Goal: Task Accomplishment & Management: Manage account settings

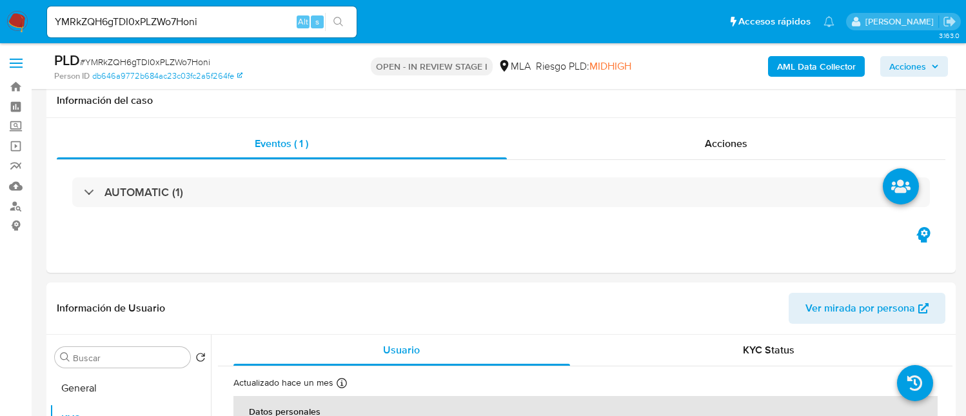
select select "10"
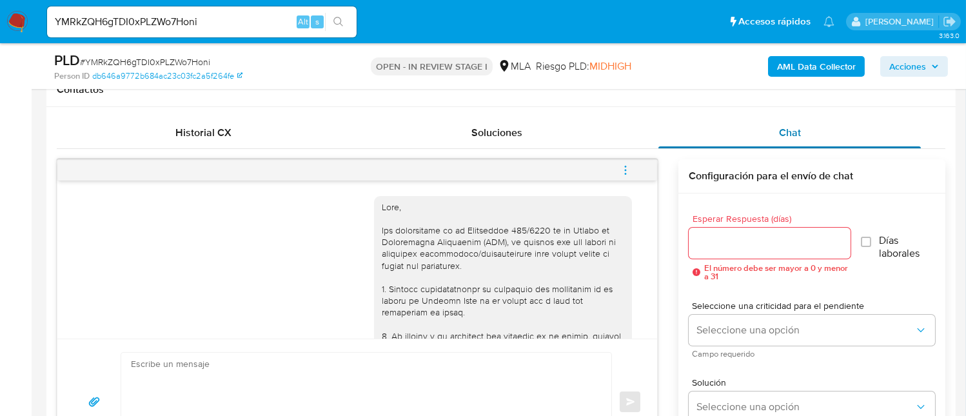
scroll to position [731, 0]
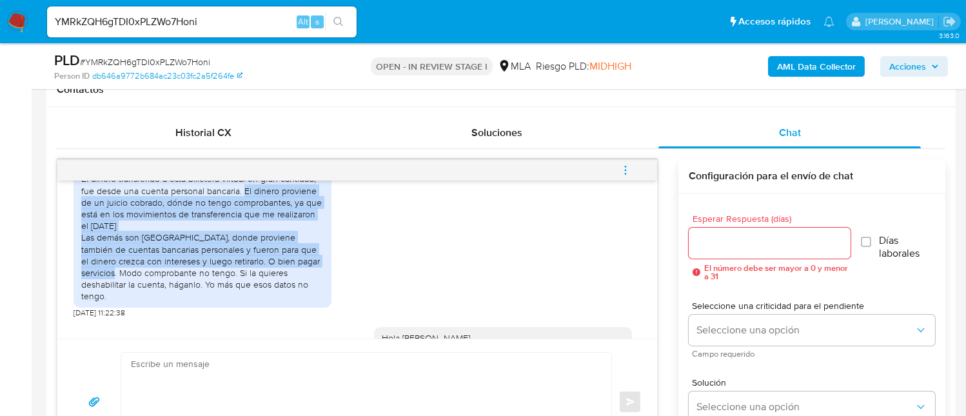
drag, startPoint x: 639, startPoint y: 169, endPoint x: 582, endPoint y: 159, distance: 57.7
click at [637, 168] on button "menu-action" at bounding box center [625, 170] width 43 height 31
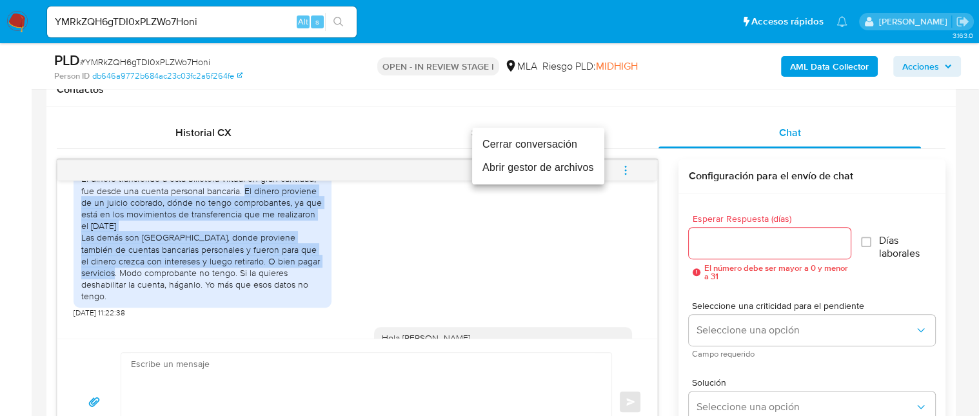
click at [542, 146] on li "Cerrar conversación" at bounding box center [538, 144] width 132 height 23
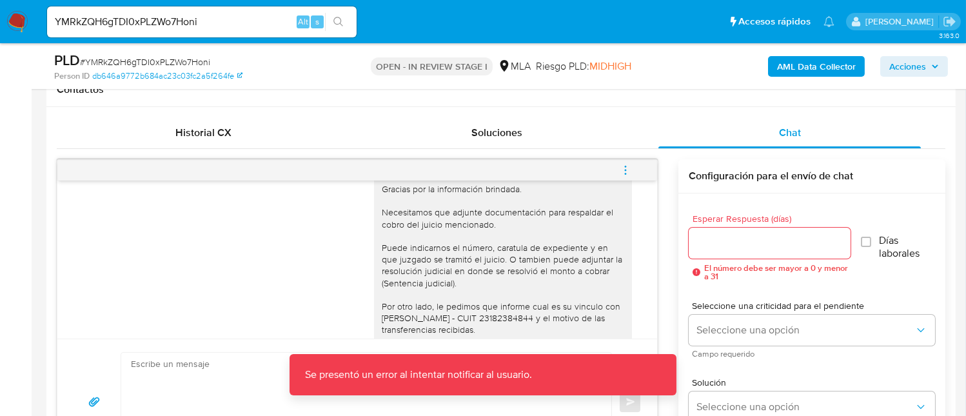
scroll to position [989, 0]
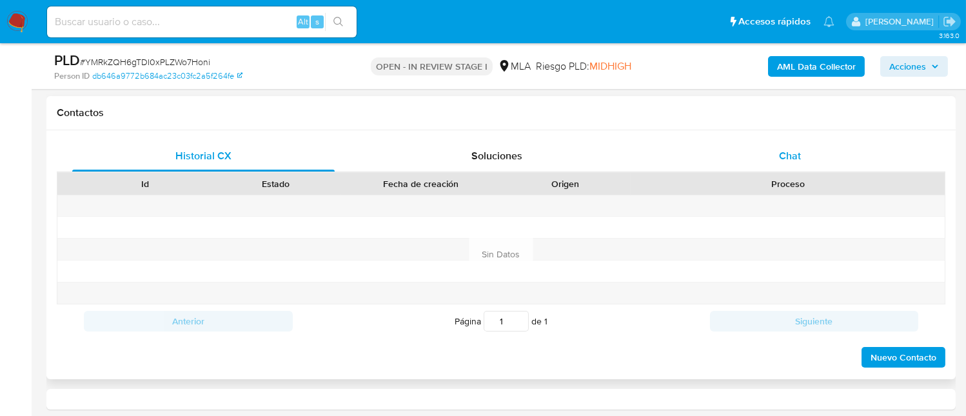
select select "10"
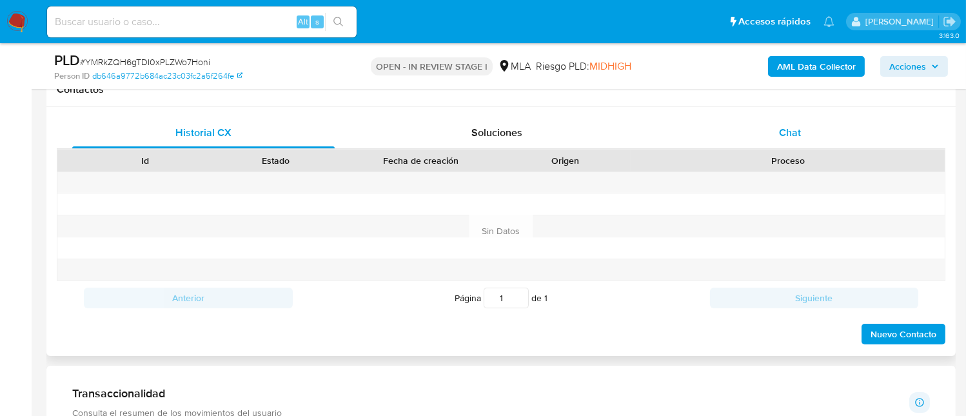
click at [803, 130] on div "Chat" at bounding box center [789, 132] width 262 height 31
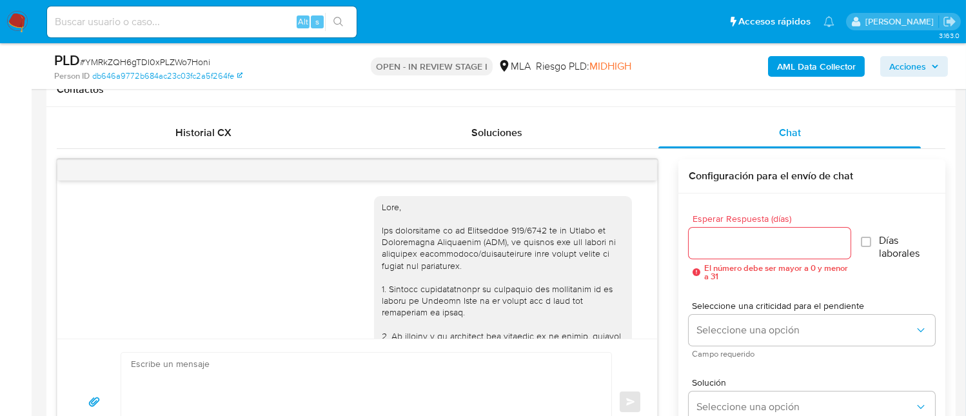
scroll to position [989, 0]
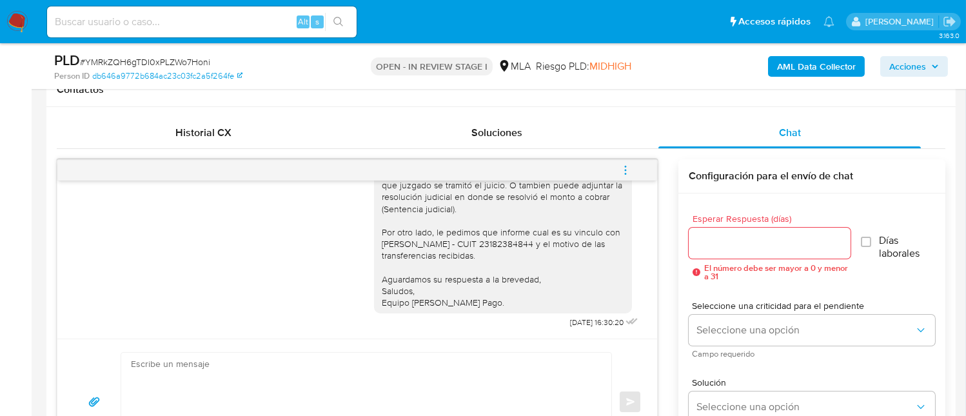
click at [629, 171] on icon "menu-action" at bounding box center [626, 170] width 12 height 12
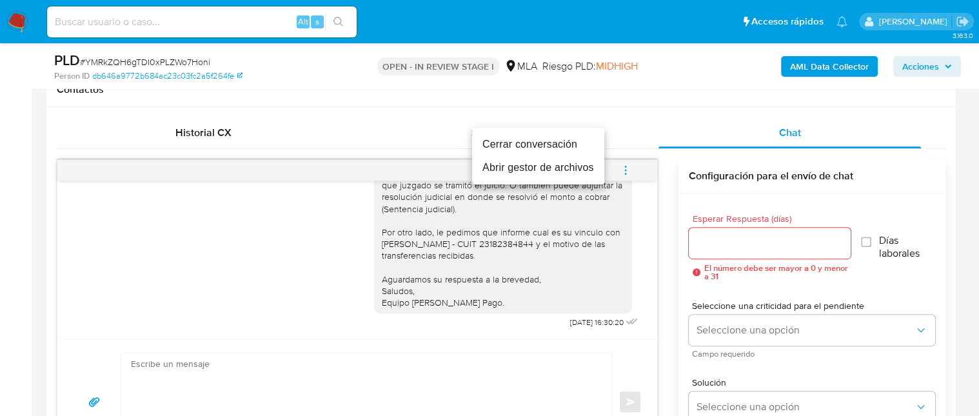
click at [507, 140] on li "Cerrar conversación" at bounding box center [538, 144] width 132 height 23
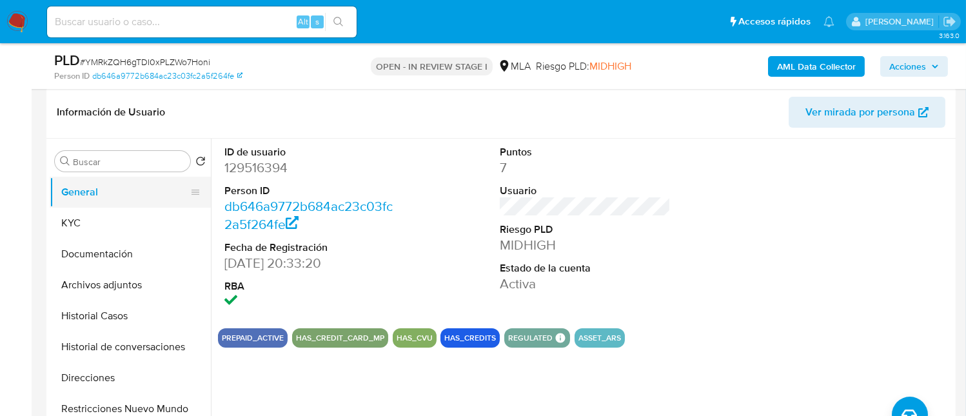
scroll to position [172, 0]
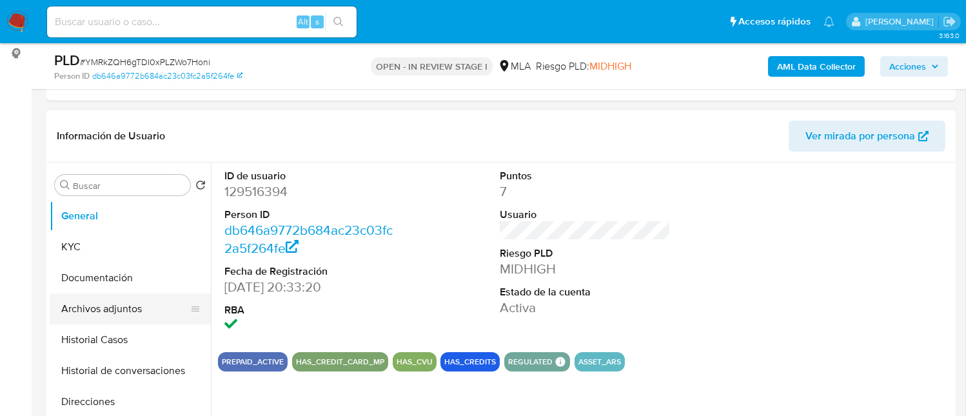
click at [133, 320] on button "Archivos adjuntos" at bounding box center [125, 308] width 151 height 31
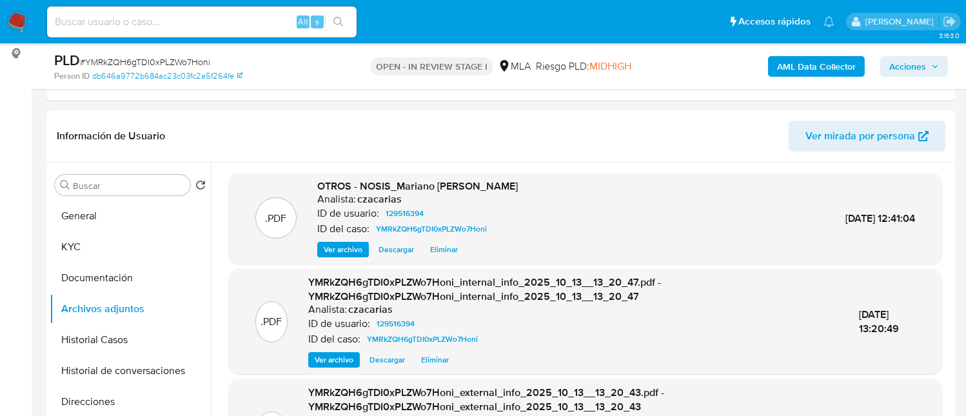
click at [191, 59] on span "# YMRkZQH6gTDI0xPLZWo7Honi" at bounding box center [145, 61] width 130 height 13
copy span "YMRkZQH6gTDI0xPLZWo7Honi"
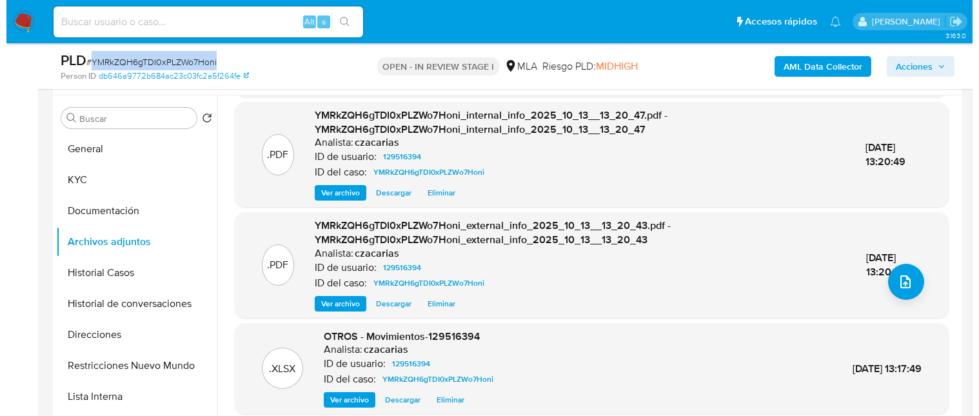
scroll to position [344, 0]
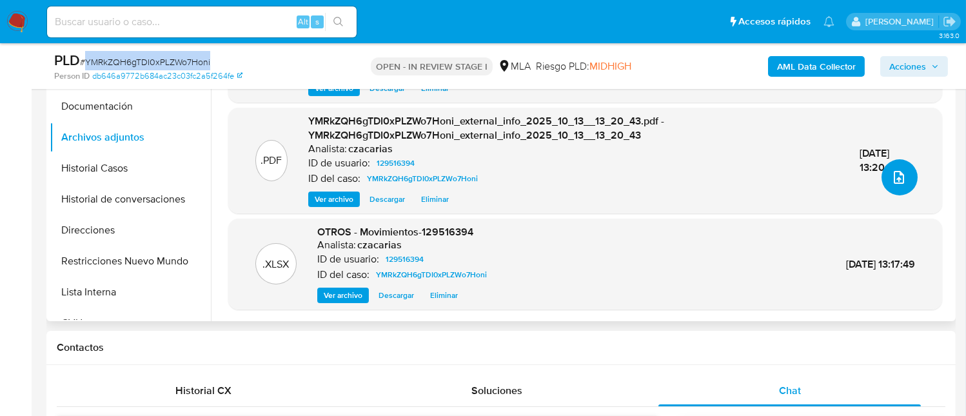
click at [903, 171] on button "upload-file" at bounding box center [899, 177] width 36 height 36
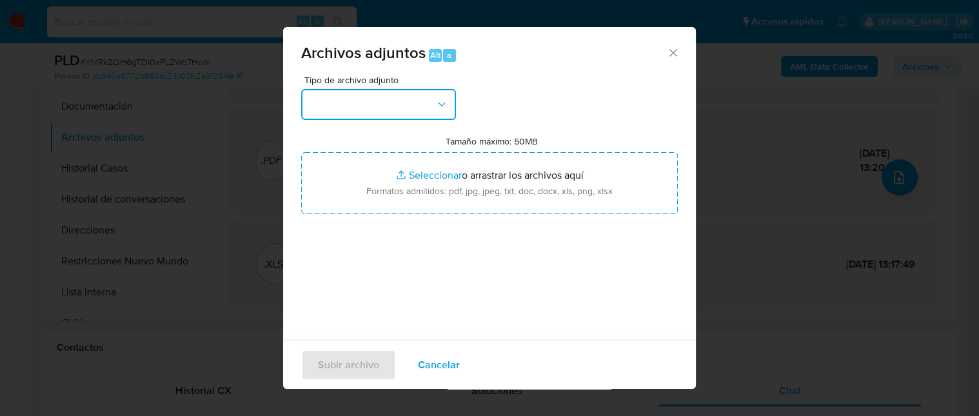
click at [420, 94] on button "button" at bounding box center [378, 104] width 155 height 31
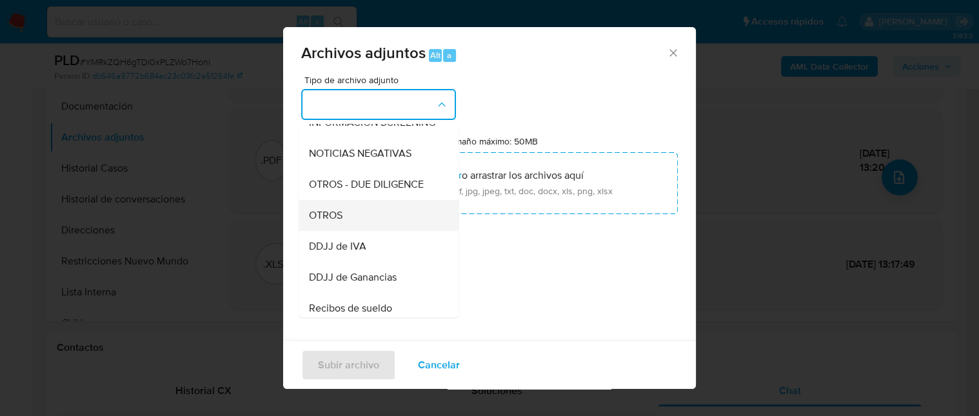
scroll to position [172, 0]
click at [378, 230] on div "OTROS" at bounding box center [375, 214] width 132 height 31
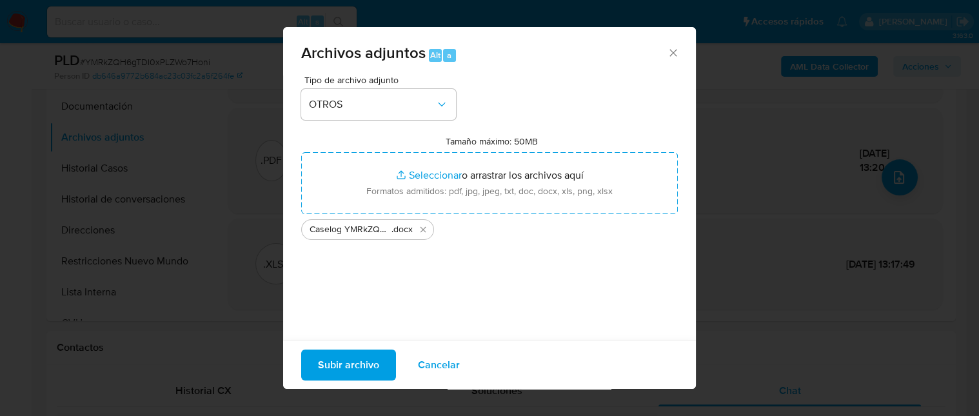
click at [358, 360] on span "Subir archivo" at bounding box center [348, 364] width 61 height 28
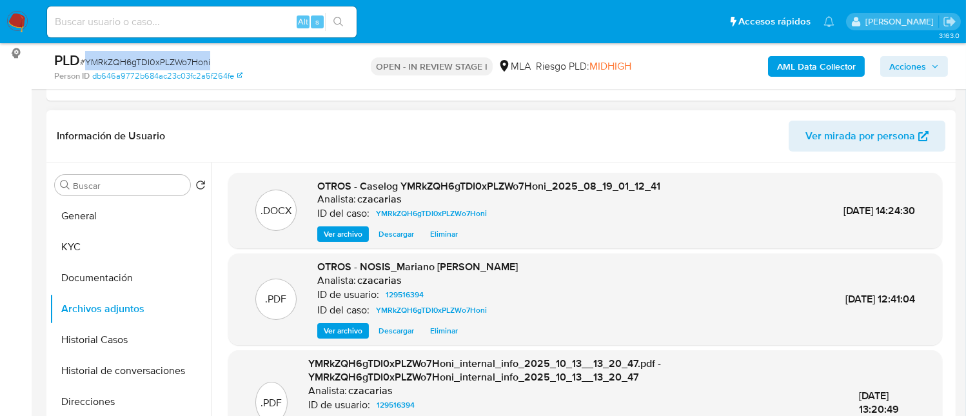
click at [337, 229] on span "Ver archivo" at bounding box center [343, 234] width 39 height 13
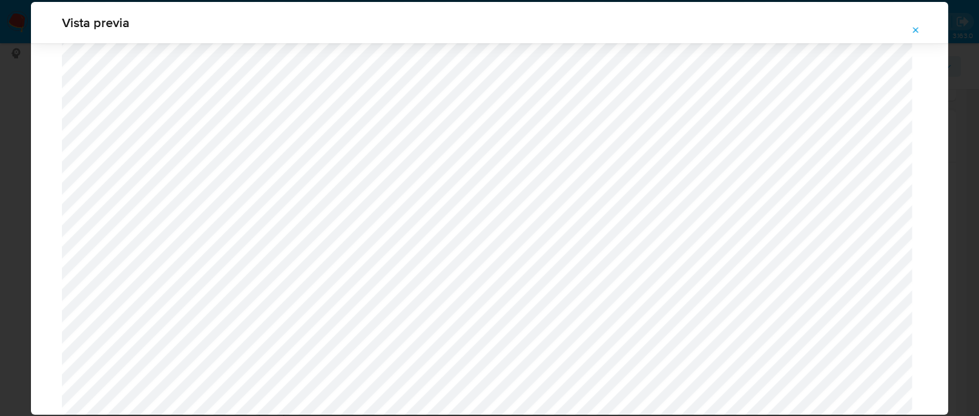
scroll to position [1546, 0]
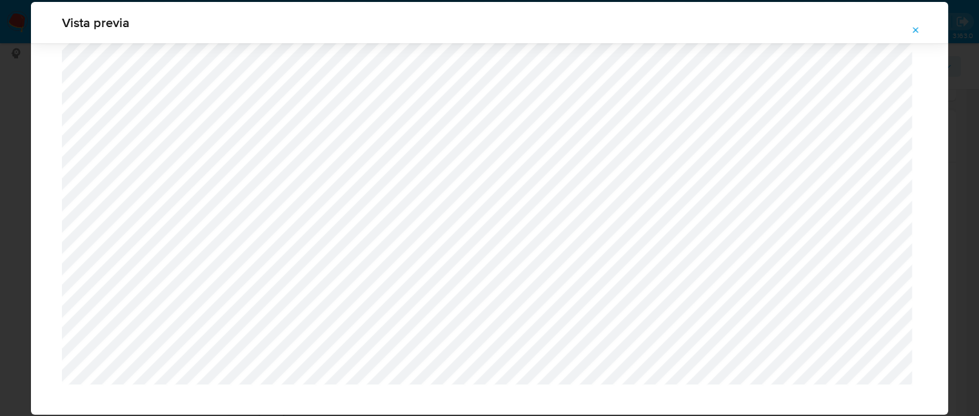
click at [921, 30] on button "Attachment preview" at bounding box center [915, 30] width 28 height 21
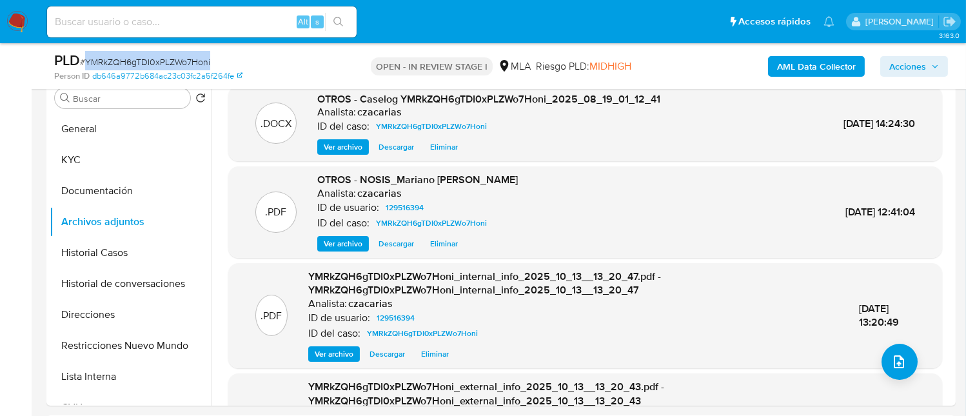
scroll to position [172, 0]
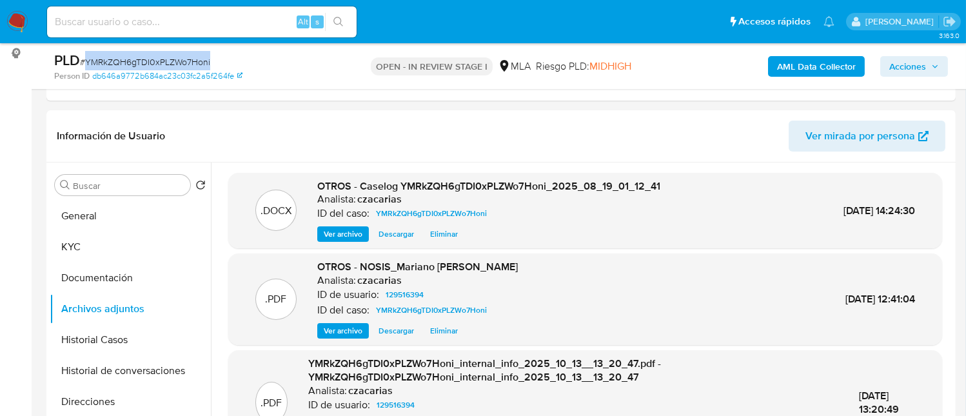
click at [927, 73] on span "Acciones" at bounding box center [914, 66] width 50 height 18
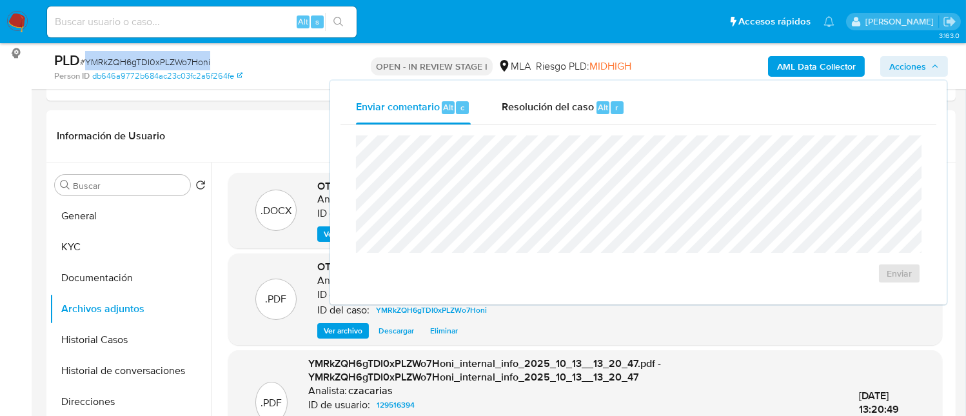
drag, startPoint x: 594, startPoint y: 113, endPoint x: 604, endPoint y: 124, distance: 14.6
click at [594, 113] on div "Resolución del caso Alt r" at bounding box center [563, 108] width 123 height 34
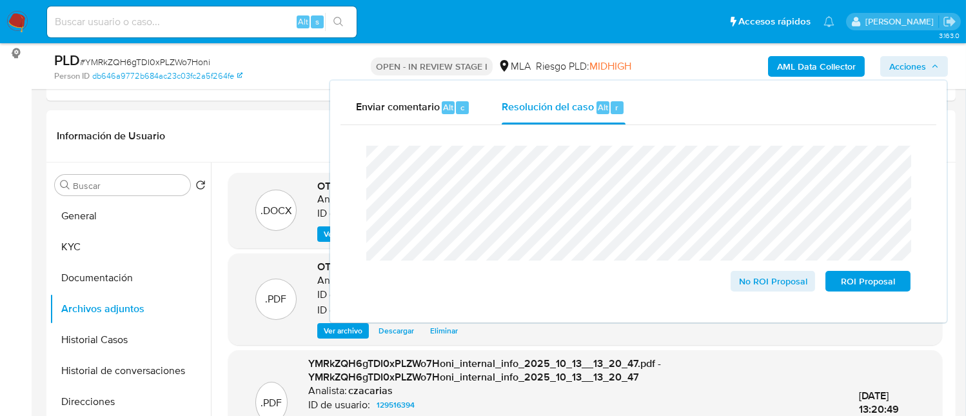
click at [189, 60] on span "# YMRkZQH6gTDI0xPLZWo7Honi" at bounding box center [145, 61] width 130 height 13
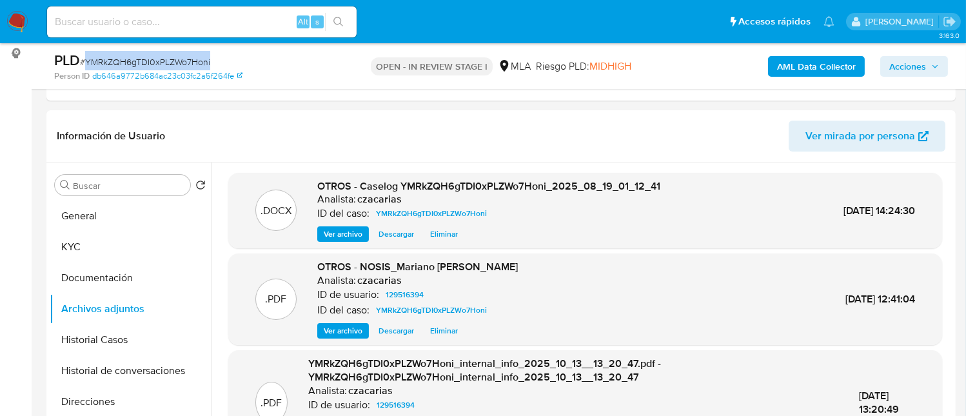
copy span "YMRkZQH6gTDI0xPLZWo7Honi"
click at [932, 72] on span "Acciones" at bounding box center [914, 66] width 50 height 18
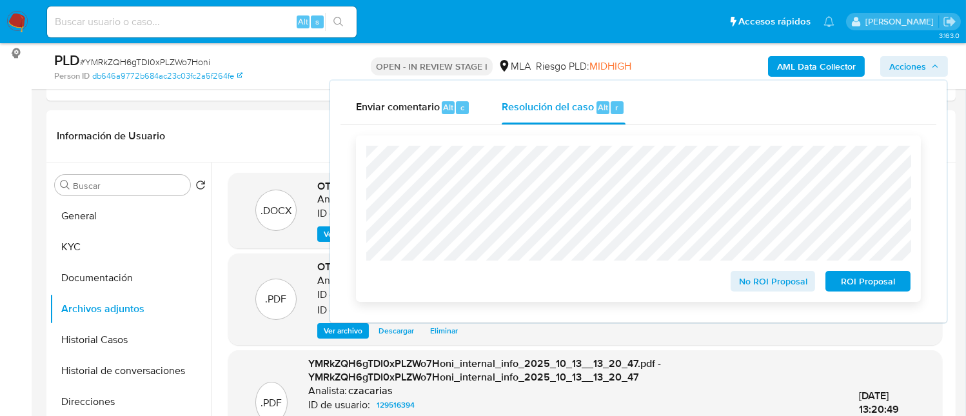
click at [763, 284] on span "No ROI Proposal" at bounding box center [772, 281] width 67 height 18
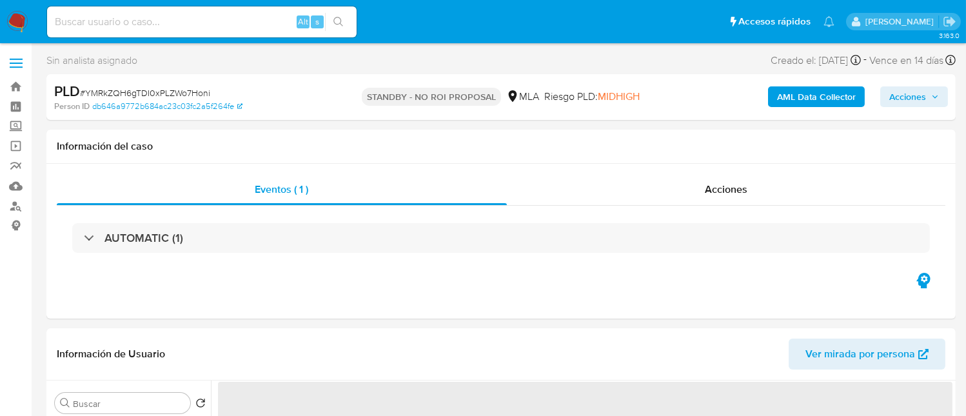
select select "10"
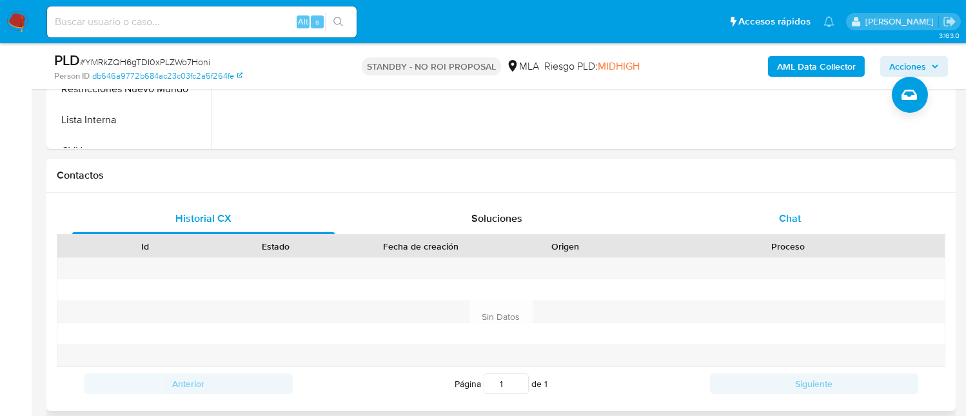
click at [785, 203] on div "Chat" at bounding box center [789, 218] width 262 height 31
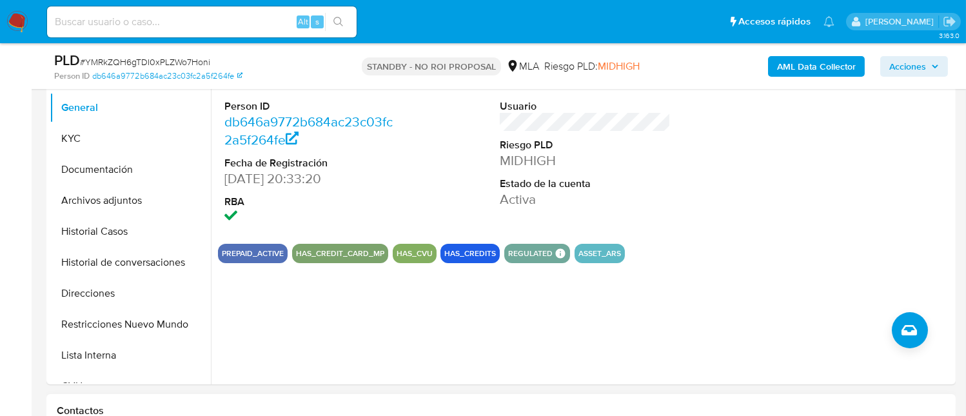
scroll to position [257, 0]
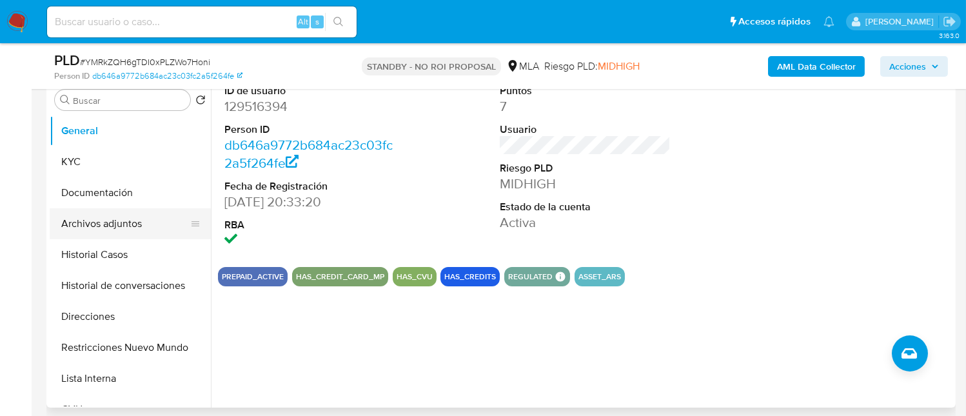
click at [126, 212] on button "Archivos adjuntos" at bounding box center [125, 223] width 151 height 31
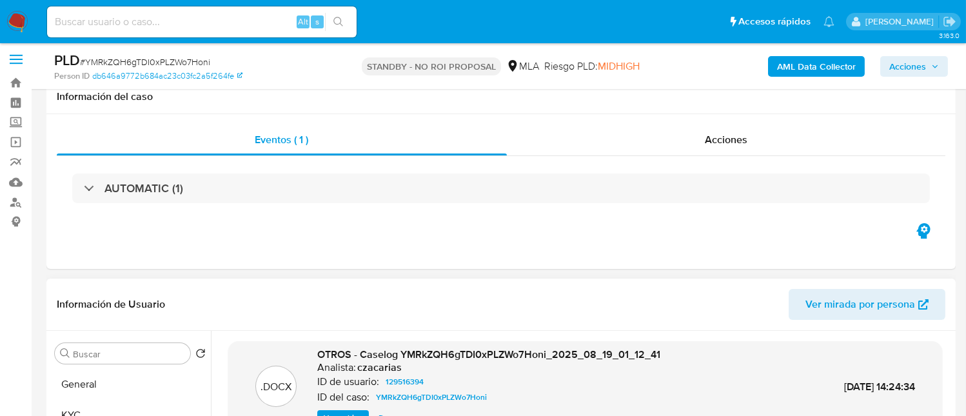
scroll to position [0, 0]
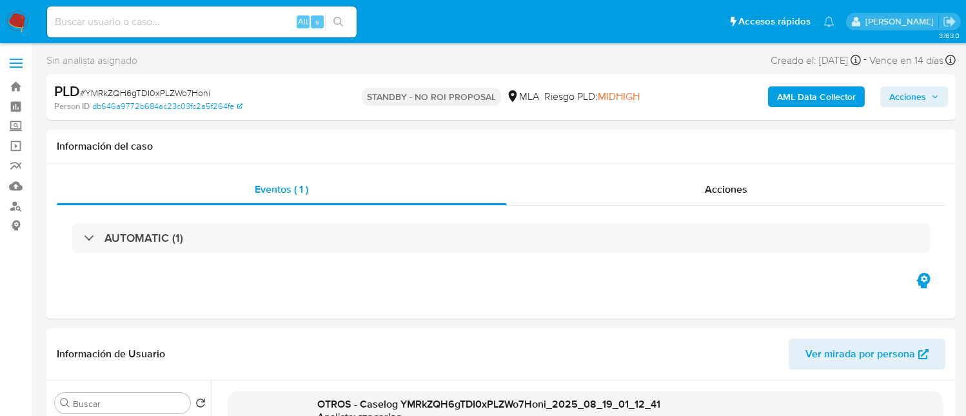
click at [262, 21] on input at bounding box center [201, 22] width 309 height 17
paste input "Rc1h3Hw1pfVTB9pNaIfCJNhn"
type input "Rc1h3Hw1pfVTB9pNaIfCJNhn"
click at [342, 25] on icon "search-icon" at bounding box center [338, 22] width 10 height 10
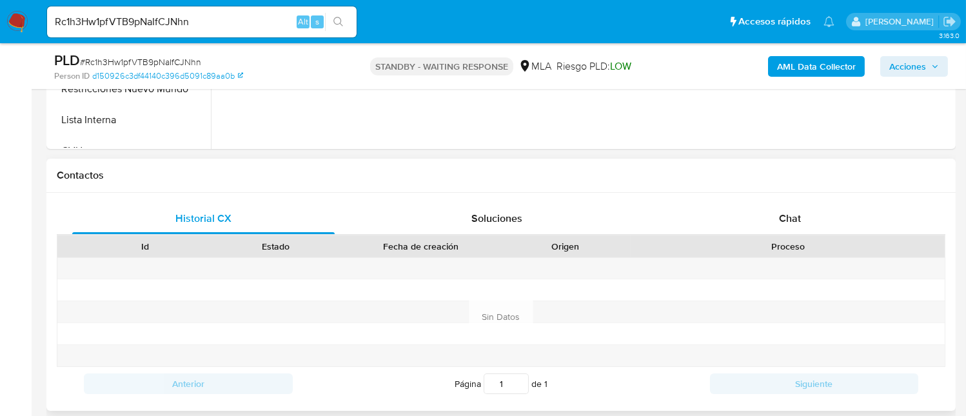
select select "10"
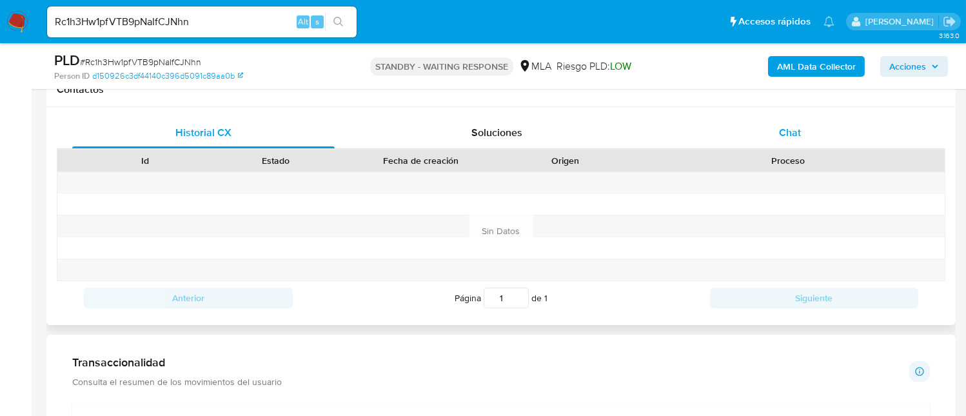
click at [815, 127] on div "Chat" at bounding box center [789, 132] width 262 height 31
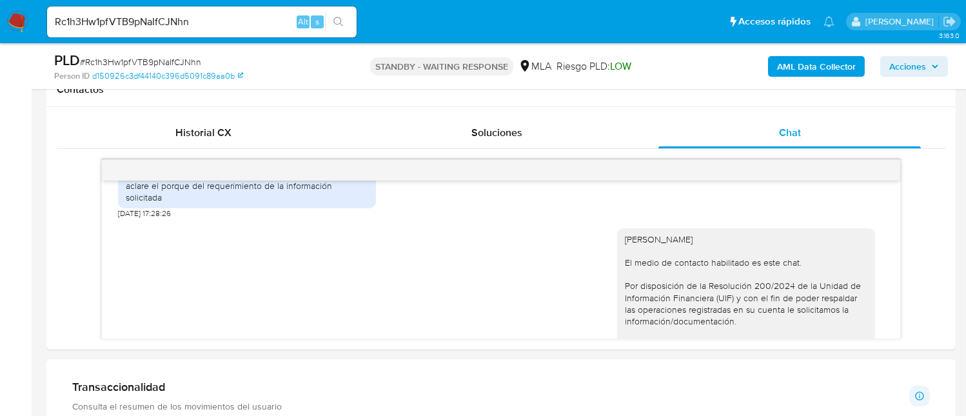
scroll to position [1475, 0]
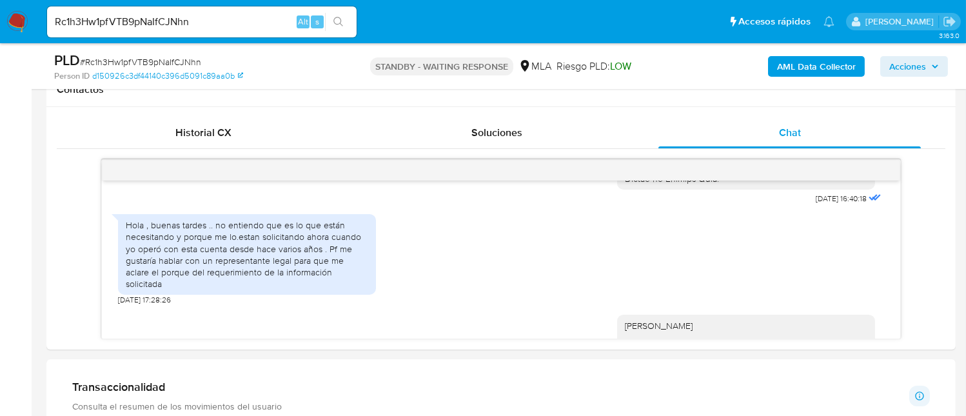
click at [259, 25] on input "Rc1h3Hw1pfVTB9pNaIfCJNhn" at bounding box center [201, 22] width 309 height 17
paste input "2qIbb5QFE5APfdaFrLrzUYuF"
type input "2qIbb5QFE5APfdaFrLrzUYuF"
click at [337, 19] on icon "search-icon" at bounding box center [338, 22] width 10 height 10
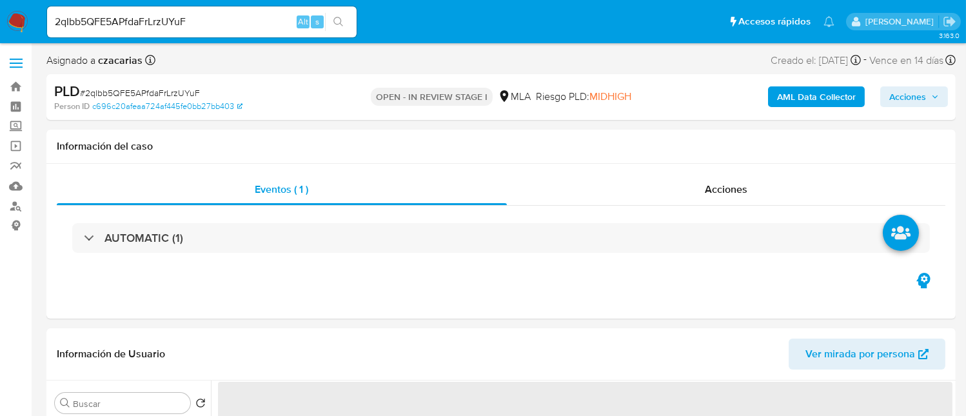
select select "10"
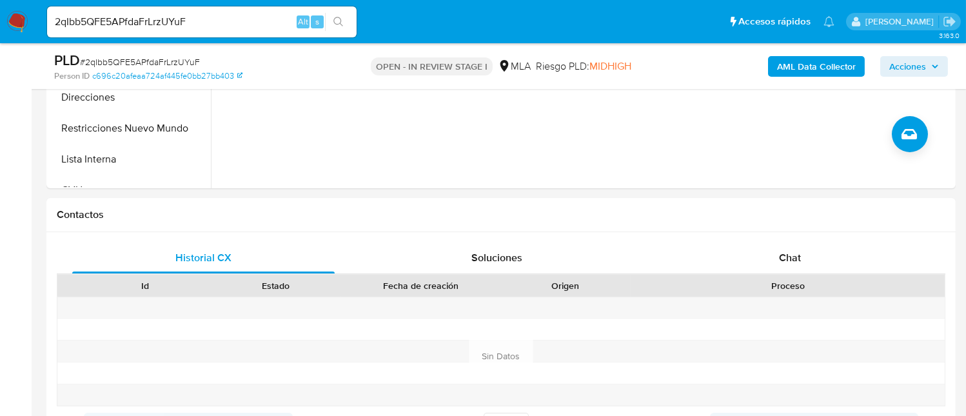
scroll to position [516, 0]
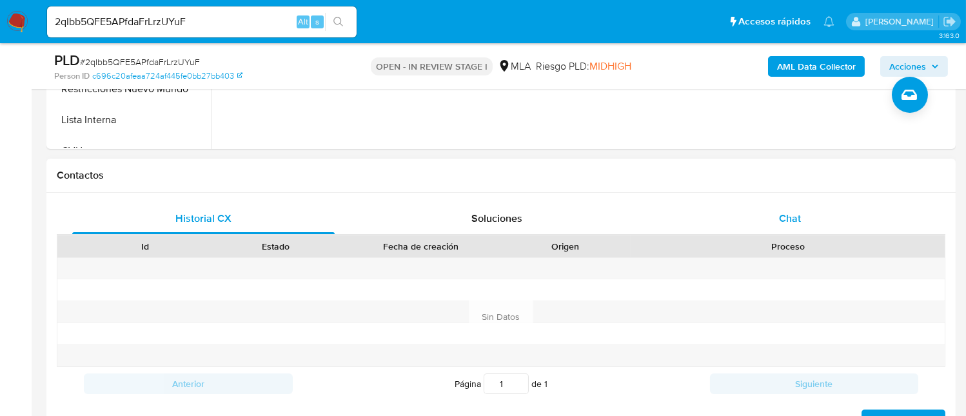
click at [799, 203] on div "Chat" at bounding box center [789, 218] width 262 height 31
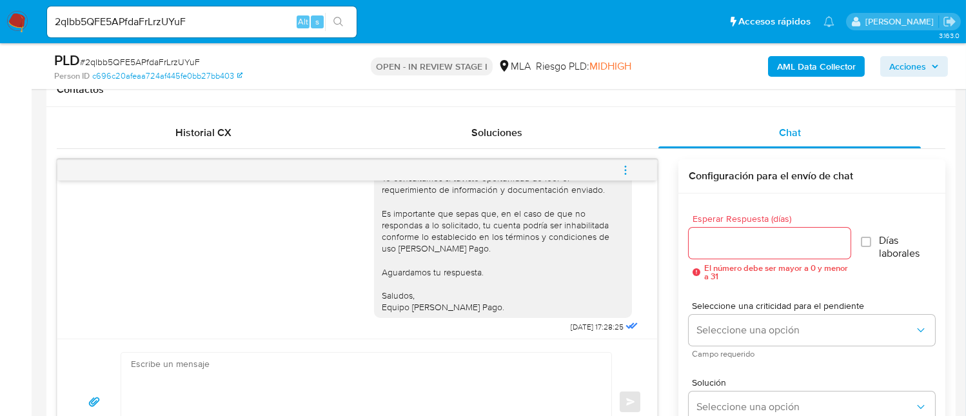
scroll to position [851, 0]
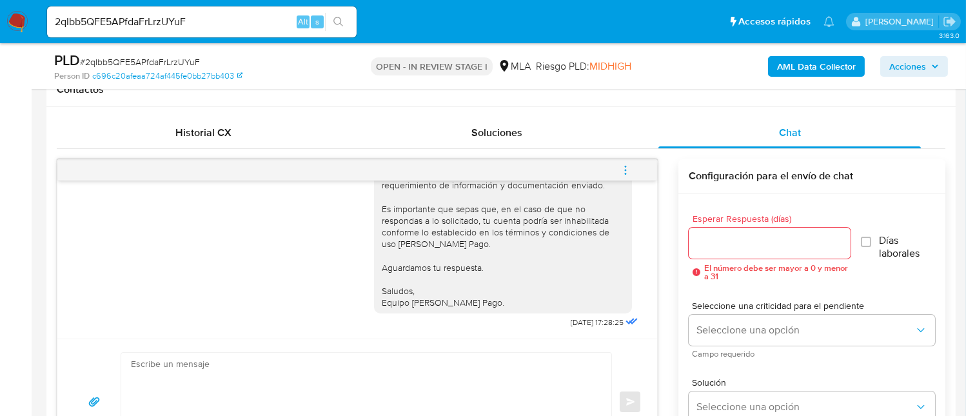
click at [627, 169] on icon "menu-action" at bounding box center [626, 170] width 12 height 12
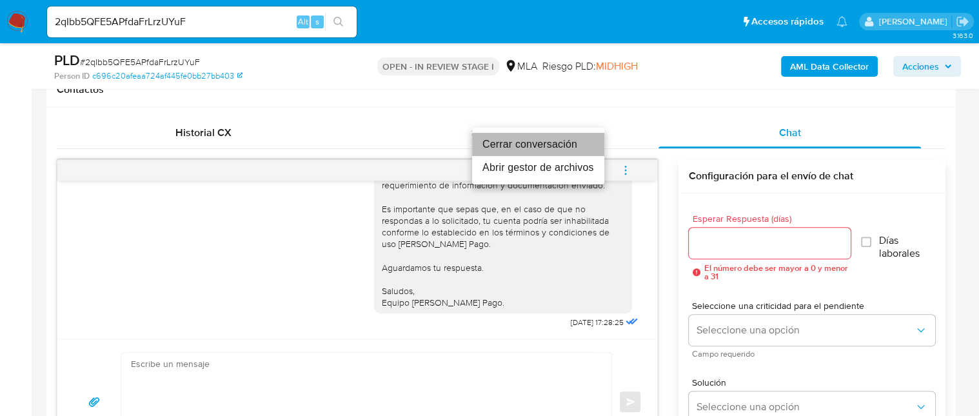
click at [531, 142] on li "Cerrar conversación" at bounding box center [538, 144] width 132 height 23
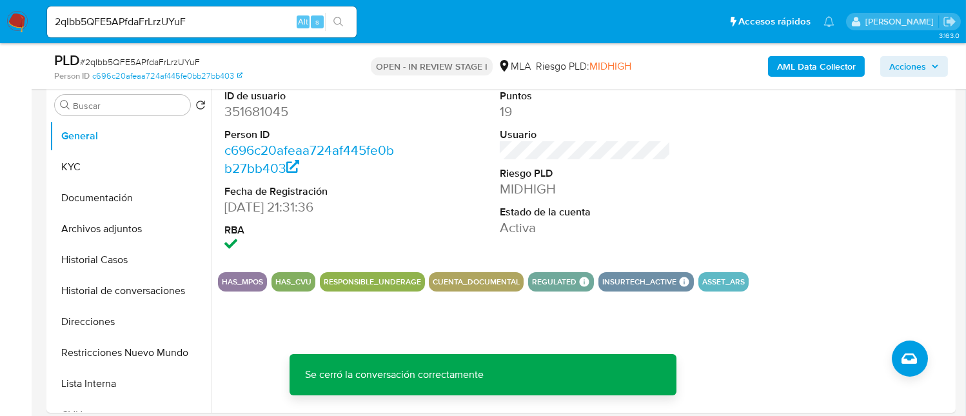
scroll to position [86, 0]
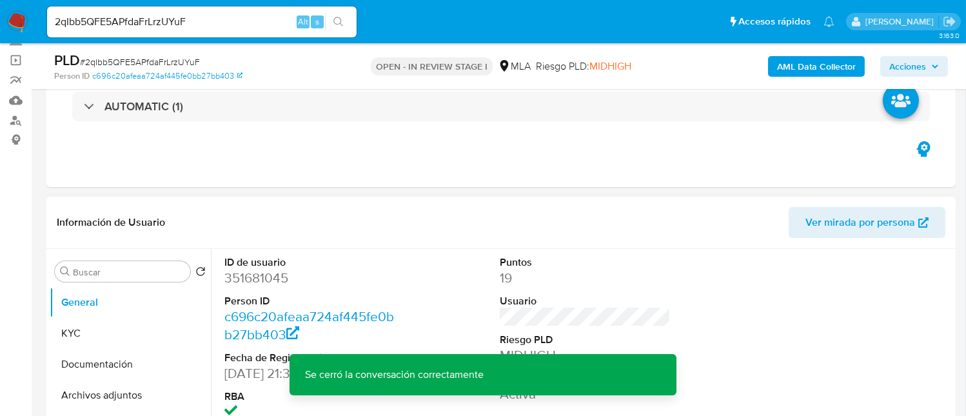
click at [272, 279] on dd "351681045" at bounding box center [309, 278] width 171 height 18
copy dd "351681045"
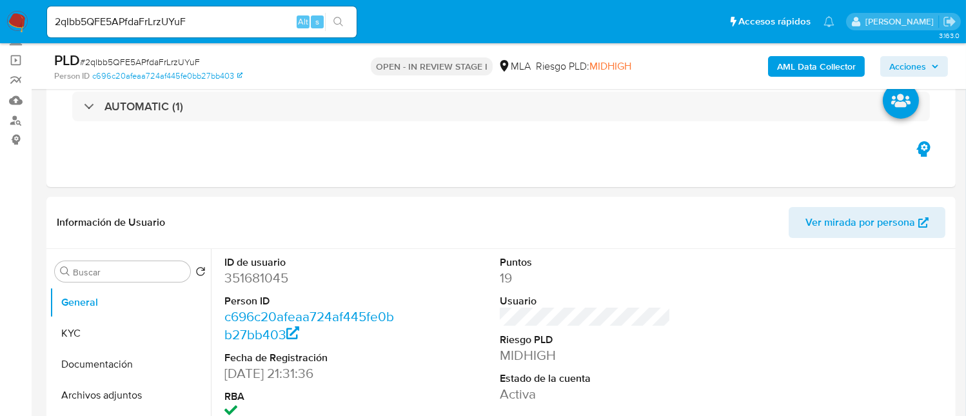
click at [158, 55] on span "# 2qIbb5QFE5APfdaFrLrzUYuF" at bounding box center [140, 61] width 120 height 13
copy span "2qIbb5QFE5APfdaFrLrzUYuF"
click at [118, 347] on button "KYC" at bounding box center [130, 333] width 161 height 31
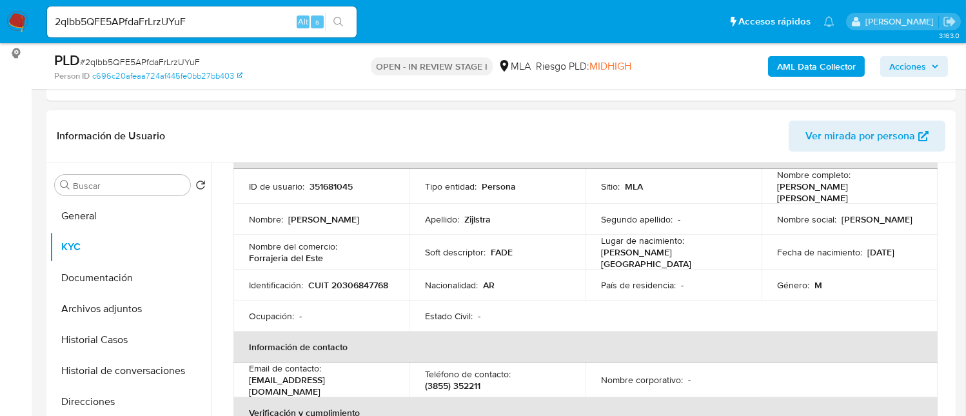
click at [308, 280] on p "CUIT 20306847768" at bounding box center [348, 285] width 80 height 12
copy p "20306847768"
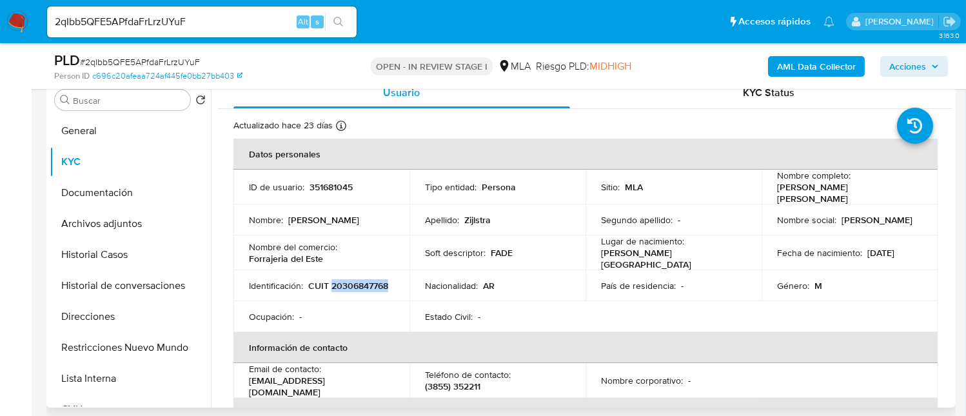
scroll to position [0, 0]
drag, startPoint x: 248, startPoint y: 251, endPoint x: 451, endPoint y: 208, distance: 208.4
click at [364, 254] on td "Nombre del comercio : Forrajeria del Este" at bounding box center [321, 252] width 176 height 35
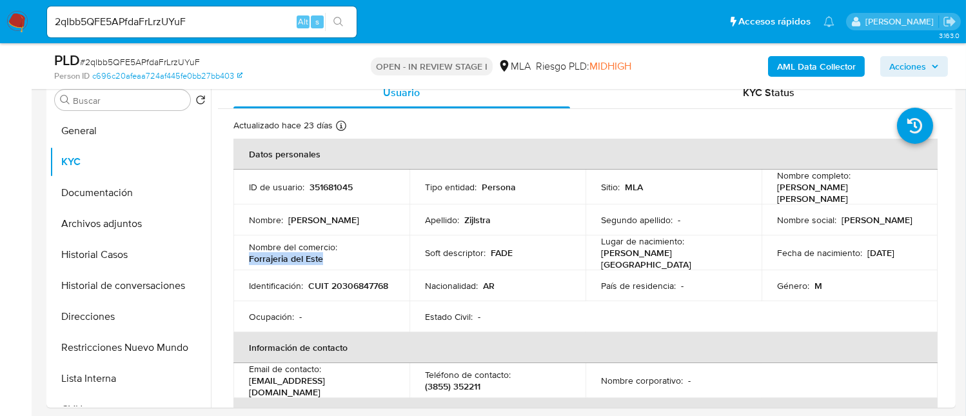
copy p "Forrajeria del Este"
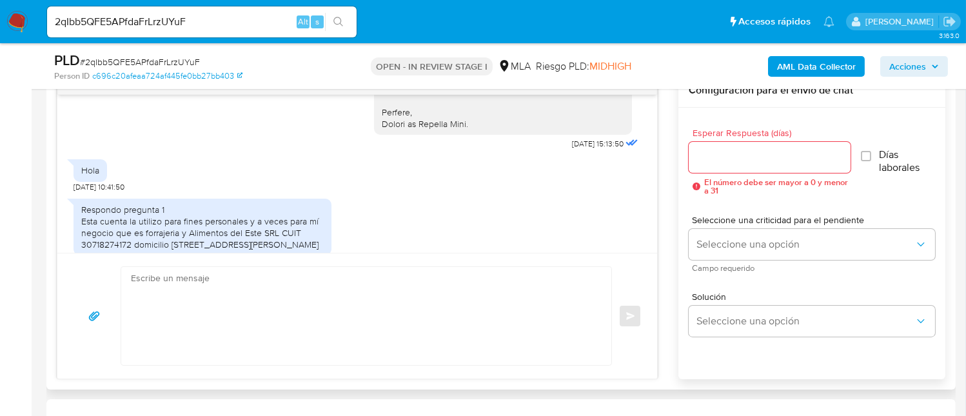
scroll to position [1461, 0]
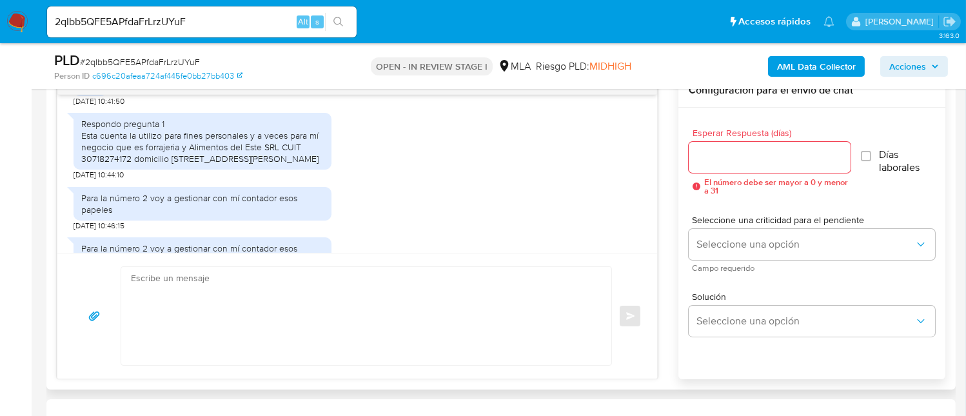
drag, startPoint x: 81, startPoint y: 171, endPoint x: 121, endPoint y: 202, distance: 50.9
click at [121, 165] on div "Respondo pregunta 1 Esta cuenta la utilizo para fines personales y a veces para…" at bounding box center [202, 141] width 242 height 47
copy div "Esta cuenta la utilizo para fines personales y a veces para mí negocio que es f…"
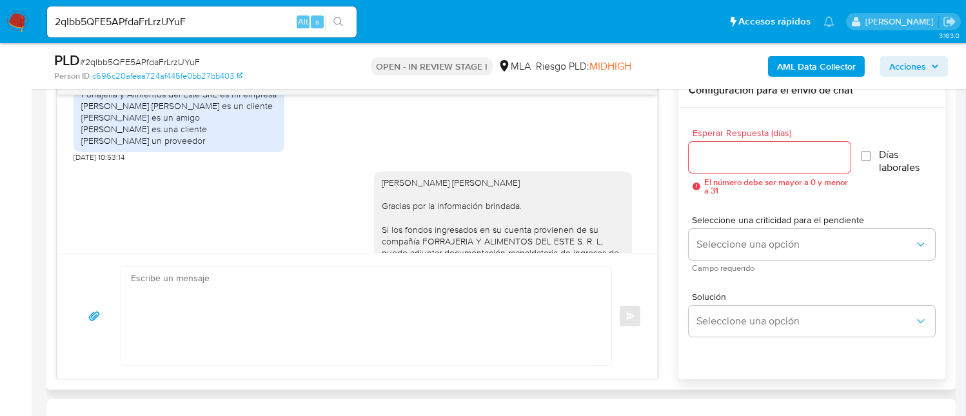
scroll to position [1805, 0]
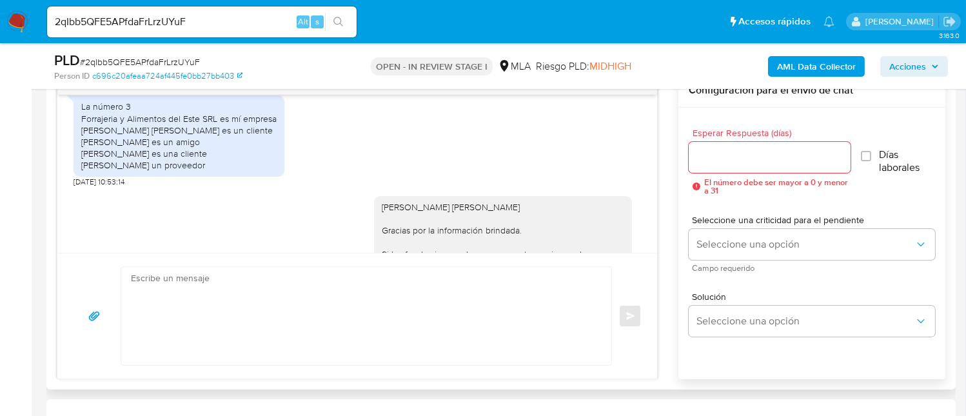
drag, startPoint x: 216, startPoint y: 212, endPoint x: 71, endPoint y: 168, distance: 151.5
click at [71, 168] on div "18/08/2025 17:33:04 Hola buenos días ya me pongo en contacto con el contador 21…" at bounding box center [357, 174] width 600 height 158
copy div "Forrajeria y Alimentos del Este SRL es mí empresa Gallardo Federik Emanuel es u…"
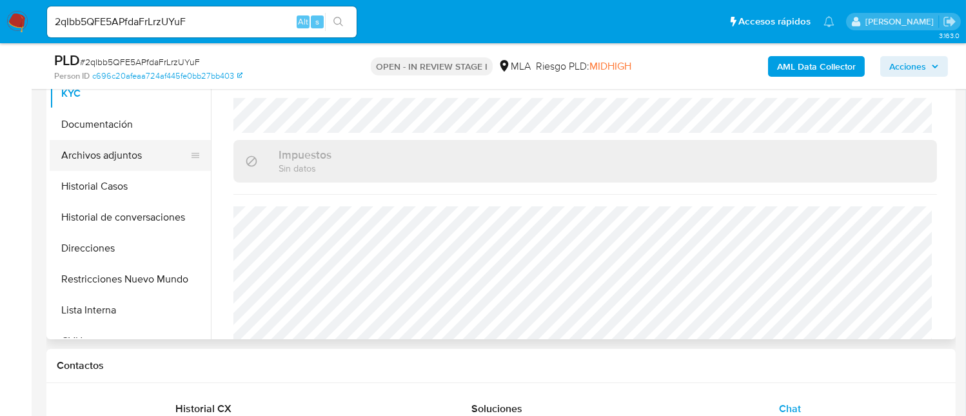
scroll to position [257, 0]
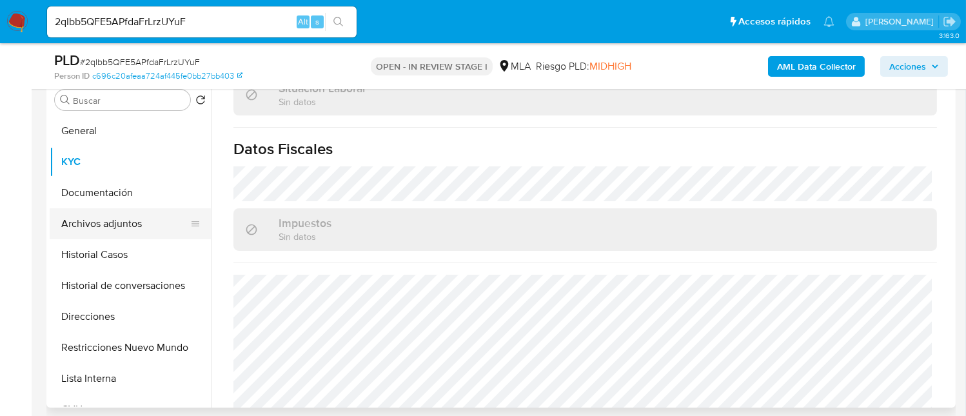
click at [131, 215] on button "Archivos adjuntos" at bounding box center [125, 223] width 151 height 31
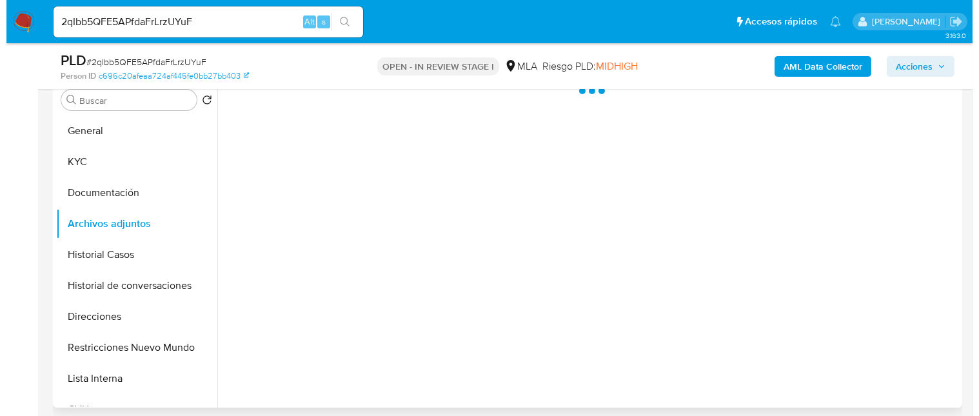
scroll to position [0, 0]
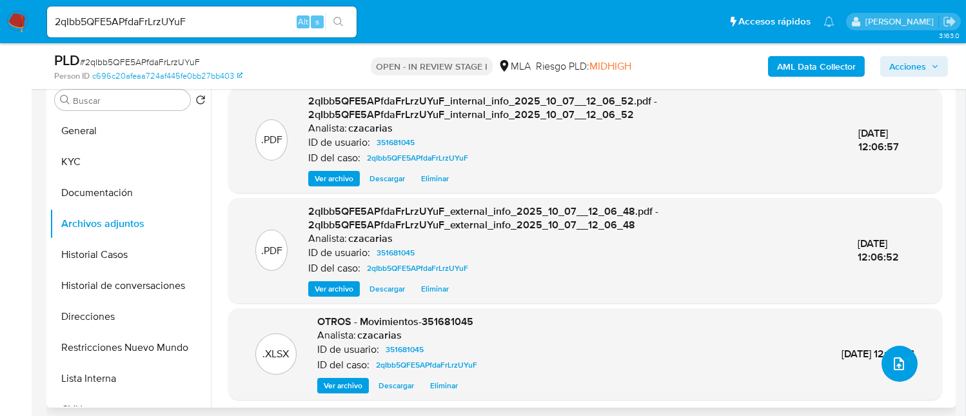
click at [890, 353] on button "upload-file" at bounding box center [899, 364] width 36 height 36
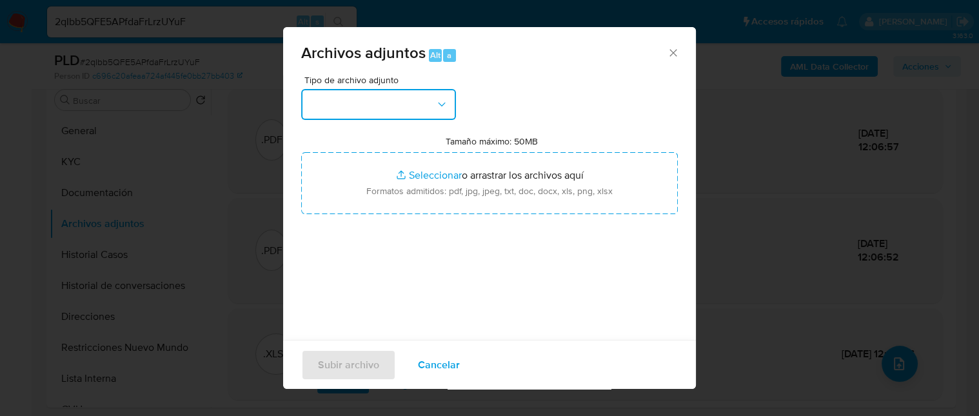
click at [449, 115] on button "button" at bounding box center [378, 104] width 155 height 31
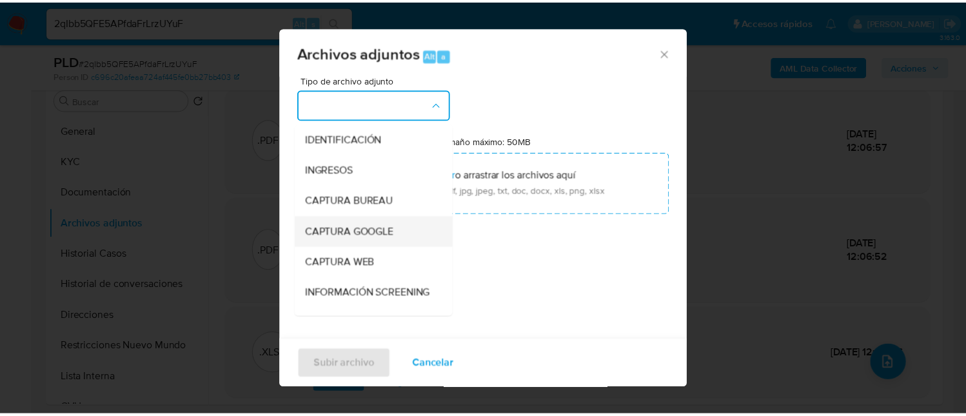
scroll to position [86, 0]
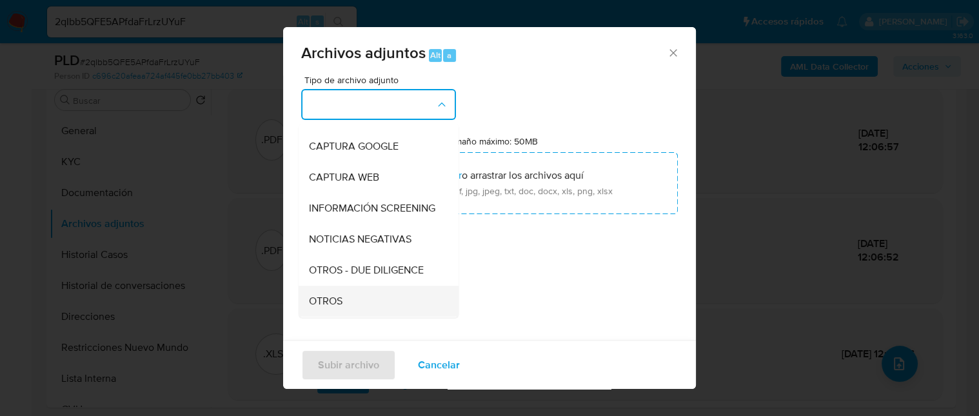
click at [362, 304] on div "OTROS" at bounding box center [375, 301] width 132 height 31
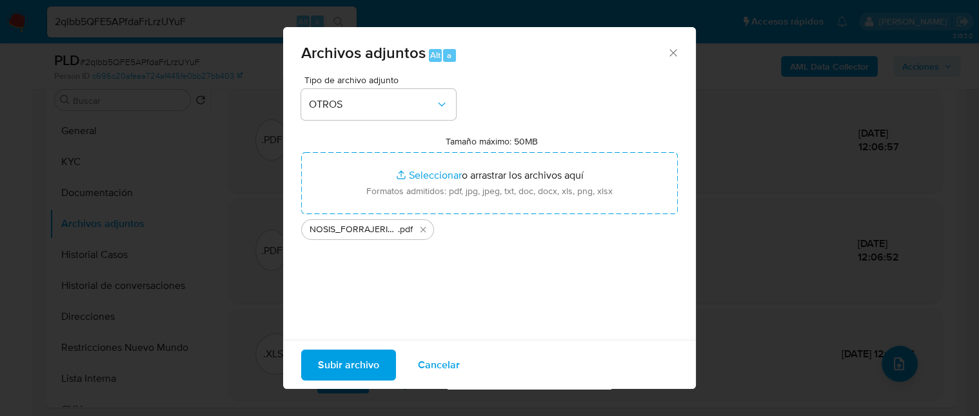
click at [359, 368] on span "Subir archivo" at bounding box center [348, 364] width 61 height 28
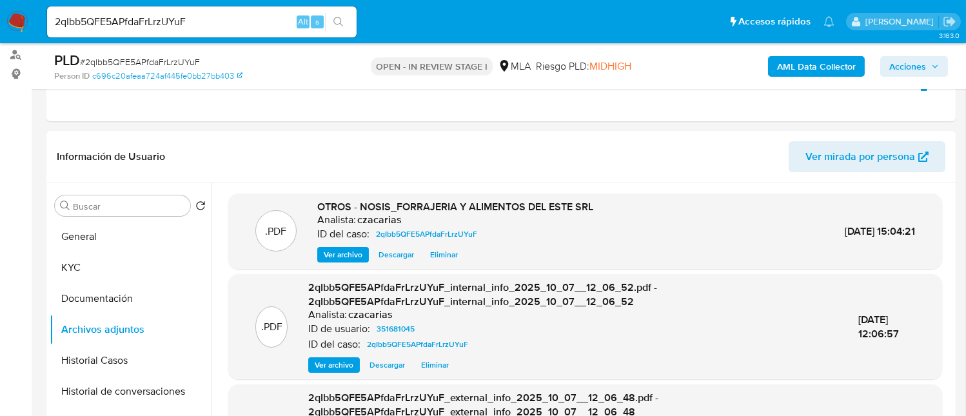
scroll to position [172, 0]
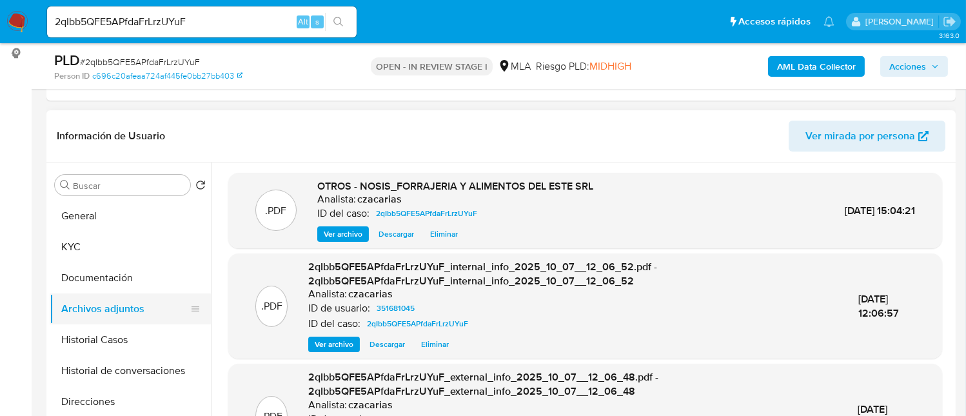
click at [104, 306] on button "Archivos adjuntos" at bounding box center [125, 308] width 151 height 31
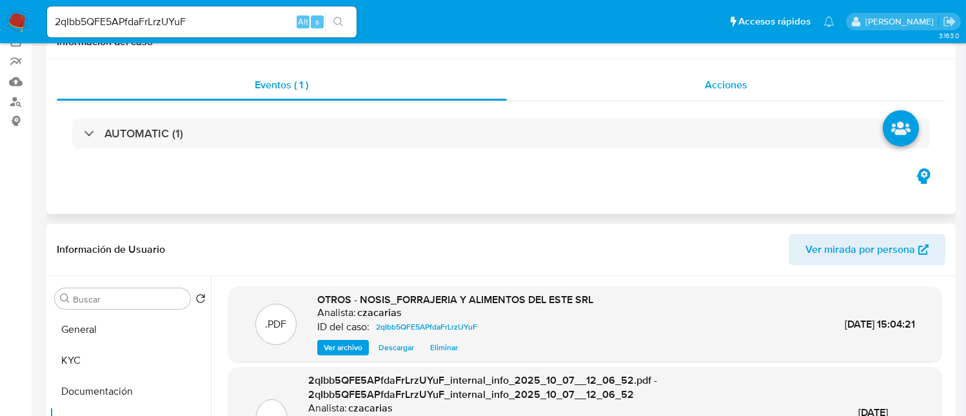
scroll to position [0, 0]
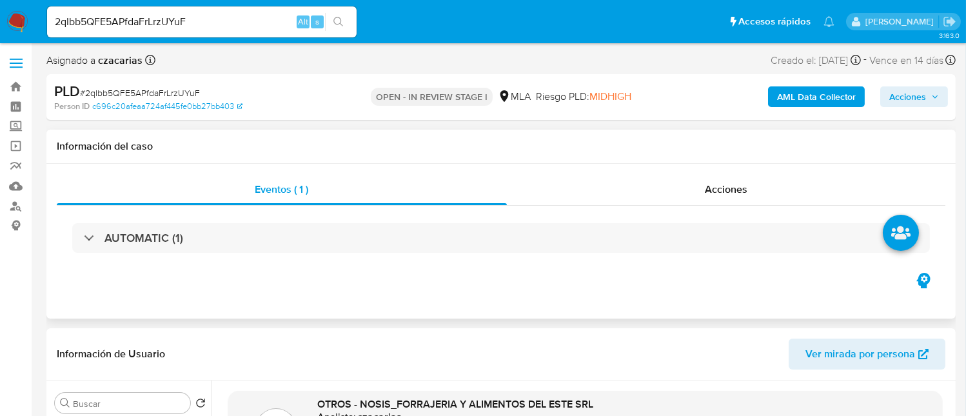
click at [730, 208] on div "AUTOMATIC (1)" at bounding box center [501, 238] width 888 height 64
click at [730, 202] on div "Acciones" at bounding box center [726, 189] width 439 height 31
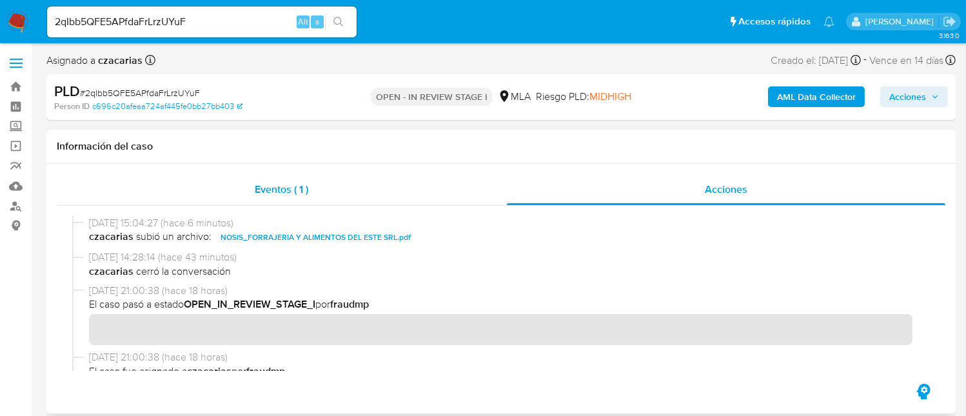
click at [357, 191] on div "Eventos ( 1 )" at bounding box center [282, 189] width 450 height 31
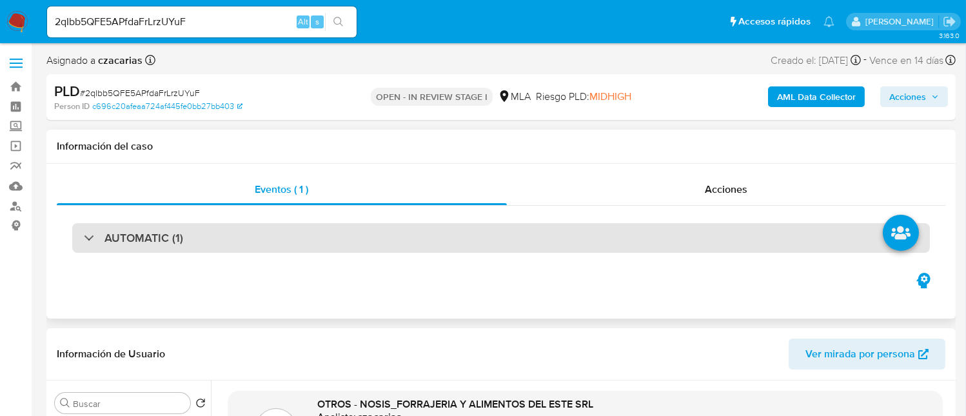
click at [473, 248] on div "AUTOMATIC (1)" at bounding box center [500, 238] width 857 height 30
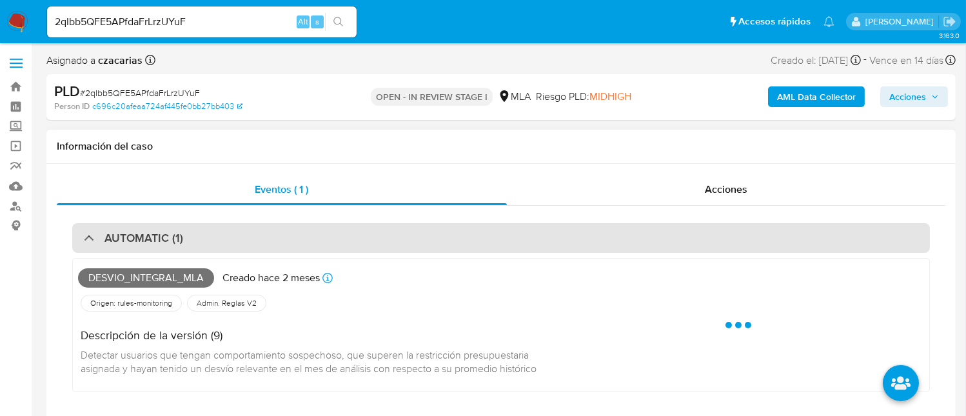
click at [478, 242] on div "AUTOMATIC (1)" at bounding box center [500, 238] width 857 height 30
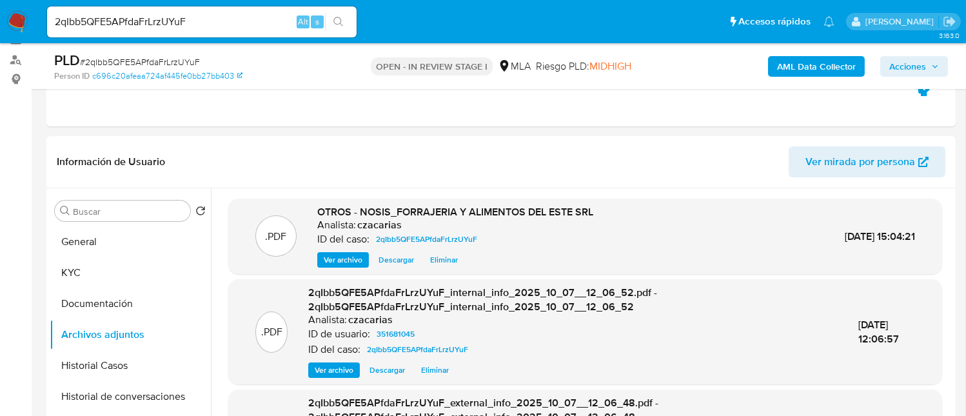
scroll to position [172, 0]
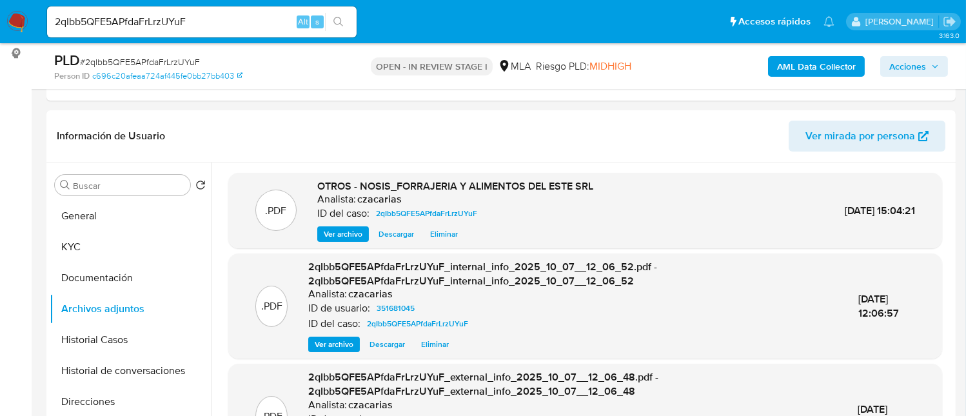
click at [150, 59] on span "# 2qIbb5QFE5APfdaFrLrzUYuF" at bounding box center [140, 61] width 120 height 13
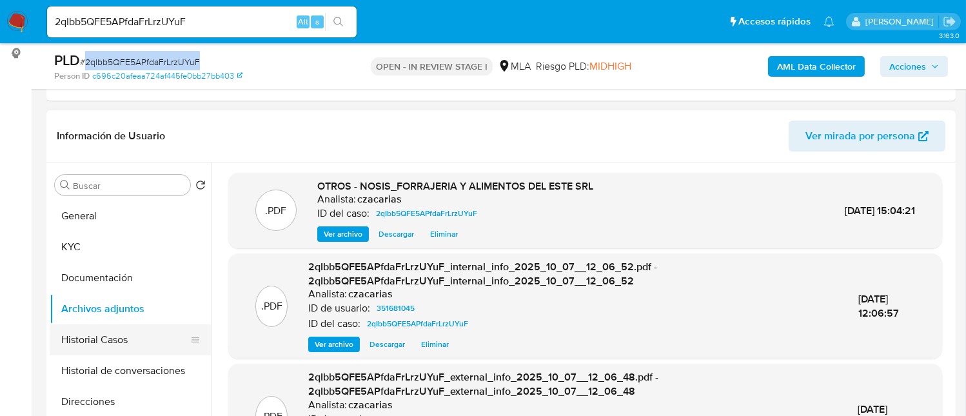
copy span "2qIbb5QFE5APfdaFrLrzUYuF"
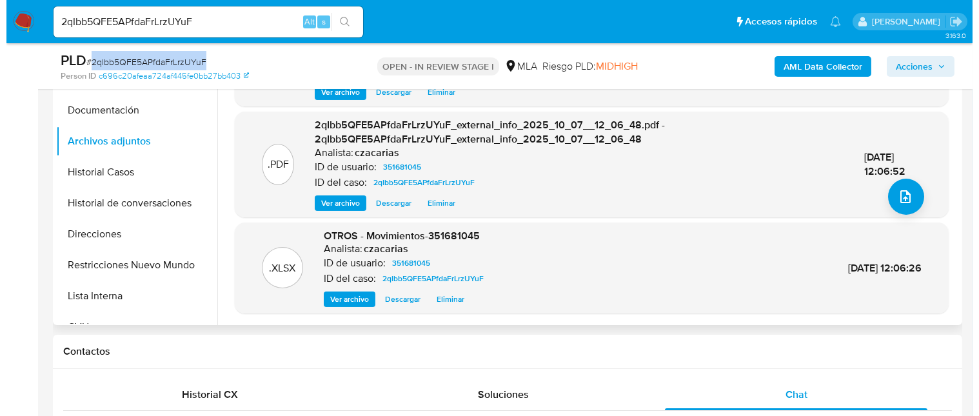
scroll to position [344, 0]
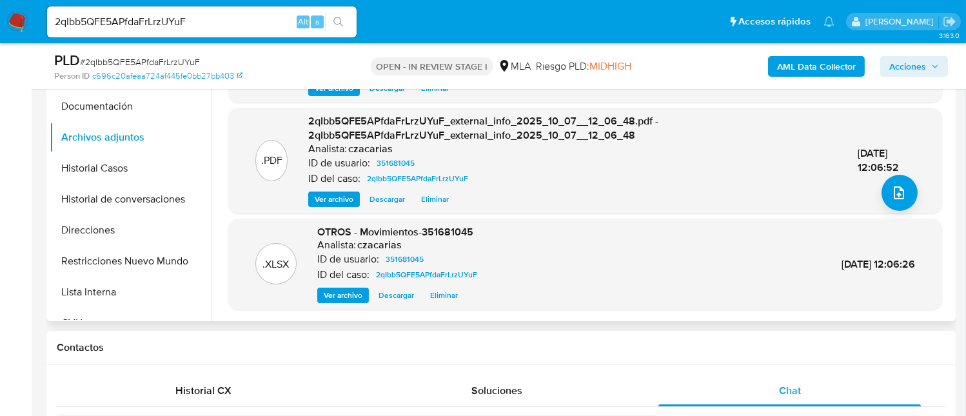
click at [902, 210] on div ".PDF 2qIbb5QFE5APfdaFrLrzUYuF_external_info_2025_10_07__12_06_48.pdf - 2qIbb5QF…" at bounding box center [585, 160] width 714 height 105
click at [895, 199] on icon "upload-file" at bounding box center [898, 192] width 15 height 15
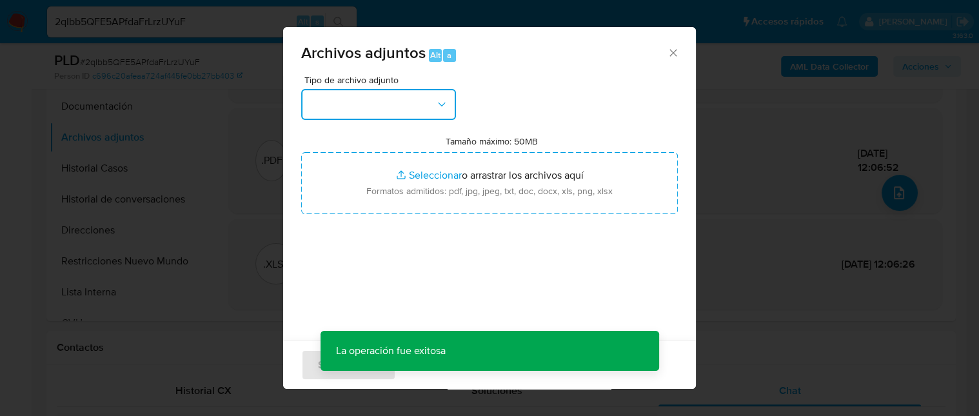
click at [407, 108] on button "button" at bounding box center [378, 104] width 155 height 31
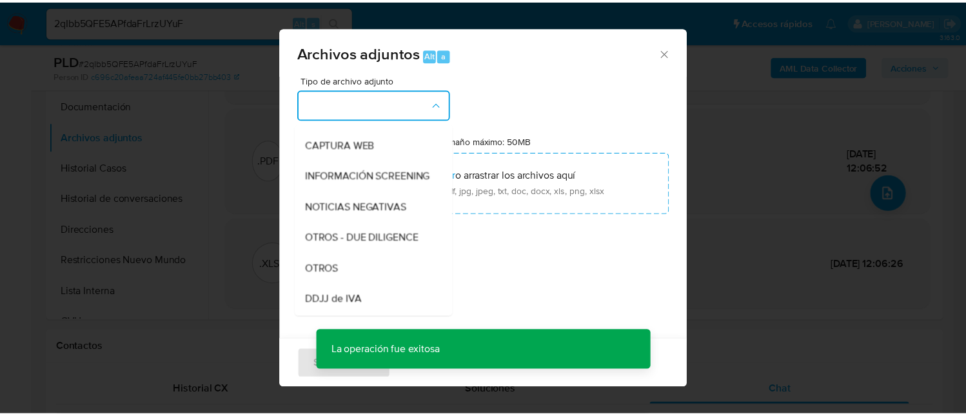
scroll to position [172, 0]
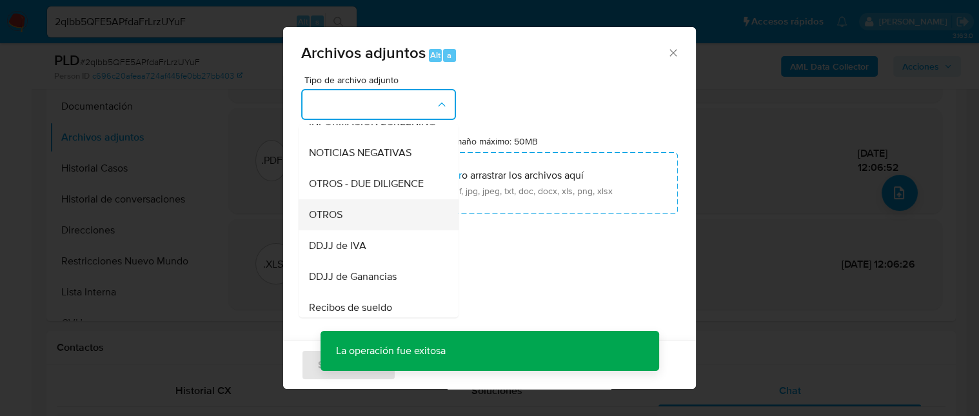
click at [340, 221] on span "OTROS" at bounding box center [326, 214] width 34 height 13
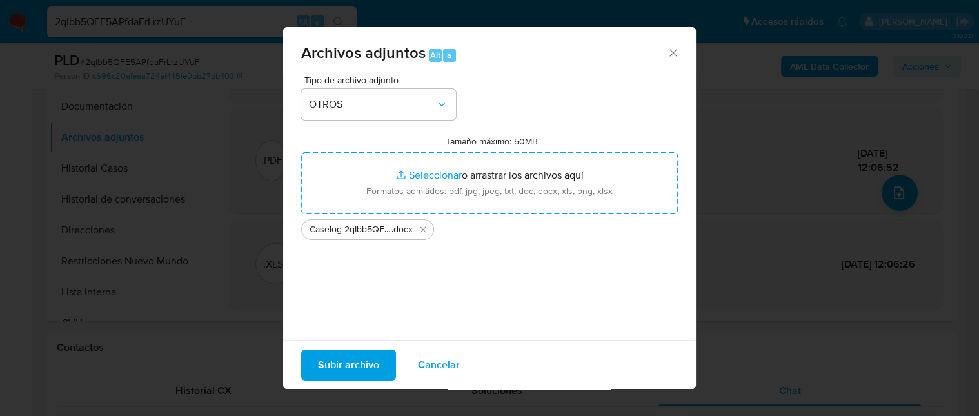
click at [351, 353] on span "Subir archivo" at bounding box center [348, 364] width 61 height 28
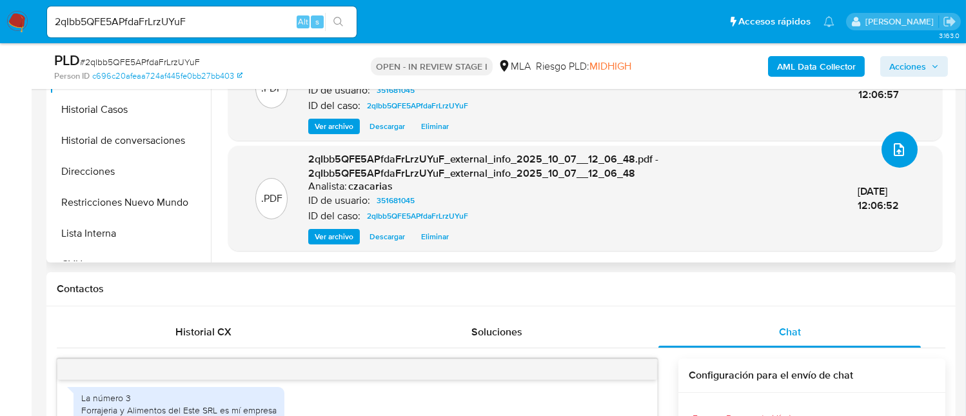
scroll to position [516, 0]
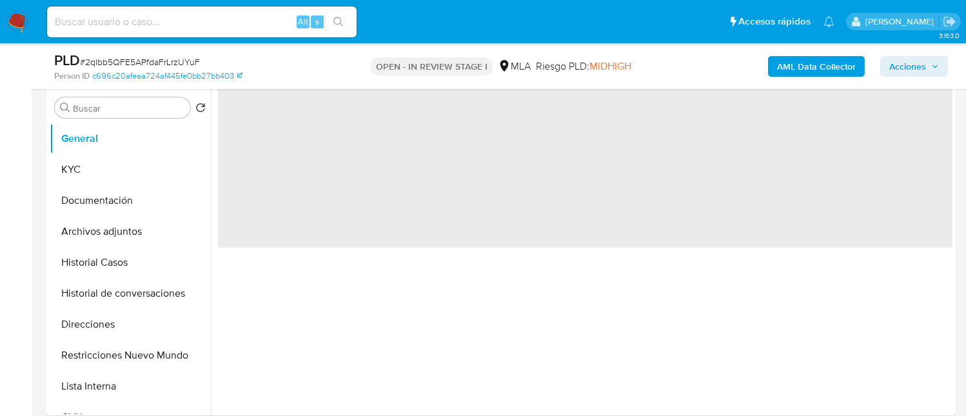
scroll to position [257, 0]
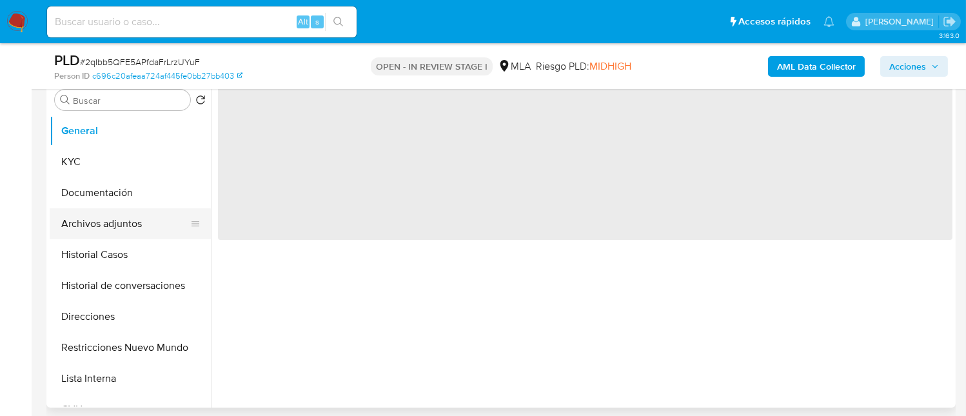
click at [109, 225] on button "Archivos adjuntos" at bounding box center [125, 223] width 151 height 31
select select "10"
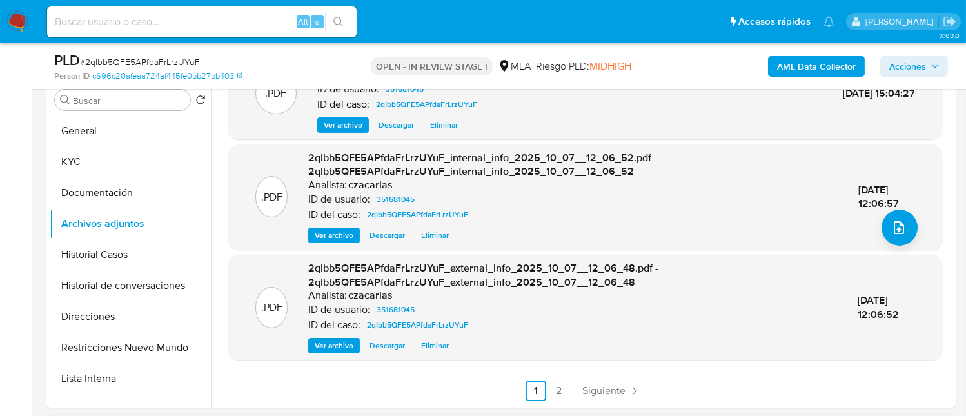
scroll to position [344, 0]
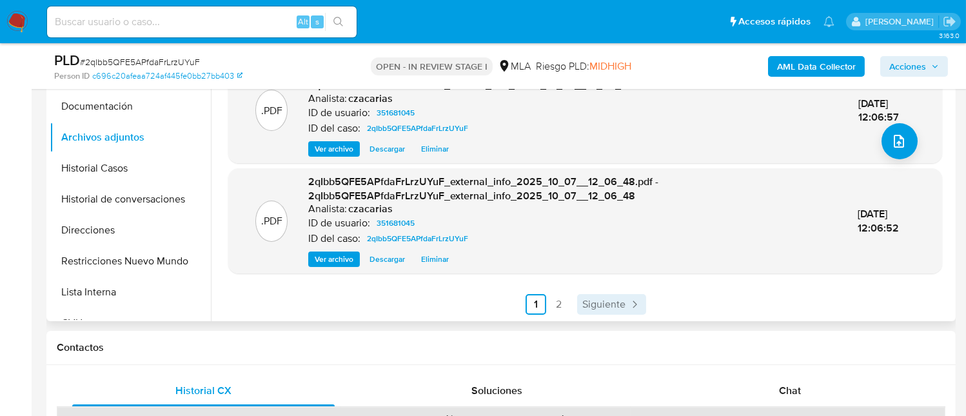
click at [616, 299] on span "Siguiente" at bounding box center [603, 304] width 43 height 10
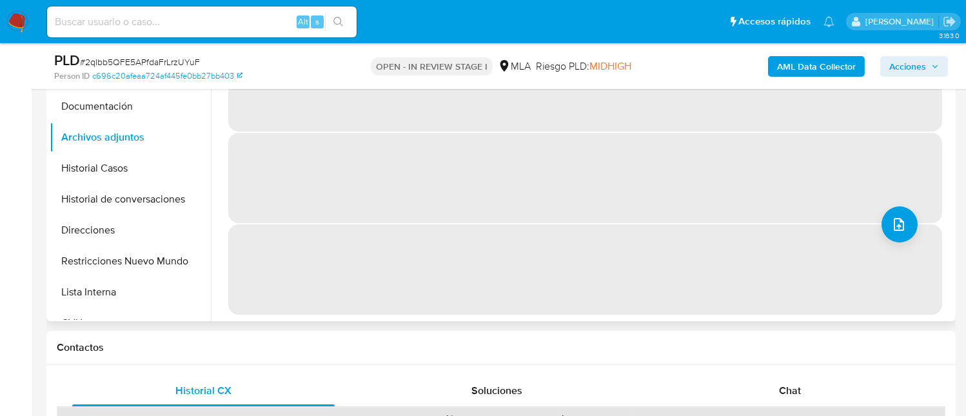
scroll to position [0, 0]
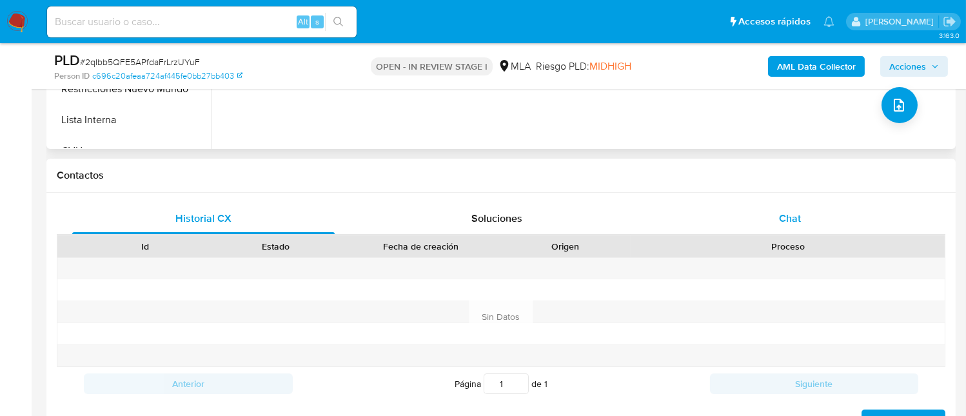
click at [812, 203] on div "Chat" at bounding box center [789, 218] width 262 height 31
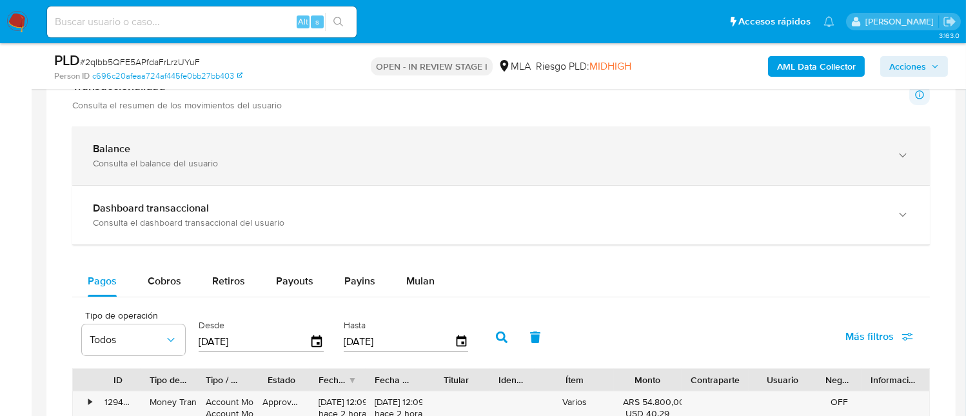
scroll to position [1032, 0]
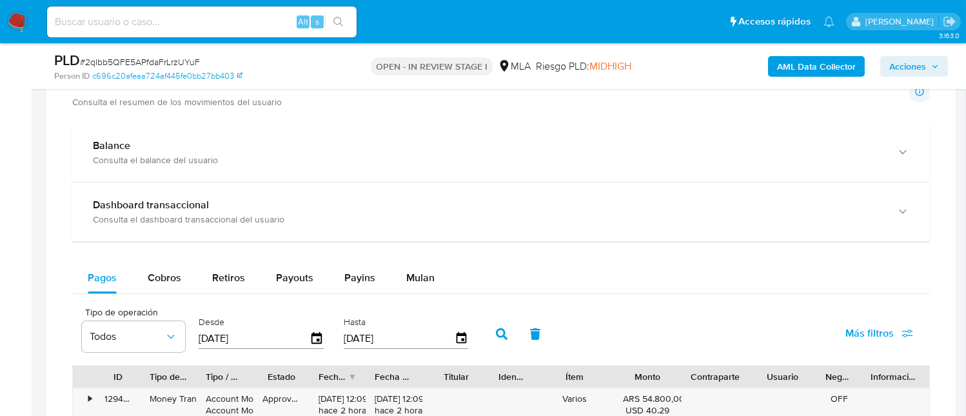
click at [915, 64] on span "Acciones" at bounding box center [907, 66] width 37 height 21
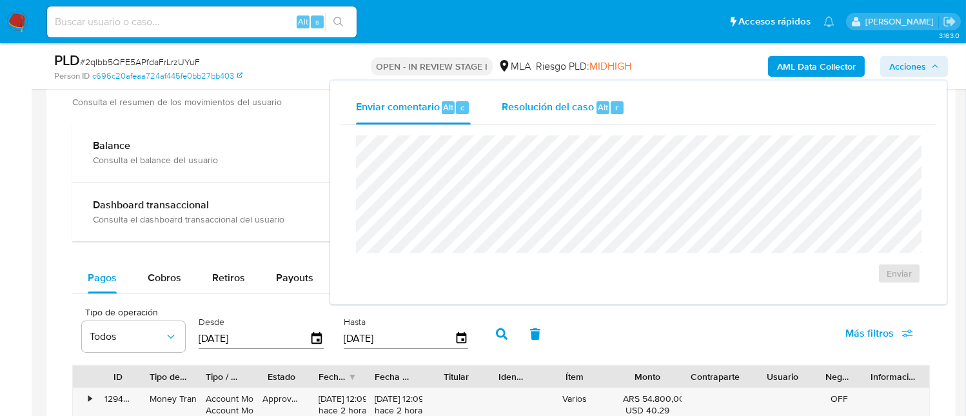
click at [587, 118] on div "Resolución del caso Alt r" at bounding box center [563, 108] width 123 height 34
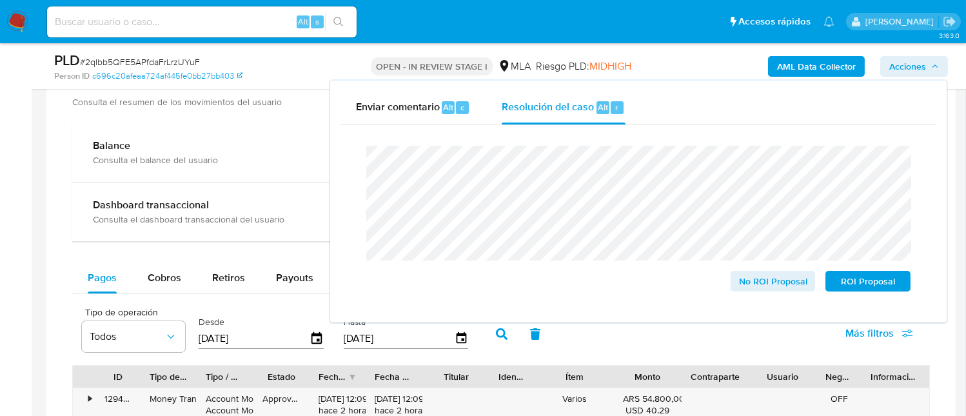
click at [190, 60] on span "# 2qIbb5QFE5APfdaFrLrzUYuF" at bounding box center [140, 61] width 120 height 13
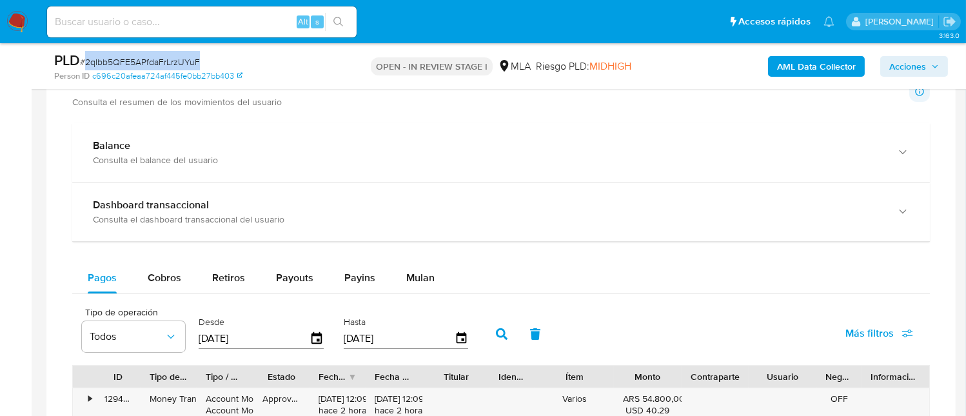
click at [190, 60] on span "# 2qIbb5QFE5APfdaFrLrzUYuF" at bounding box center [140, 61] width 120 height 13
copy span "2qIbb5QFE5APfdaFrLrzUYuF"
click at [895, 60] on span "Acciones" at bounding box center [907, 66] width 37 height 21
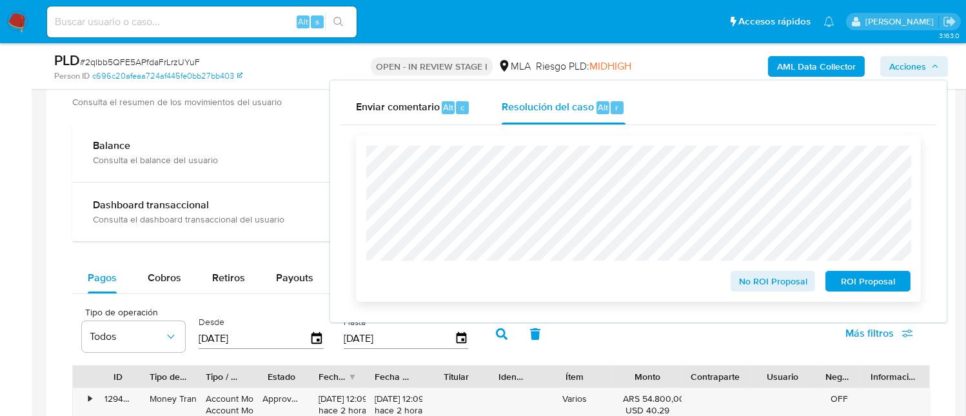
click at [779, 285] on span "No ROI Proposal" at bounding box center [772, 281] width 67 height 18
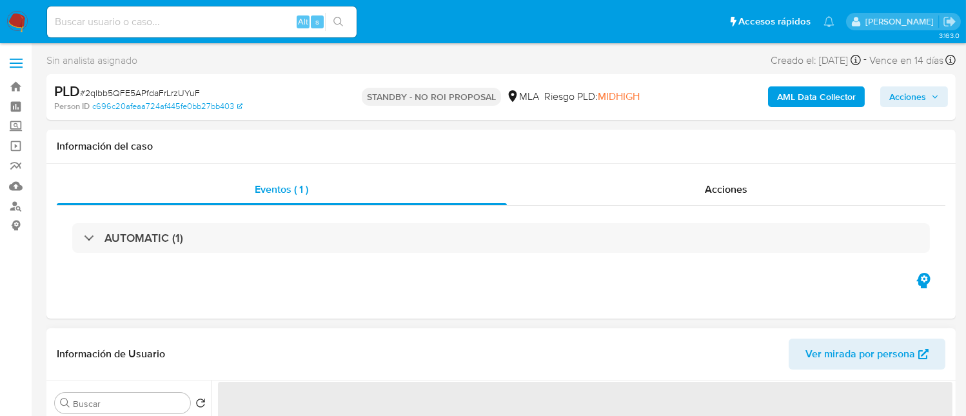
select select "10"
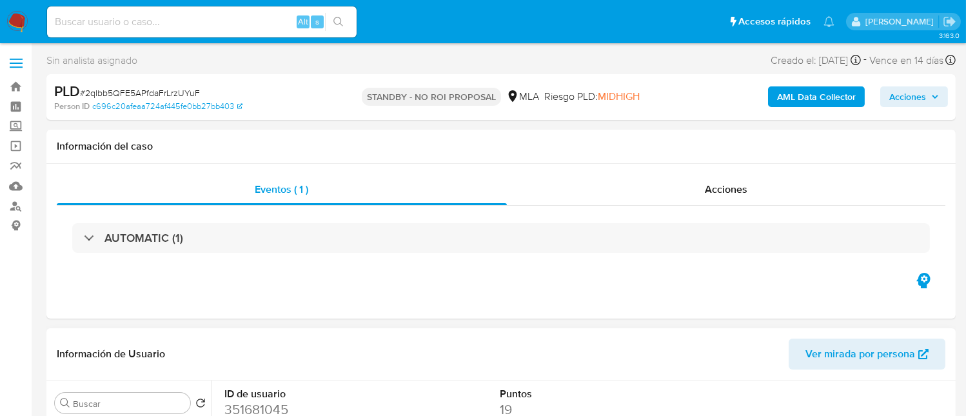
click at [255, 15] on input at bounding box center [201, 22] width 309 height 17
paste input "8iZqyxhsjm4XTNaUNIRaIIZt"
type input "8iZqyxhsjm4XTNaUNIRaIIZt"
click at [347, 30] on button "search-icon" at bounding box center [338, 22] width 26 height 18
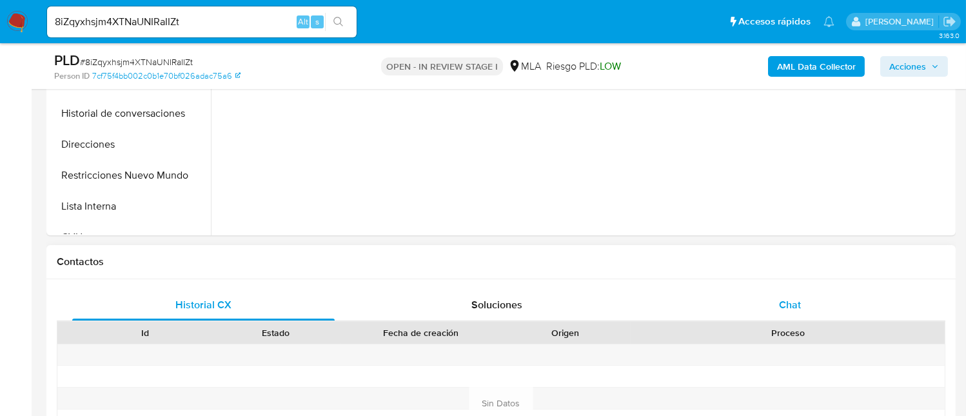
select select "10"
click at [795, 305] on span "Chat" at bounding box center [790, 304] width 22 height 15
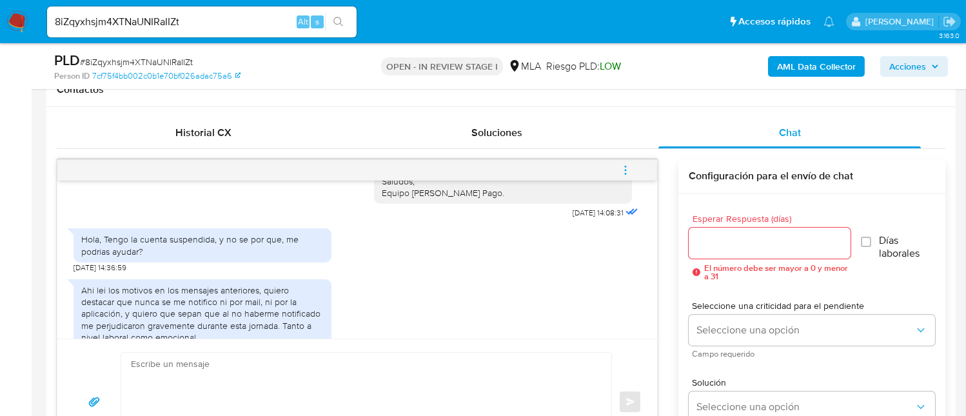
scroll to position [1960, 0]
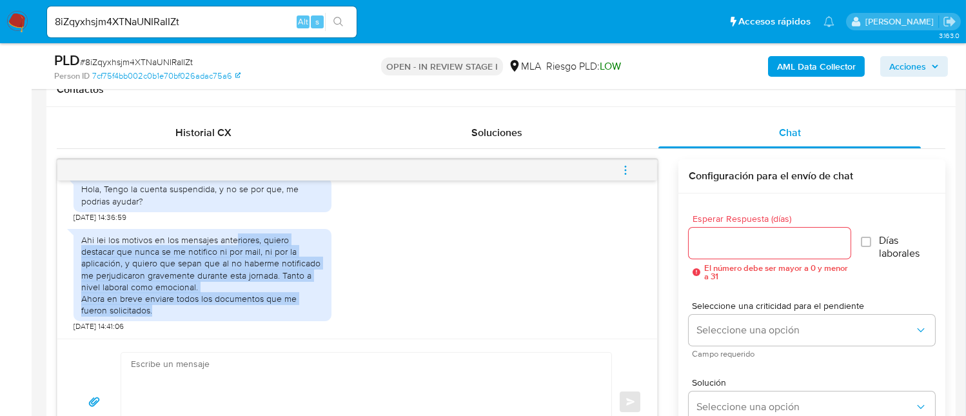
drag, startPoint x: 234, startPoint y: 237, endPoint x: 313, endPoint y: 313, distance: 109.4
click at [313, 313] on div "Ahi lei los motivos en los mensajes anteriores, quiero destacar que nunca se me…" at bounding box center [202, 275] width 242 height 82
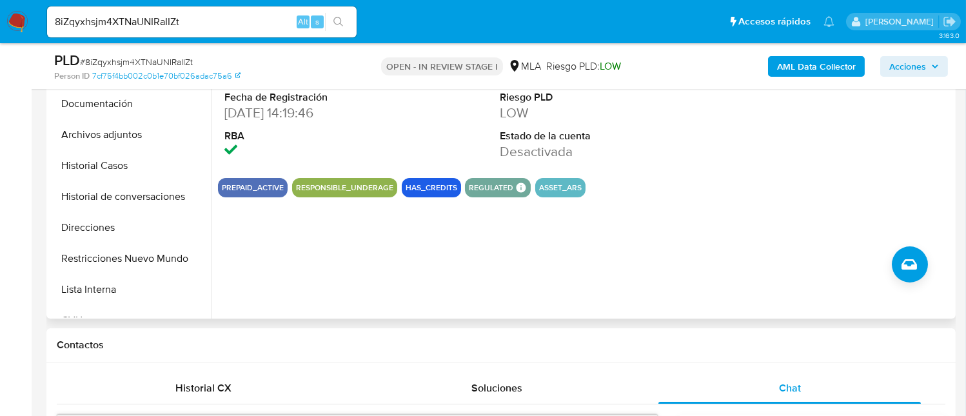
scroll to position [257, 0]
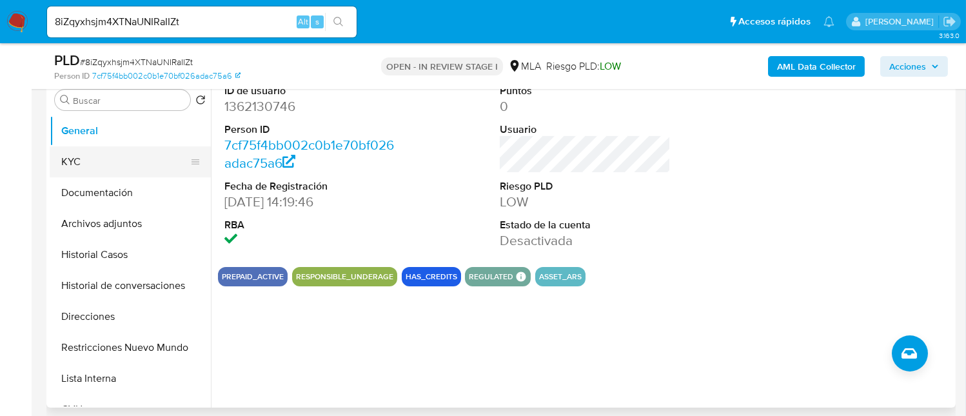
click at [132, 166] on button "KYC" at bounding box center [125, 161] width 151 height 31
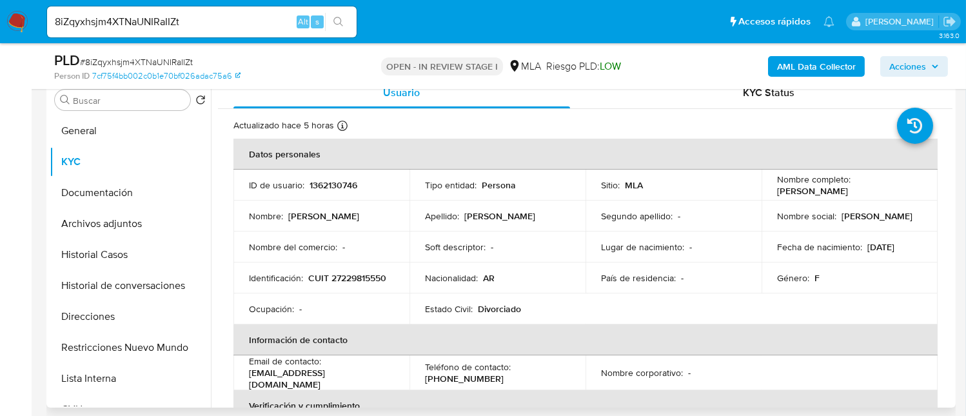
drag, startPoint x: 776, startPoint y: 191, endPoint x: 881, endPoint y: 193, distance: 104.5
click at [881, 193] on div "Nombre completo : Claudia Marcela Messana" at bounding box center [849, 184] width 145 height 23
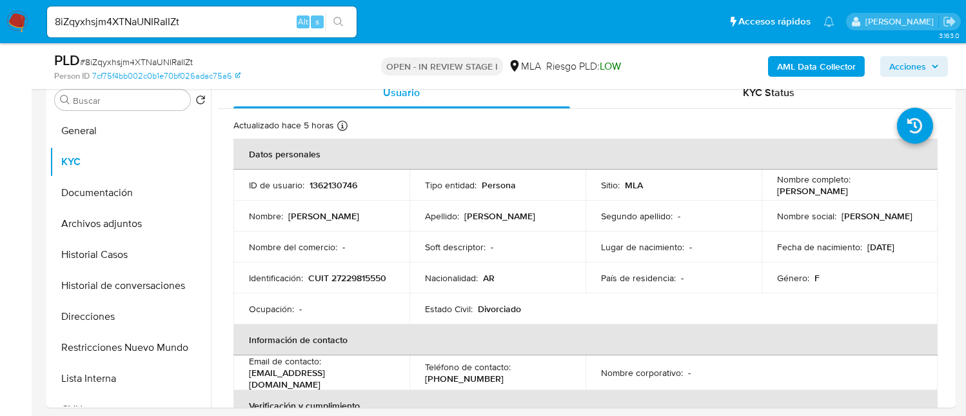
drag, startPoint x: 771, startPoint y: 186, endPoint x: 493, endPoint y: 28, distance: 320.2
click at [890, 195] on td "Nombre completo : Claudia Marcela Messana" at bounding box center [849, 185] width 176 height 31
copy p "Claudia Marcela Messana"
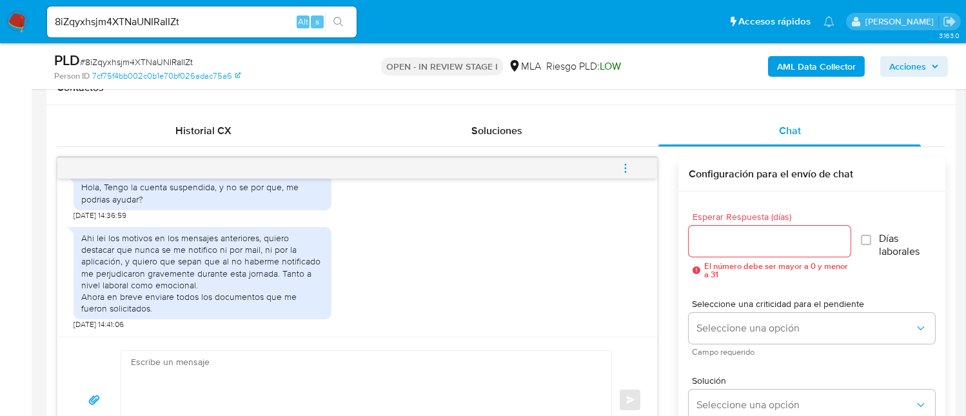
scroll to position [687, 0]
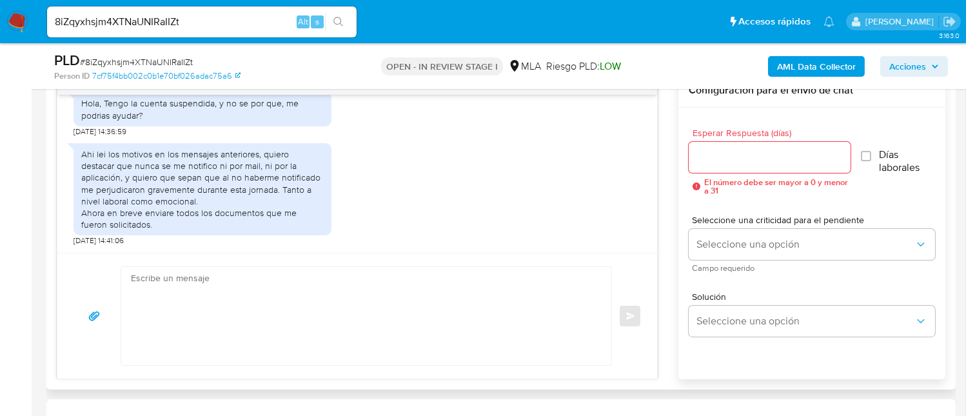
click at [334, 313] on textarea at bounding box center [363, 316] width 464 height 98
click at [141, 279] on textarea "Hoa" at bounding box center [363, 316] width 464 height 98
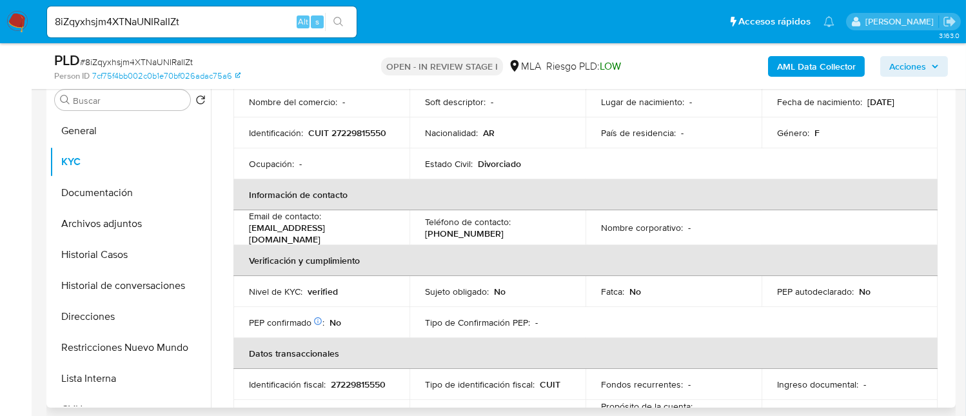
scroll to position [0, 0]
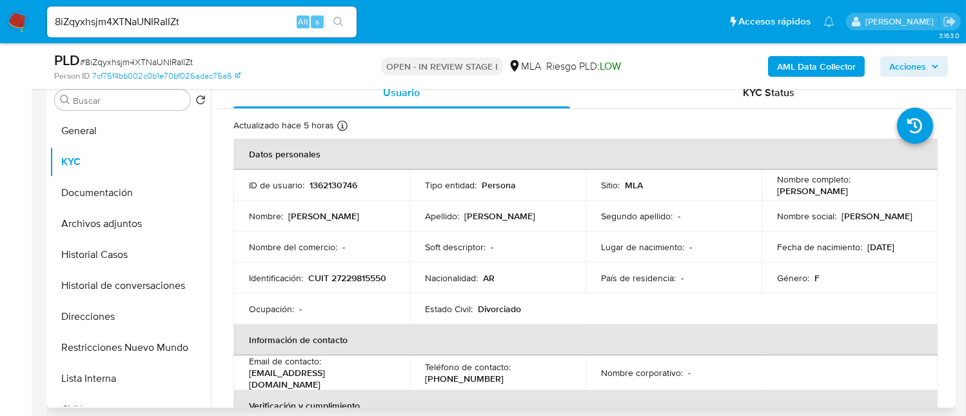
drag, startPoint x: 774, startPoint y: 190, endPoint x: 891, endPoint y: 193, distance: 117.4
click at [891, 193] on div "Nombre completo : Claudia Marcela Messana" at bounding box center [849, 184] width 145 height 23
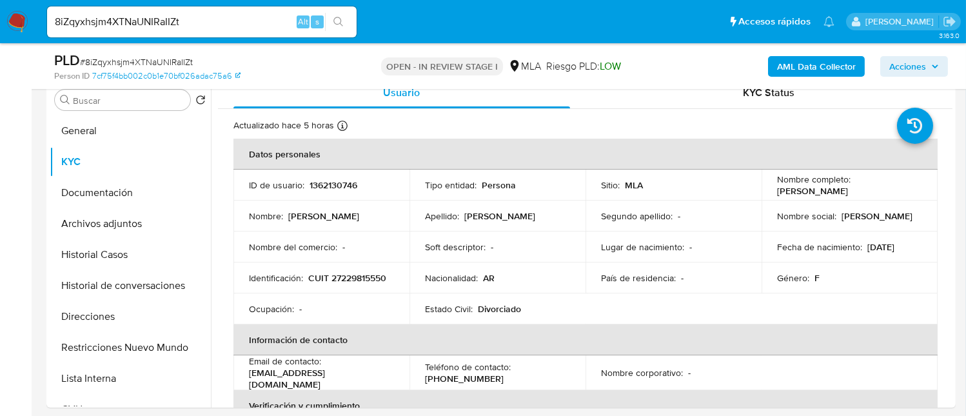
copy p "Claudia Marcela Messana"
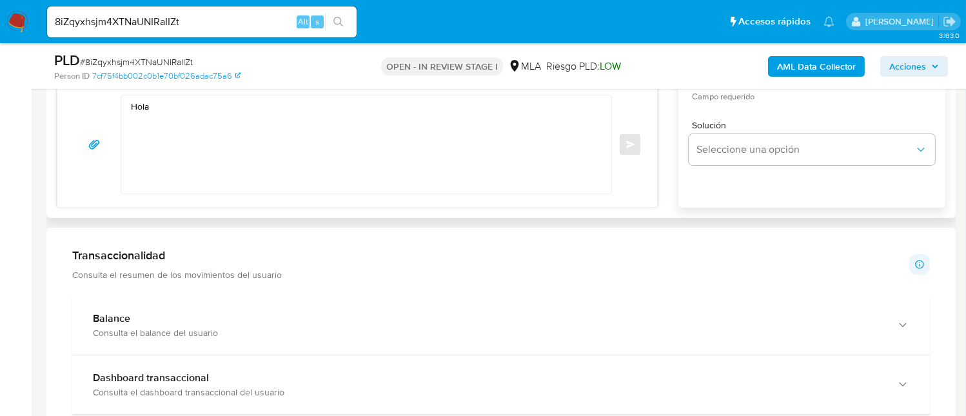
scroll to position [859, 0]
drag, startPoint x: 239, startPoint y: 119, endPoint x: 249, endPoint y: 111, distance: 12.8
click at [239, 119] on textarea "Hola" at bounding box center [363, 144] width 464 height 98
paste textarea "Claudia Marcela Messana"
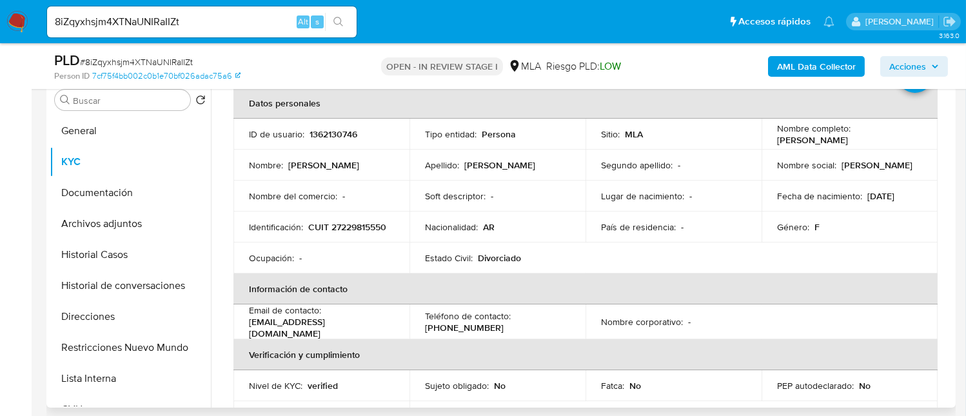
scroll to position [86, 0]
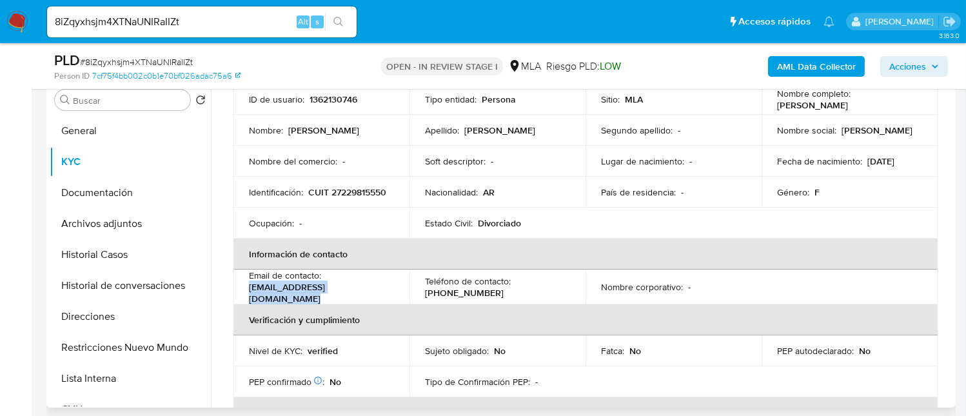
drag, startPoint x: 250, startPoint y: 288, endPoint x: 393, endPoint y: 287, distance: 143.1
click at [392, 287] on div "Email de contacto : marcelamessana0710@gmail.com" at bounding box center [321, 286] width 145 height 35
copy p "marcelamessana0710@gmail.com"
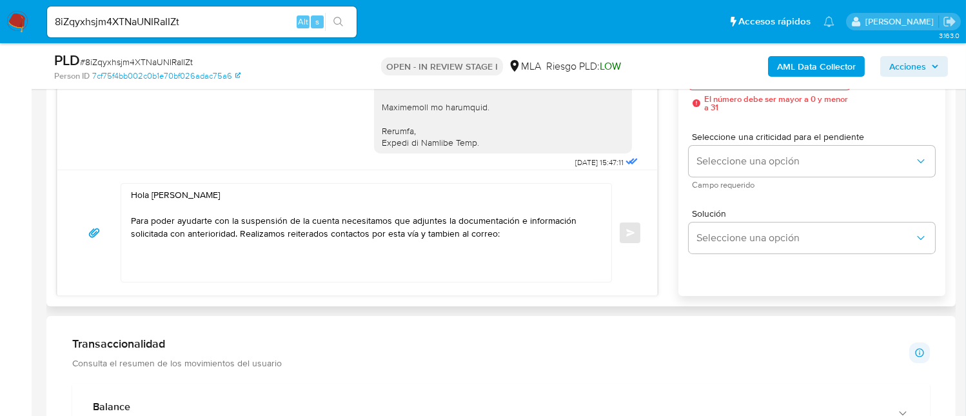
scroll to position [774, 0]
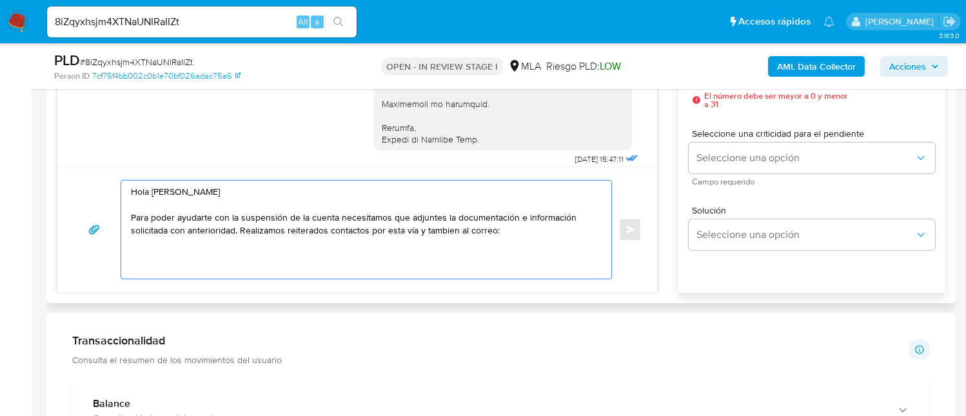
click at [530, 230] on textarea "Hola Claudia Marcela Messana Para poder ayudarte con la suspensión de la cuenta…" at bounding box center [363, 230] width 464 height 98
paste textarea "marcelamessana0710@gmail.com"
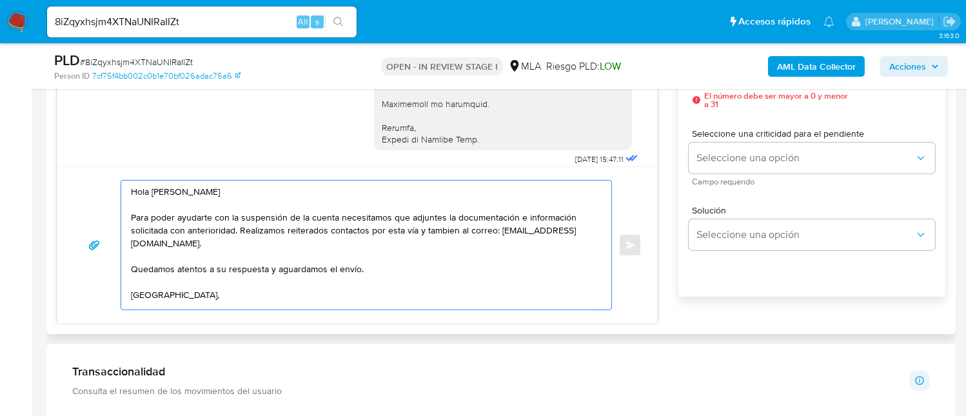
scroll to position [3, 0]
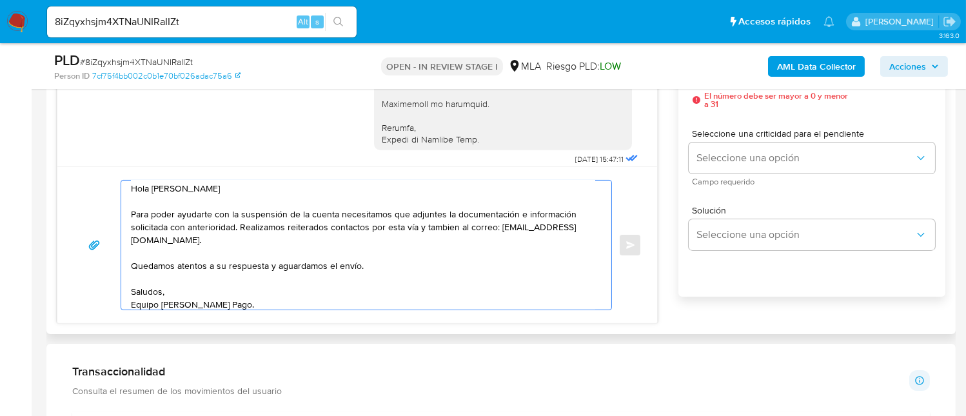
drag, startPoint x: 160, startPoint y: 213, endPoint x: 543, endPoint y: 225, distance: 383.8
click at [543, 225] on textarea "Hola Claudia Marcela Messana Para poder ayudarte con la suspensión de la cuenta…" at bounding box center [363, 245] width 464 height 129
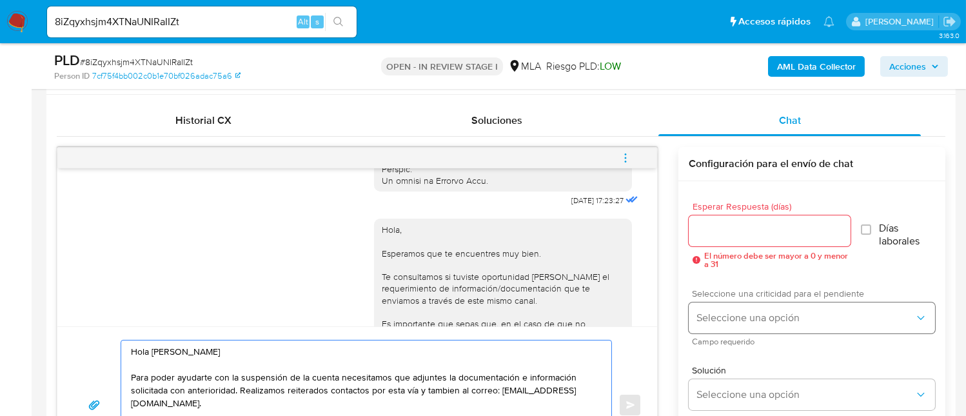
scroll to position [602, 0]
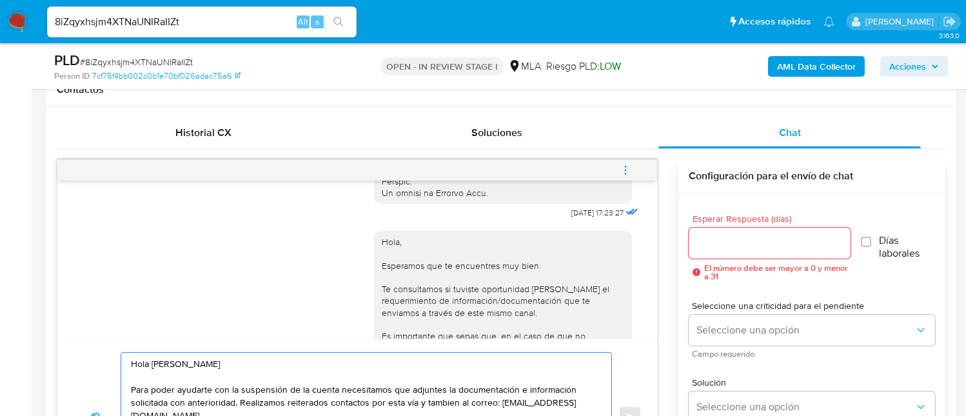
type textarea "Hola Claudia Marcela Messana Para poder ayudarte con la suspensión de la cuenta…"
click at [740, 251] on div at bounding box center [770, 243] width 162 height 31
click at [745, 244] on input "Esperar Respuesta (días)" at bounding box center [770, 243] width 162 height 17
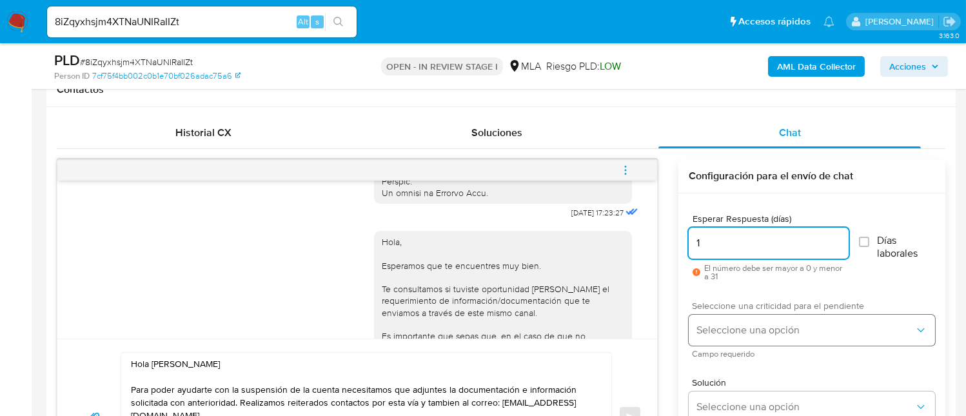
type input "1"
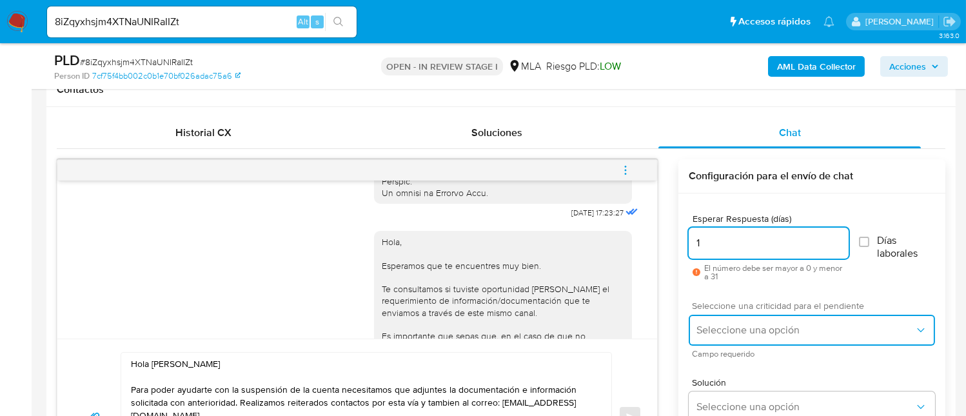
click at [763, 326] on span "Seleccione una opción" at bounding box center [805, 330] width 218 height 13
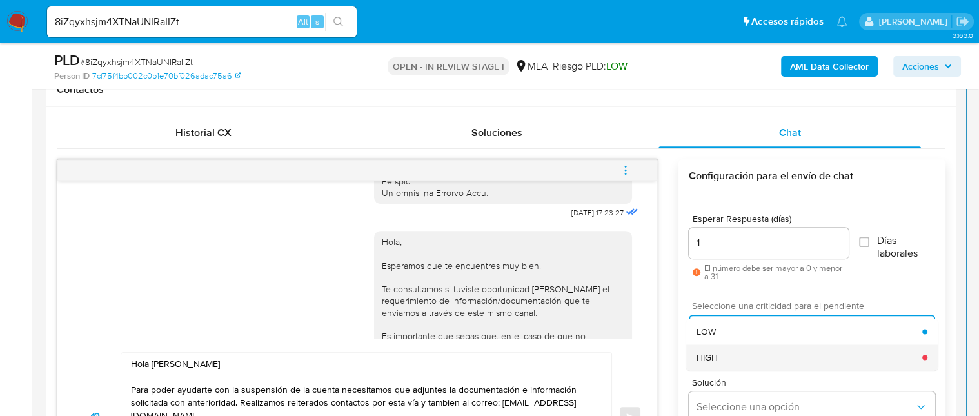
click at [776, 351] on div "HIGH" at bounding box center [809, 357] width 226 height 26
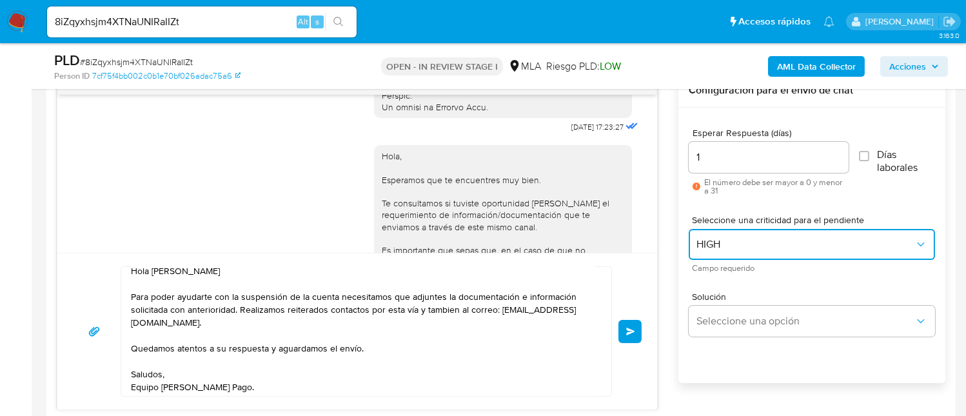
scroll to position [0, 0]
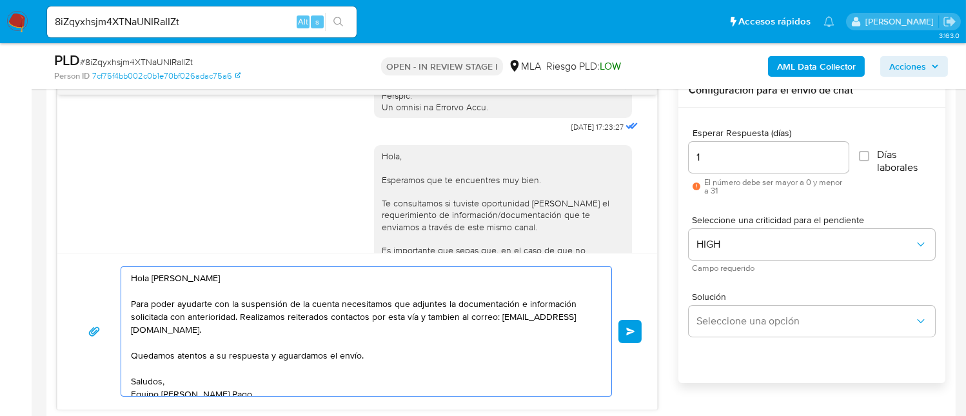
drag, startPoint x: 131, startPoint y: 280, endPoint x: 242, endPoint y: 313, distance: 116.3
click at [242, 313] on textarea "Hola Claudia Marcela Messana Para poder ayudarte con la suspensión de la cuenta…" at bounding box center [363, 331] width 464 height 129
drag, startPoint x: 239, startPoint y: 313, endPoint x: 402, endPoint y: 328, distance: 164.4
click at [402, 328] on textarea "Hola Claudia Marcela Messana Para poder ayudarte con la suspensión de la cuenta…" at bounding box center [363, 331] width 464 height 129
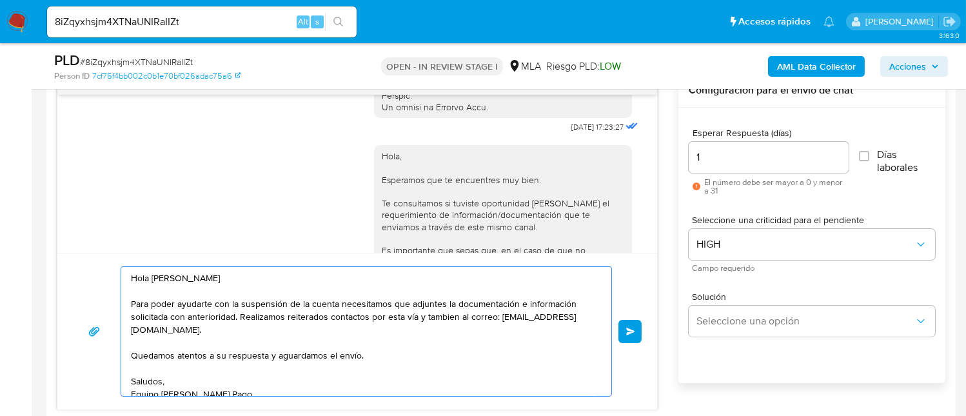
click at [402, 328] on textarea "Hola Claudia Marcela Messana Para poder ayudarte con la suspensión de la cuenta…" at bounding box center [363, 331] width 464 height 129
click at [398, 360] on textarea "Hola Claudia Marcela Messana Para poder ayudarte con la suspensión de la cuenta…" at bounding box center [363, 331] width 464 height 129
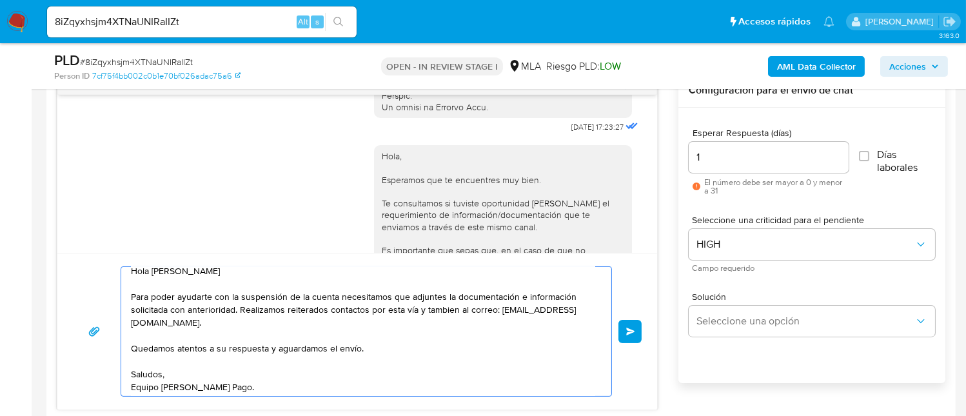
click at [170, 372] on textarea "Hola Claudia Marcela Messana Para poder ayudarte con la suspensión de la cuenta…" at bounding box center [363, 331] width 464 height 129
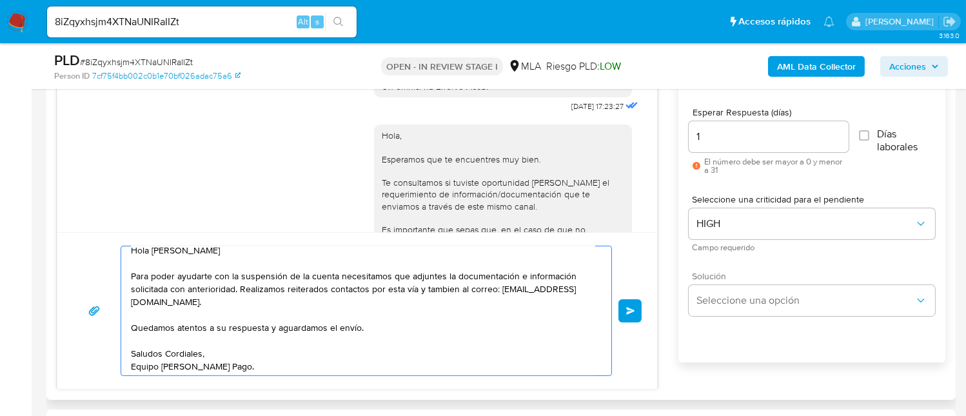
scroll to position [687, 0]
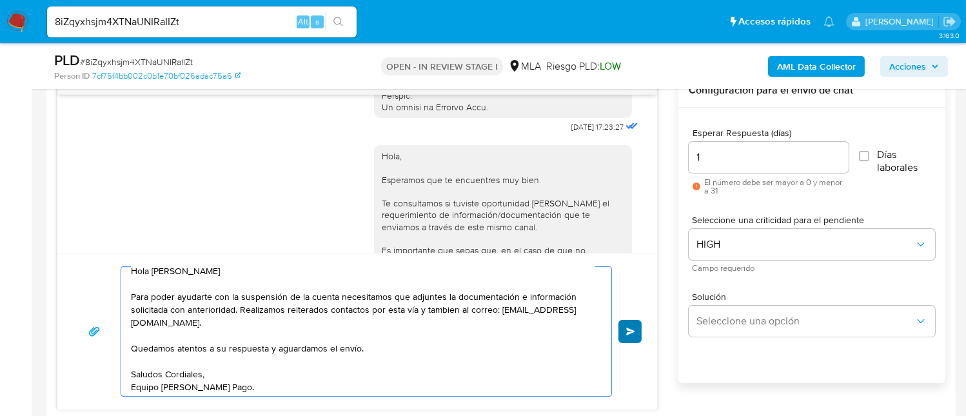
type textarea "Hola Claudia Marcela Messana Para poder ayudarte con la suspensión de la cuenta…"
click at [634, 337] on button "Enviar" at bounding box center [629, 331] width 23 height 23
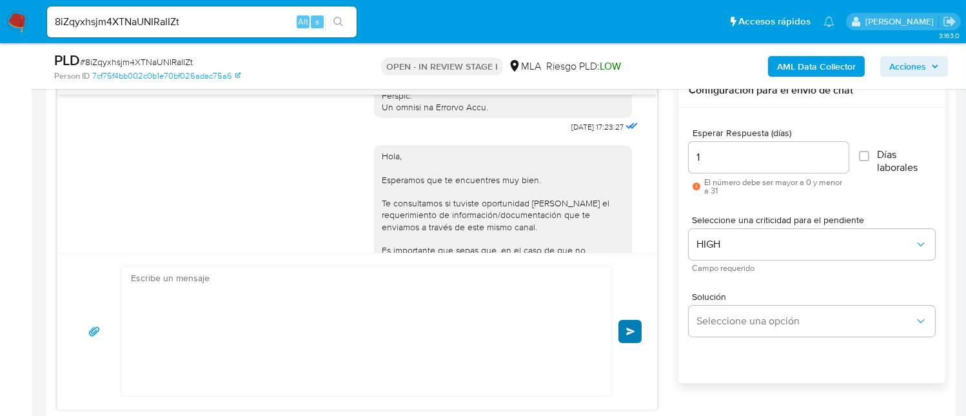
scroll to position [2138, 0]
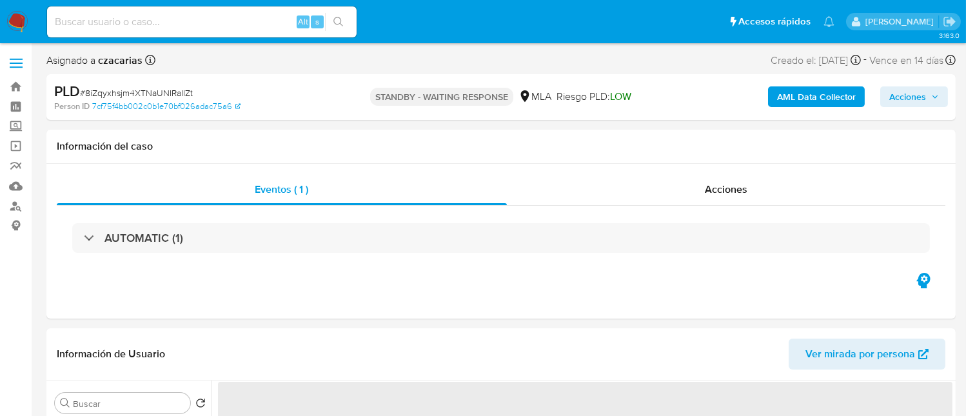
select select "10"
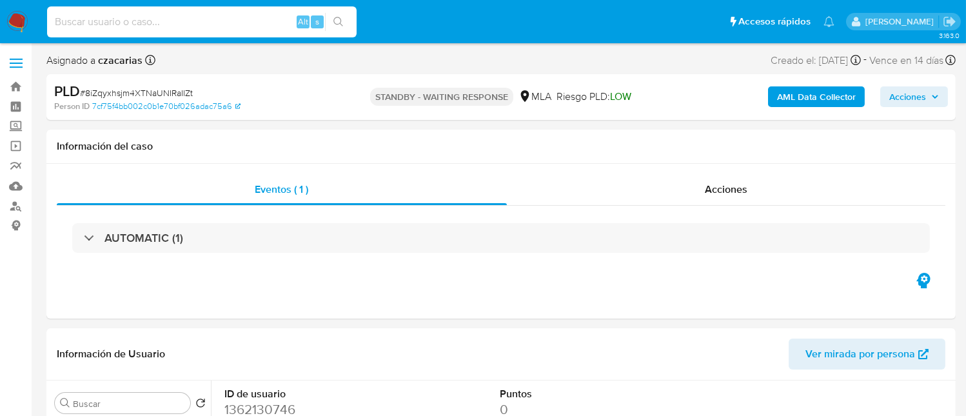
click at [259, 18] on input at bounding box center [201, 22] width 309 height 17
paste input "hEbHa8sZICUPQrshWzhERA42"
type input "hEbHa8sZICUPQrshWzhERA42"
click at [342, 23] on icon "search-icon" at bounding box center [338, 22] width 10 height 10
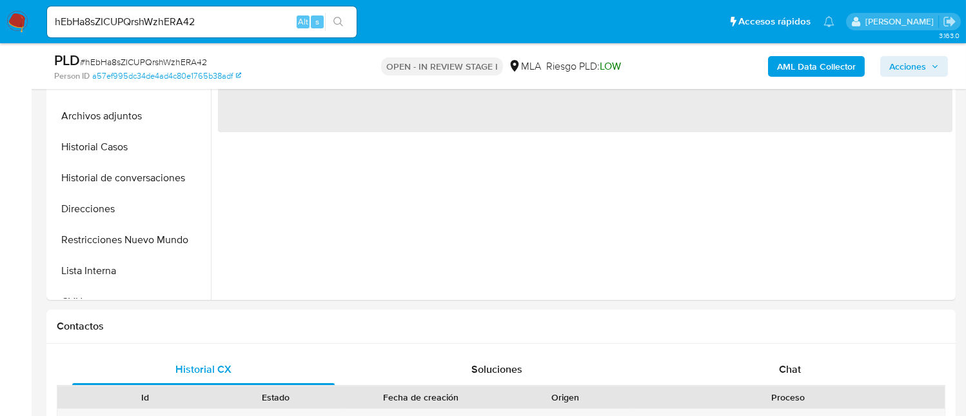
scroll to position [429, 0]
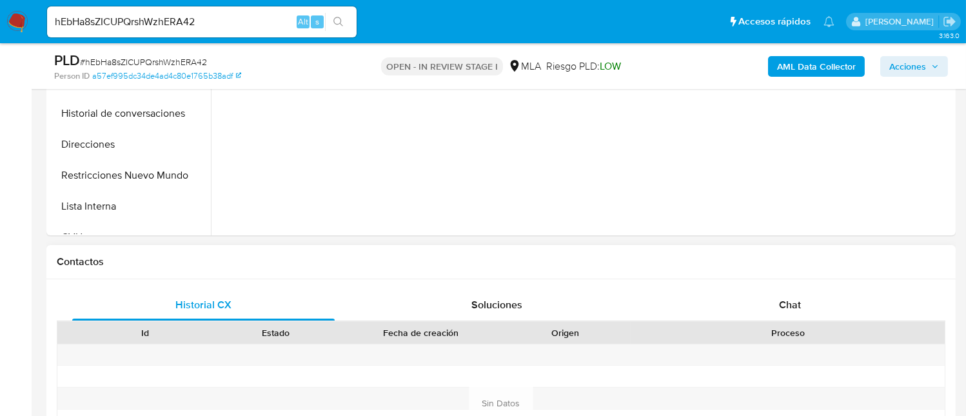
select select "10"
click at [811, 291] on div "Chat" at bounding box center [789, 304] width 262 height 31
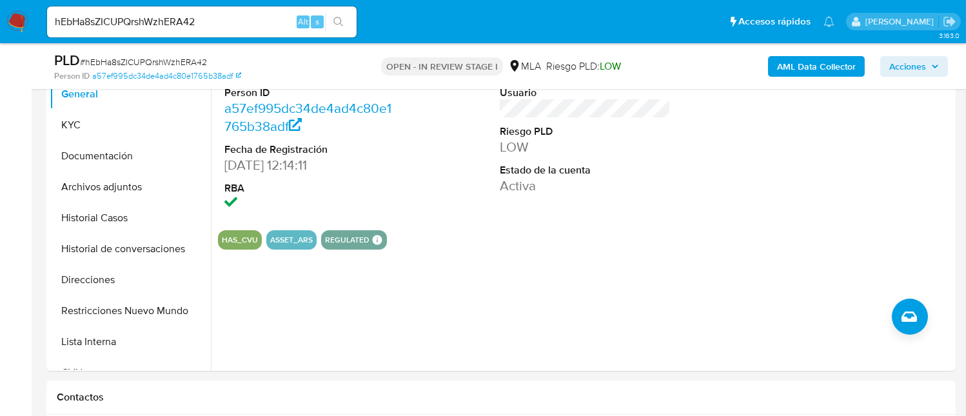
scroll to position [257, 0]
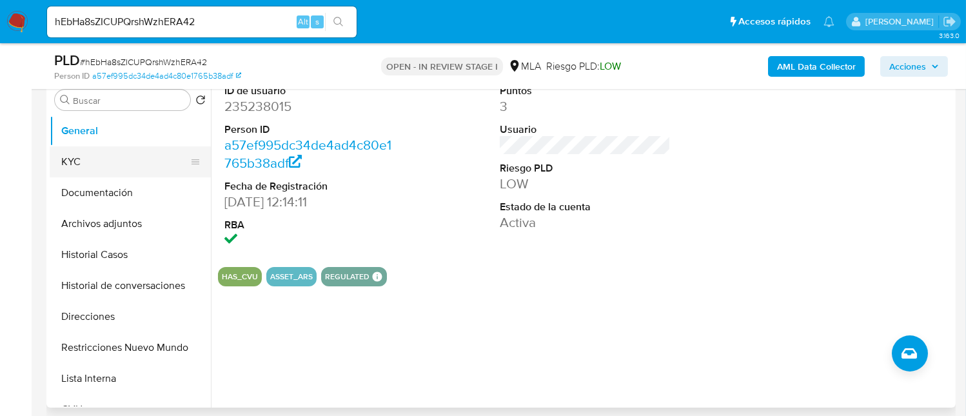
click at [83, 170] on button "KYC" at bounding box center [125, 161] width 151 height 31
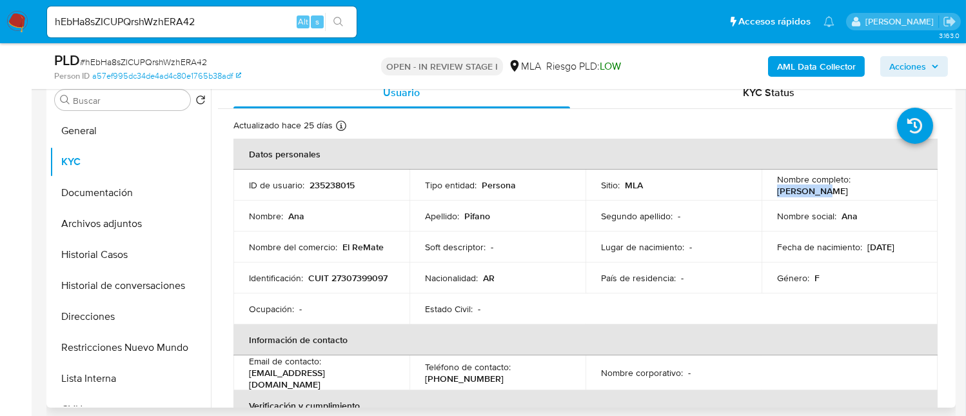
drag, startPoint x: 852, startPoint y: 185, endPoint x: 903, endPoint y: 184, distance: 51.6
click at [903, 184] on div "Nombre completo : Ana Pifano" at bounding box center [849, 184] width 145 height 23
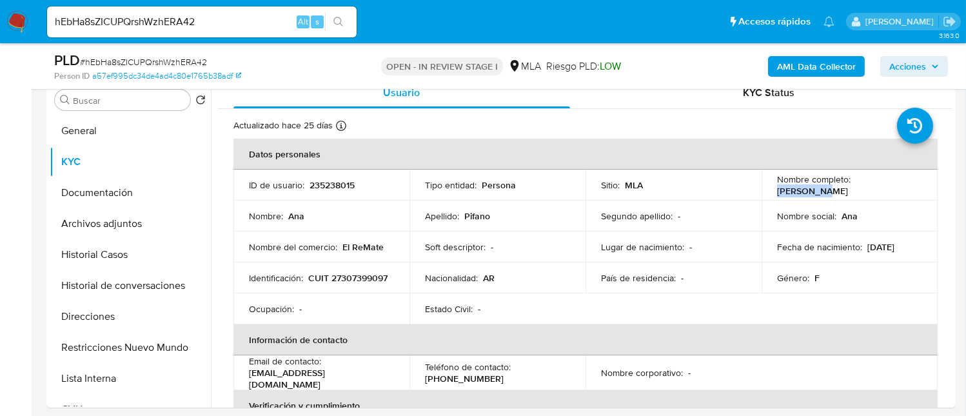
copy p "Ana Pifano"
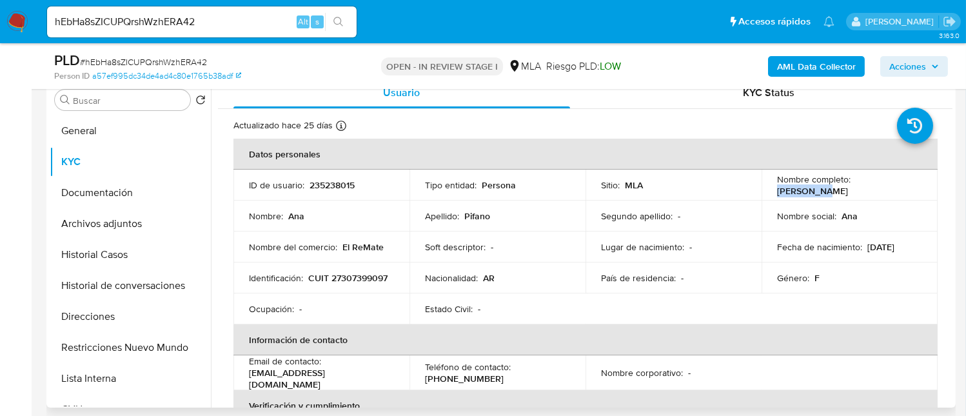
click at [848, 185] on p "Ana Pifano" at bounding box center [812, 191] width 71 height 12
drag, startPoint x: 849, startPoint y: 186, endPoint x: 915, endPoint y: 179, distance: 66.8
click at [915, 179] on div "Nombre completo : Ana Pifano" at bounding box center [849, 184] width 145 height 23
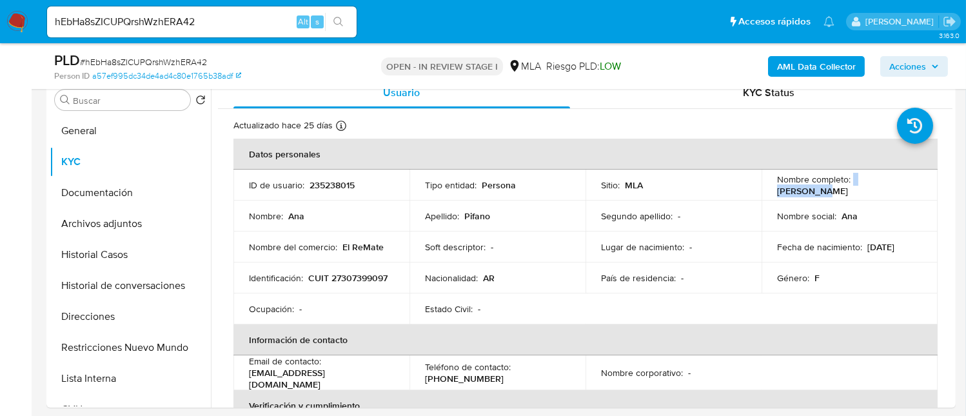
copy div "Ana Pifano"
click at [223, 20] on input "hEbHa8sZICUPQrshWzhERA42" at bounding box center [201, 22] width 309 height 17
paste input "Rc1h3Hw1pfVTB9pNaIfCJNhn"
type input "Rc1h3Hw1pfVTB9pNaIfCJNhn"
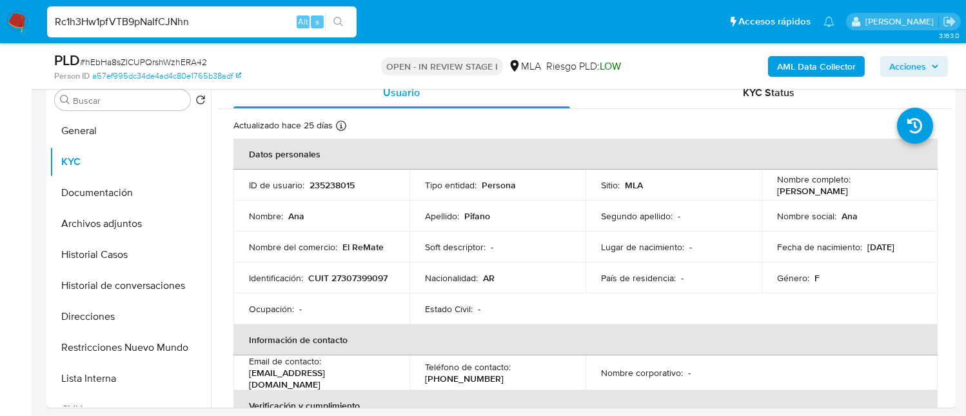
click at [336, 21] on icon "search-icon" at bounding box center [338, 22] width 10 height 10
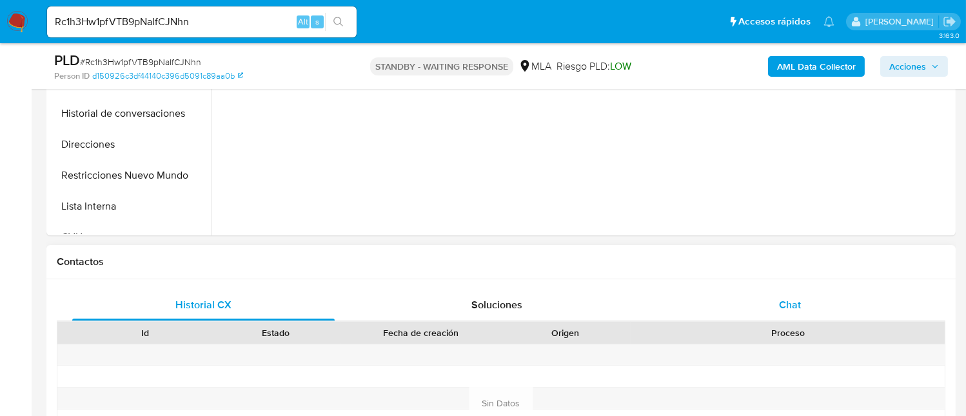
click at [785, 289] on div "Chat" at bounding box center [789, 304] width 262 height 31
select select "10"
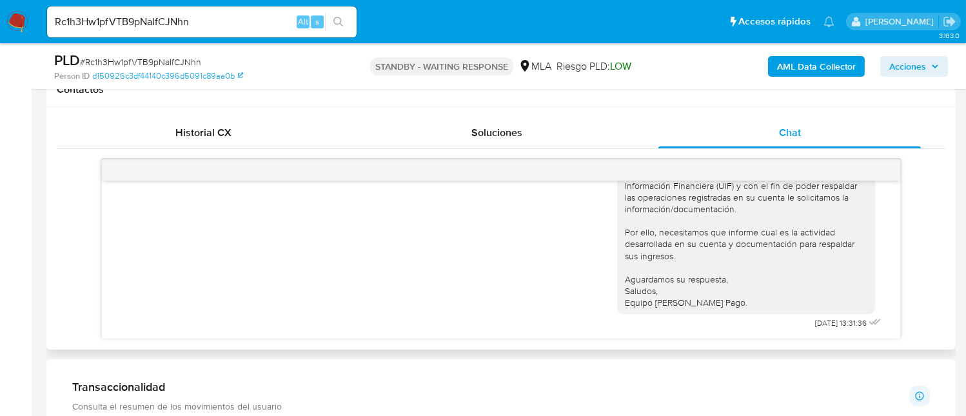
scroll to position [1733, 0]
click at [245, 21] on input "Rc1h3Hw1pfVTB9pNaIfCJNhn" at bounding box center [201, 22] width 309 height 17
paste input "xJ7rNvnBatdk36W3ptgf1tsm"
type input "xJ7rNvnBatdk36W3ptgf1tsm"
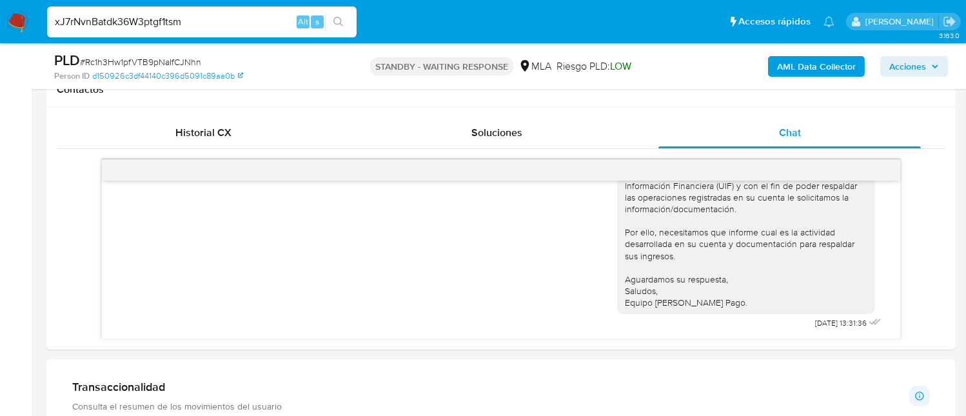
click at [331, 24] on button "search-icon" at bounding box center [338, 22] width 26 height 18
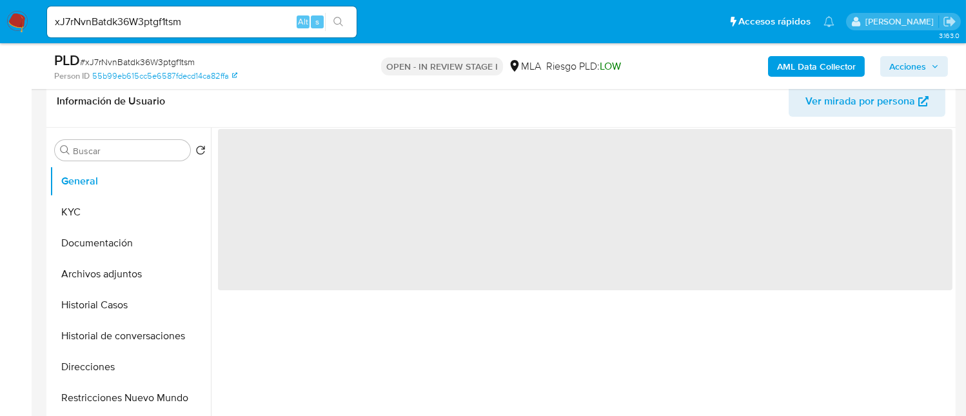
select select "10"
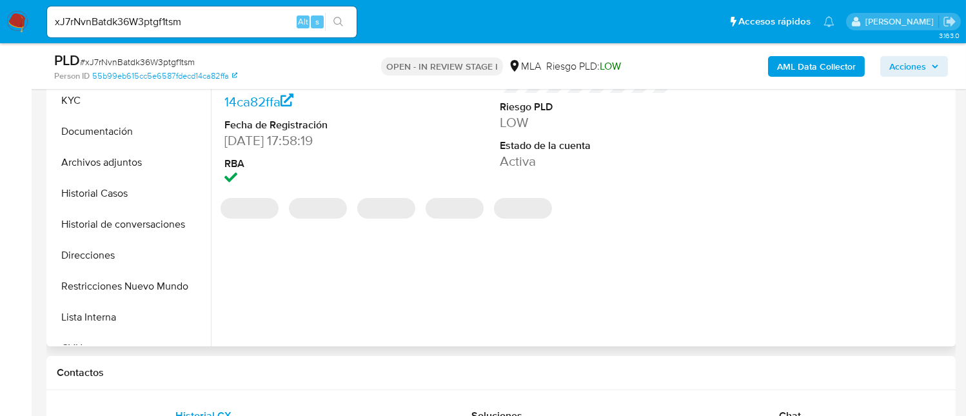
scroll to position [344, 0]
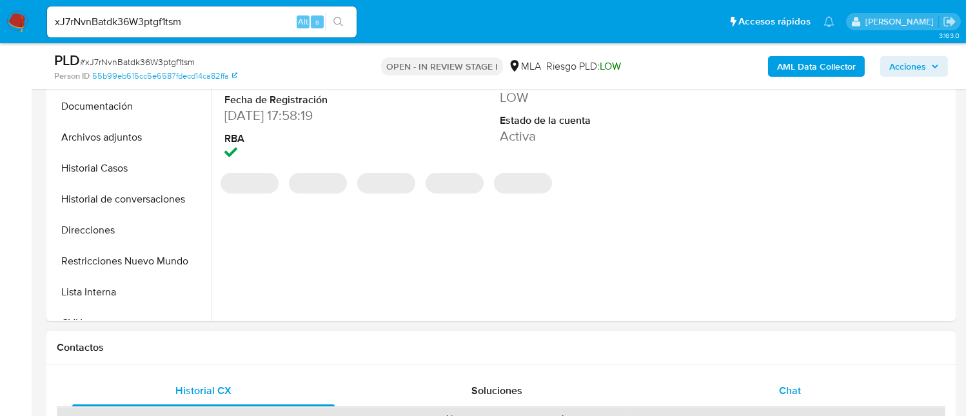
click at [786, 380] on div "Chat" at bounding box center [789, 390] width 262 height 31
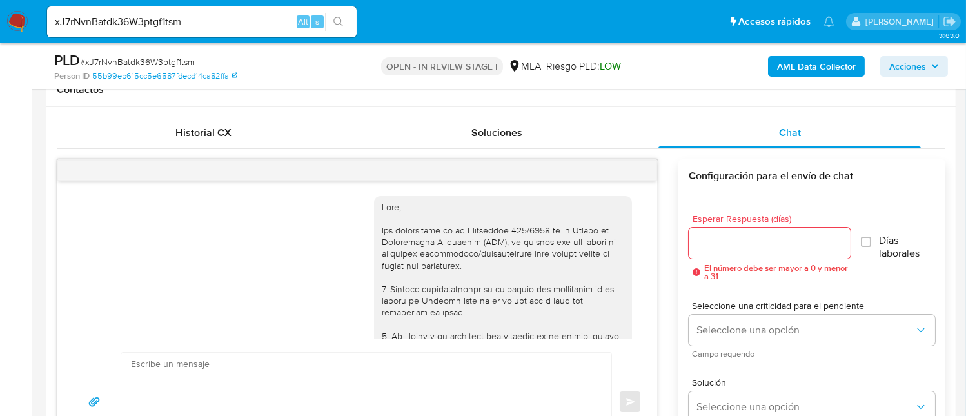
scroll to position [1221, 0]
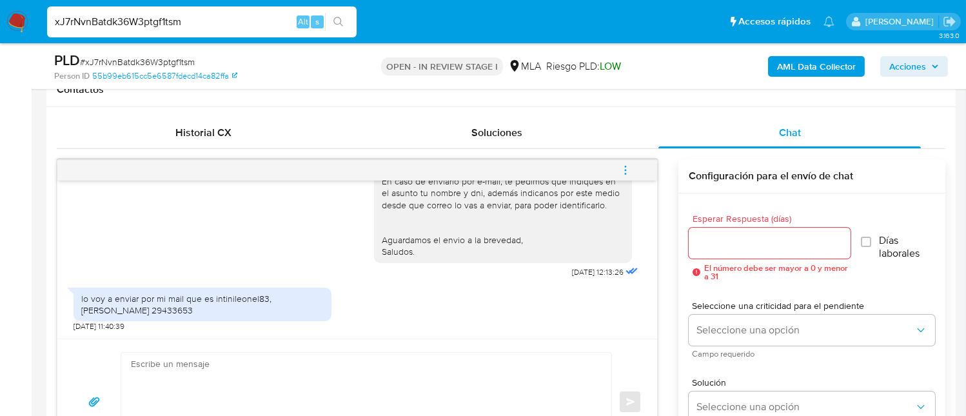
click at [186, 25] on input "xJ7rNvnBatdk36W3ptgf1tsm" at bounding box center [201, 22] width 309 height 17
paste input "L8uDgdSefLVrz9r0Bok2brIW"
type input "L8uDgdSefLVrz9r0Bok2brIW"
click at [340, 21] on icon "search-icon" at bounding box center [338, 22] width 10 height 10
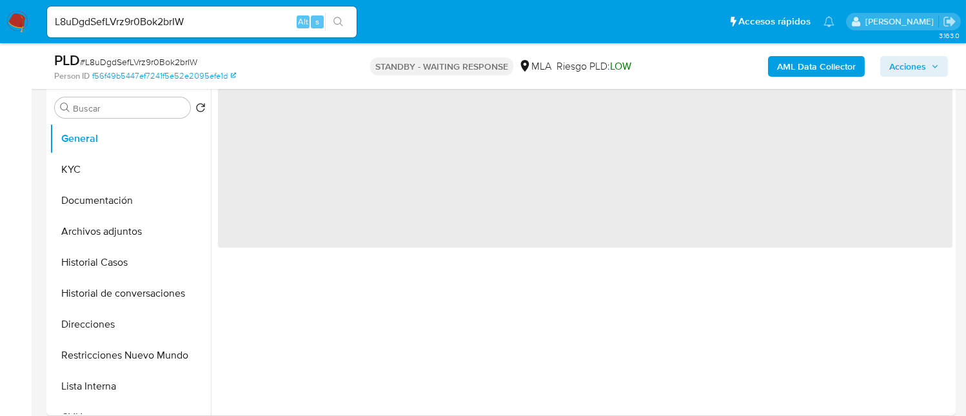
scroll to position [257, 0]
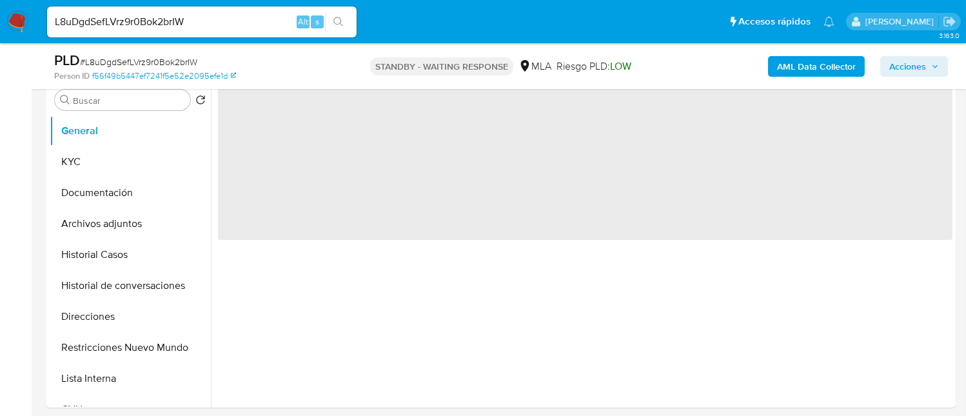
select select "10"
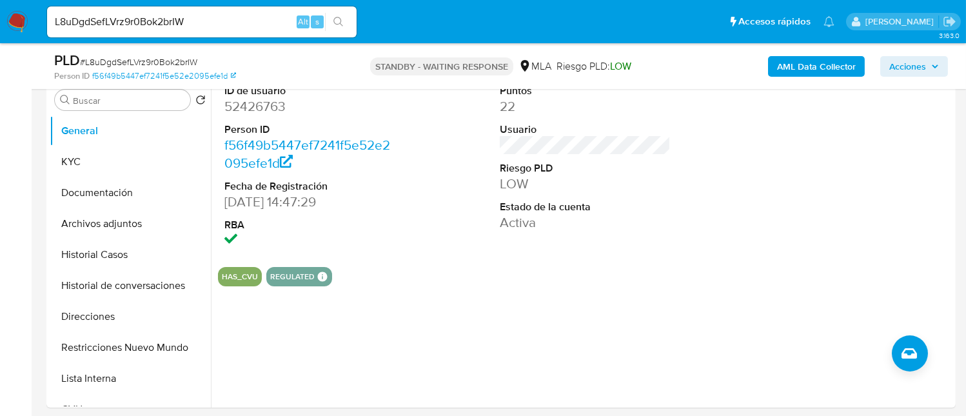
click at [231, 22] on input "L8uDgdSefLVrz9r0Bok2brIW" at bounding box center [201, 22] width 309 height 17
click at [231, 21] on input "L8uDgdSefLVrz9r0Bok2brIW" at bounding box center [201, 22] width 309 height 17
paste input "in9ttxvdnBjtBDazte3p6Y8h"
type input "in9ttxvdnBjtBDazte3p6Y8h"
click at [322, 15] on div "s" at bounding box center [317, 21] width 13 height 13
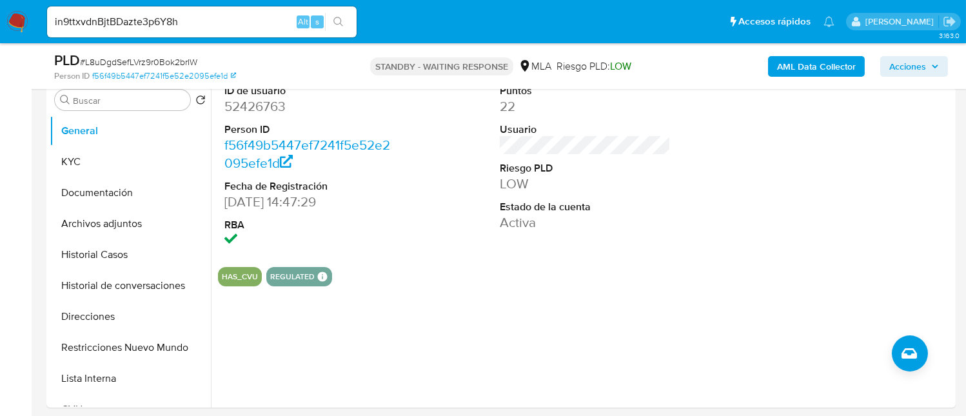
click at [326, 16] on button "search-icon" at bounding box center [338, 22] width 26 height 18
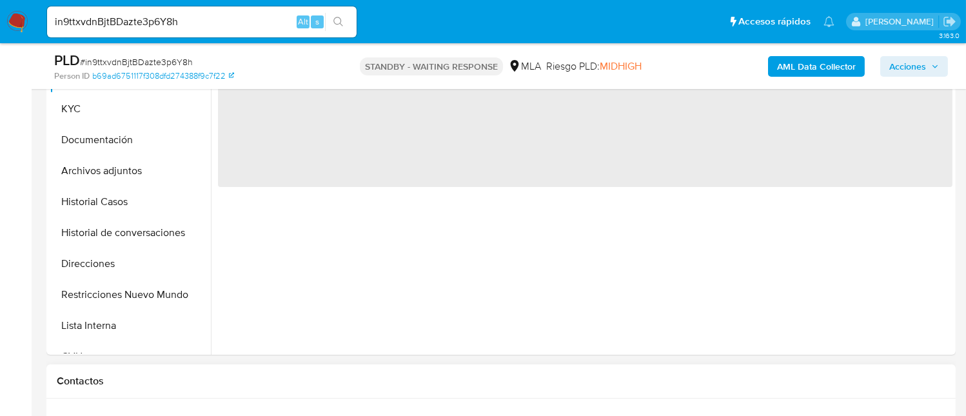
scroll to position [344, 0]
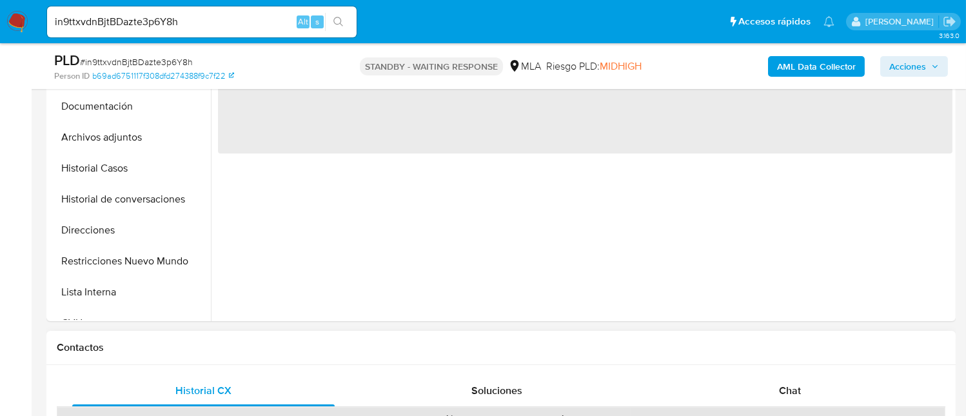
select select "10"
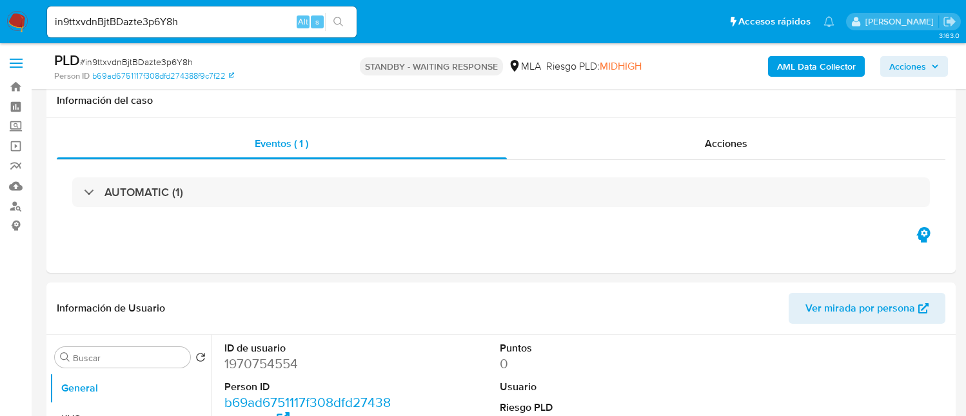
select select "10"
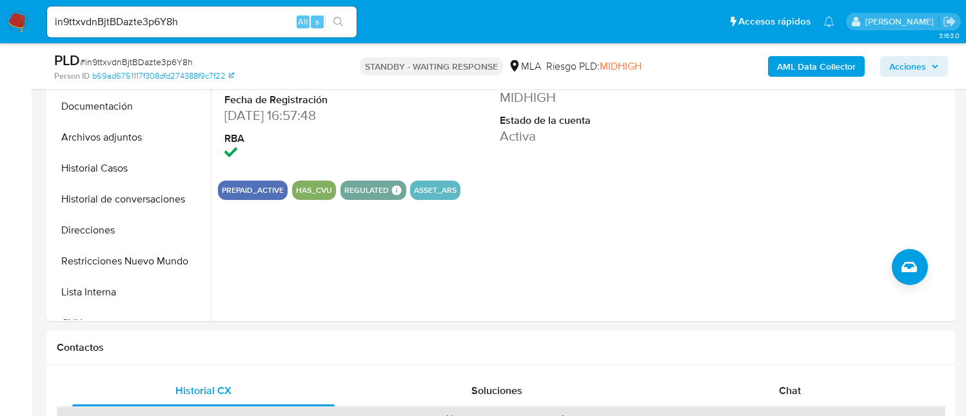
scroll to position [344, 0]
click at [233, 24] on input "in9ttxvdnBjtBDazte3p6Y8h" at bounding box center [201, 22] width 309 height 17
paste input "Xfhf2eOXQPYvpVR6iAXO2Wf0"
type input "Xfhf2eOXQPYvpVR6iAXO2Wf0"
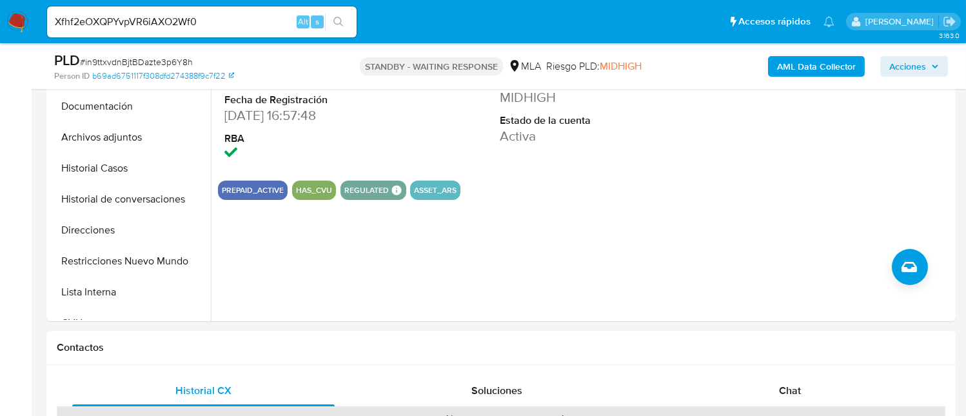
click at [338, 20] on icon "search-icon" at bounding box center [338, 22] width 10 height 10
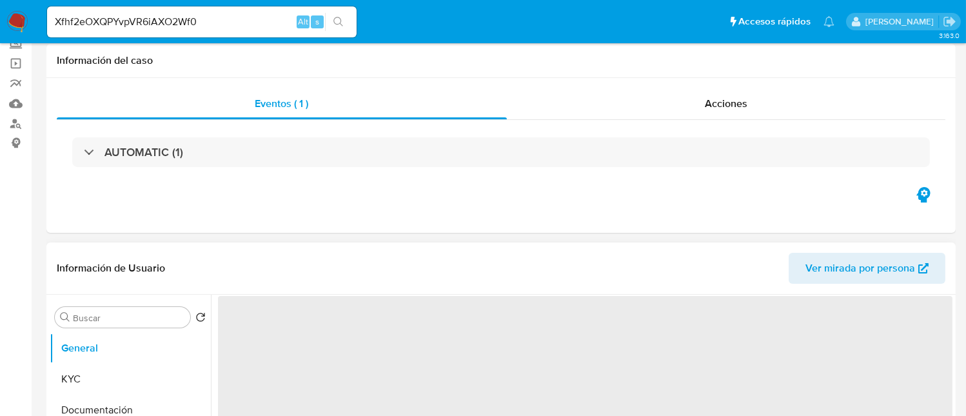
scroll to position [172, 0]
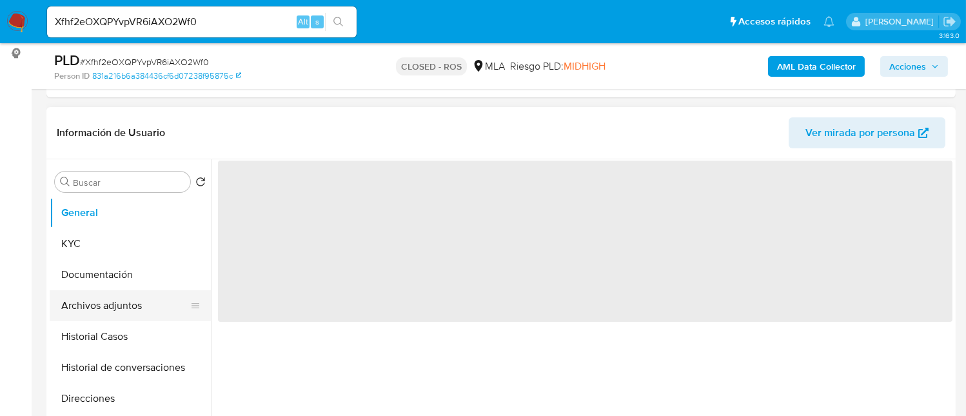
select select "10"
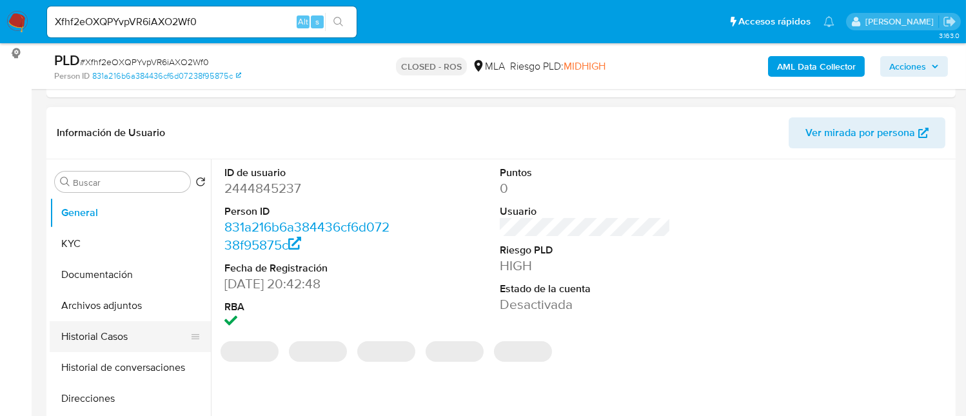
click at [122, 327] on button "Historial Casos" at bounding box center [125, 336] width 151 height 31
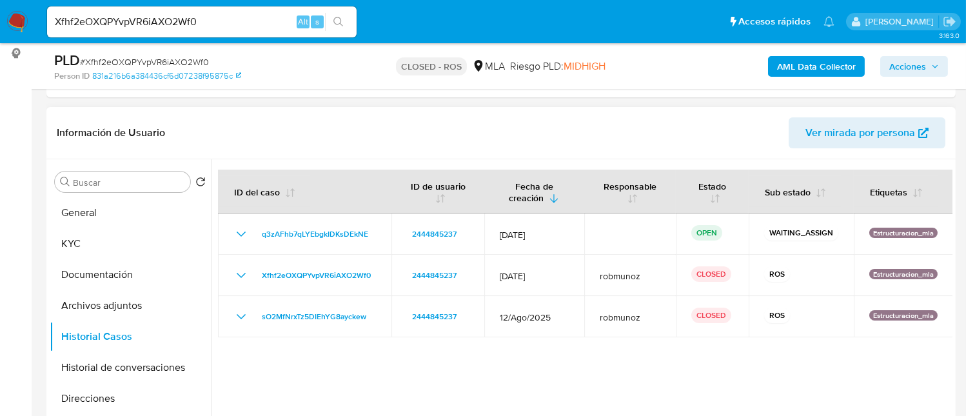
click at [845, 351] on div at bounding box center [581, 324] width 741 height 330
click at [219, 25] on input "Xfhf2eOXQPYvpVR6iAXO2Wf0" at bounding box center [201, 22] width 309 height 17
paste input "dI9OO1kLSHTkd2si104H3SuF"
type input "dI9OO1kLSHTkd2si104H3SuF"
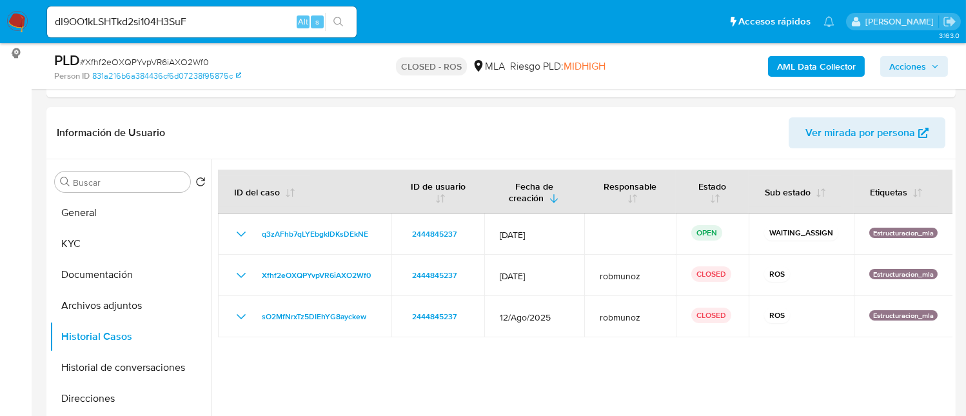
click at [339, 26] on icon "search-icon" at bounding box center [338, 22] width 10 height 10
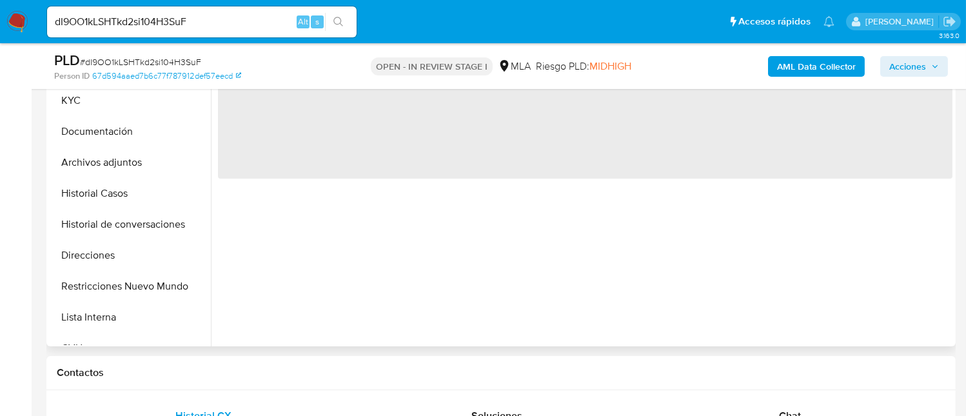
scroll to position [344, 0]
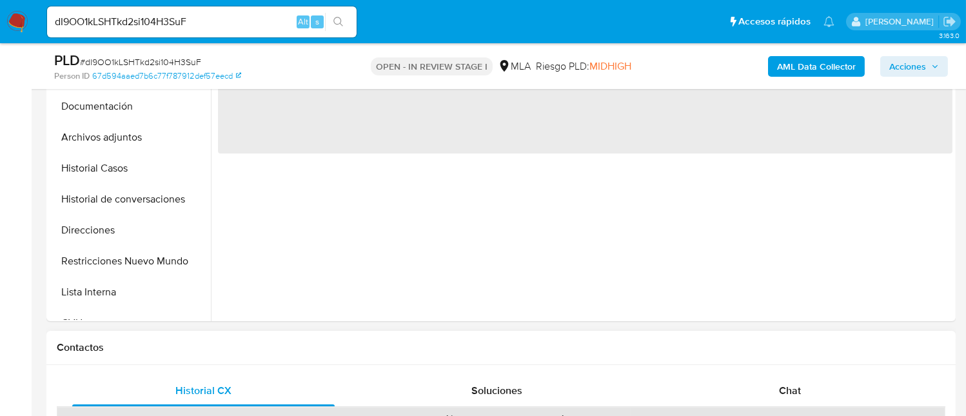
select select "10"
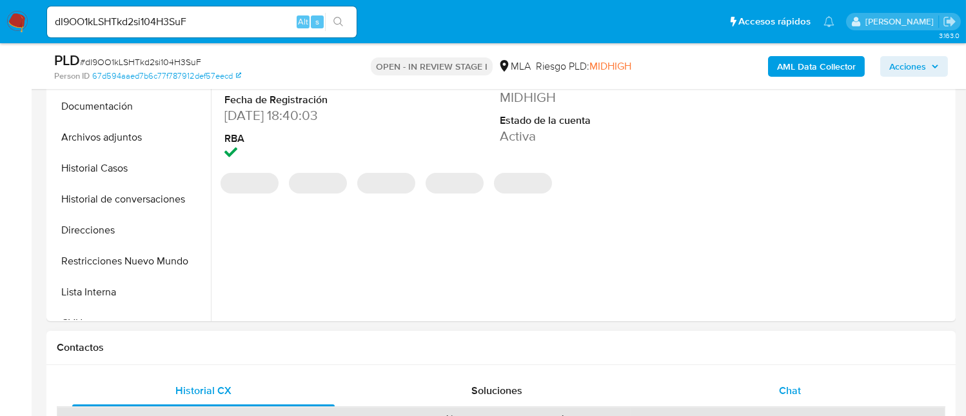
click at [808, 398] on div "Chat" at bounding box center [789, 390] width 262 height 31
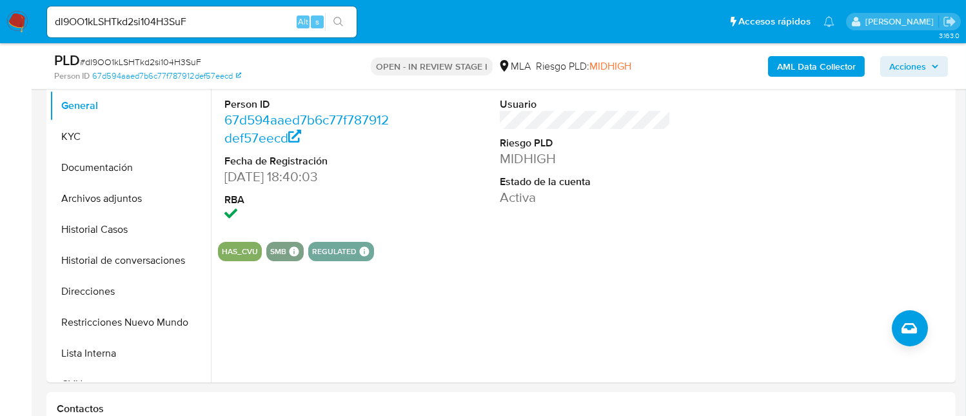
scroll to position [257, 0]
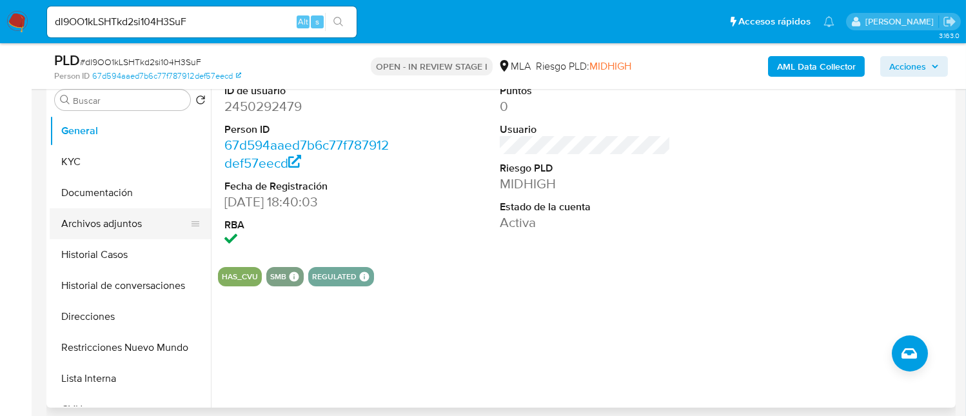
click at [112, 226] on button "Archivos adjuntos" at bounding box center [125, 223] width 151 height 31
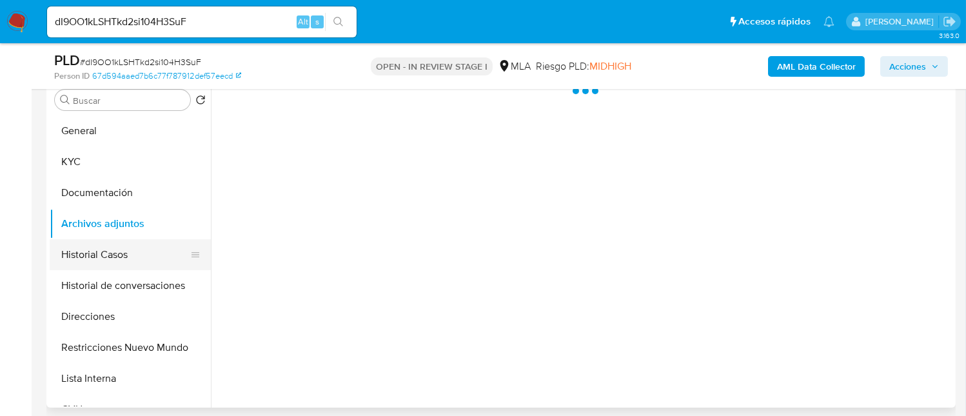
click at [116, 245] on button "Historial Casos" at bounding box center [125, 254] width 151 height 31
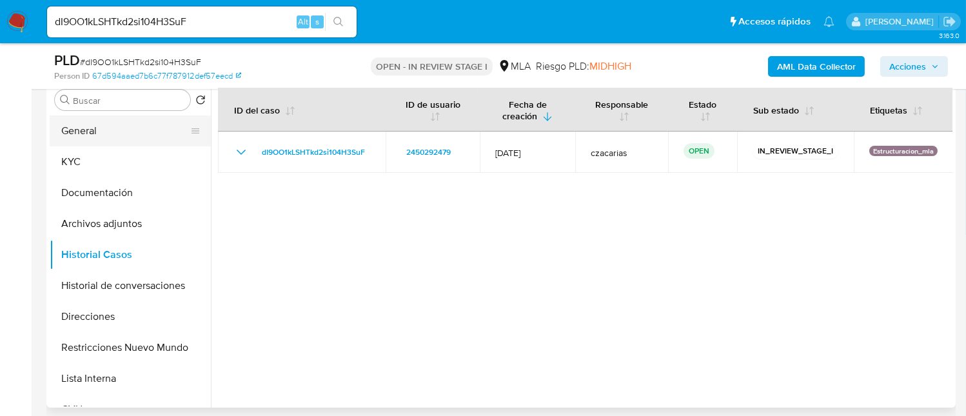
click at [123, 128] on button "General" at bounding box center [125, 130] width 151 height 31
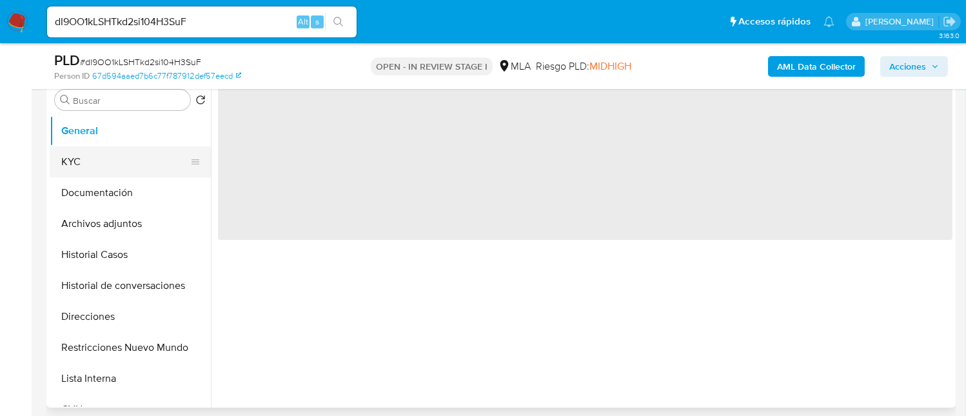
click at [113, 161] on button "KYC" at bounding box center [125, 161] width 151 height 31
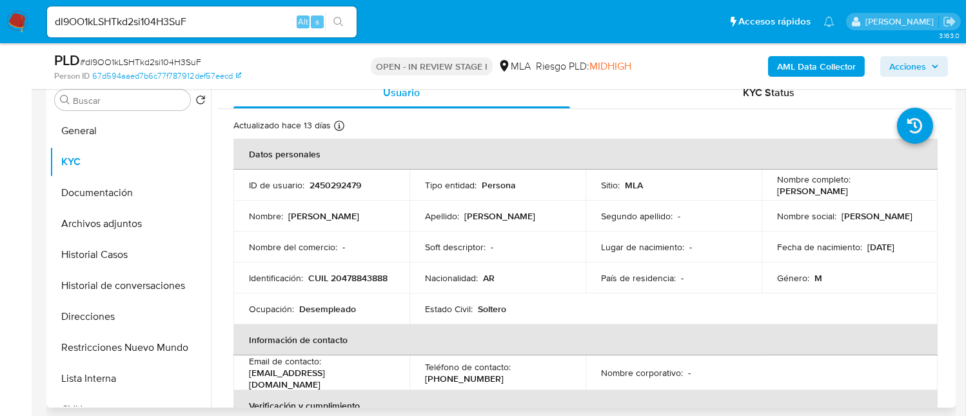
click at [316, 187] on p "2450292479" at bounding box center [335, 185] width 52 height 12
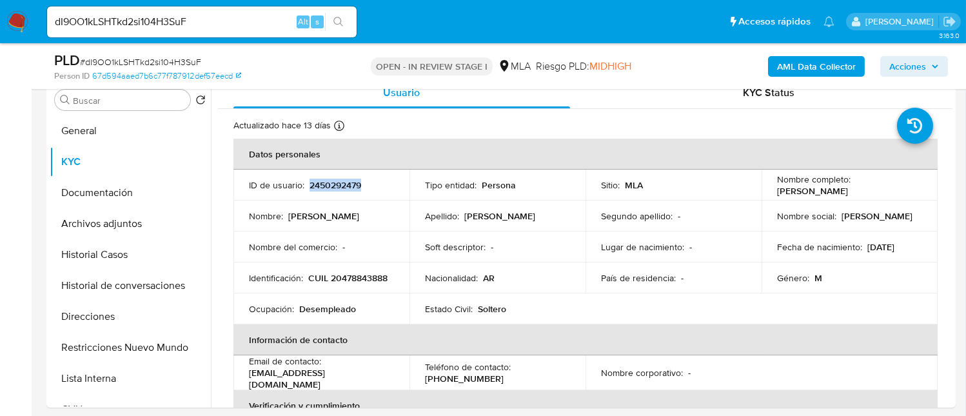
copy p "2450292479"
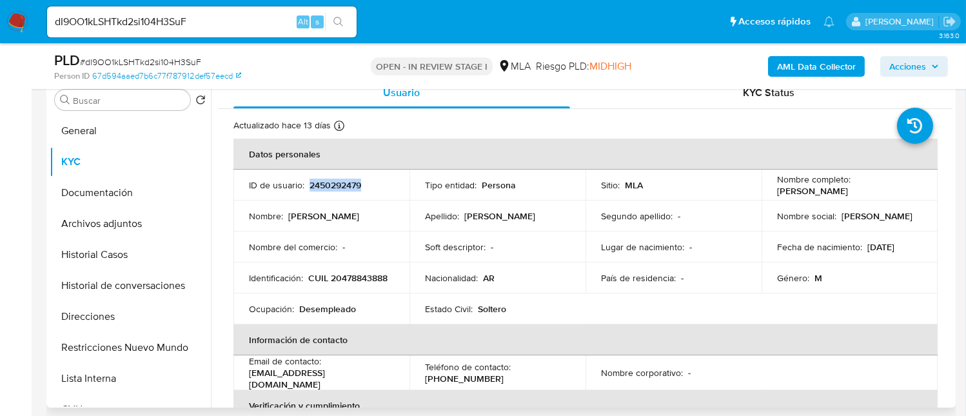
click at [332, 184] on p "2450292479" at bounding box center [335, 185] width 52 height 12
click at [308, 281] on p "CUIL 20478843888" at bounding box center [347, 278] width 79 height 12
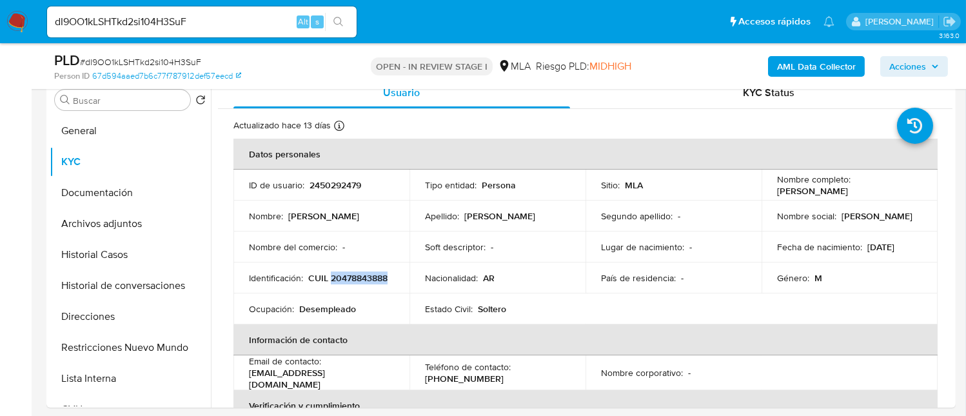
copy p "20478843888"
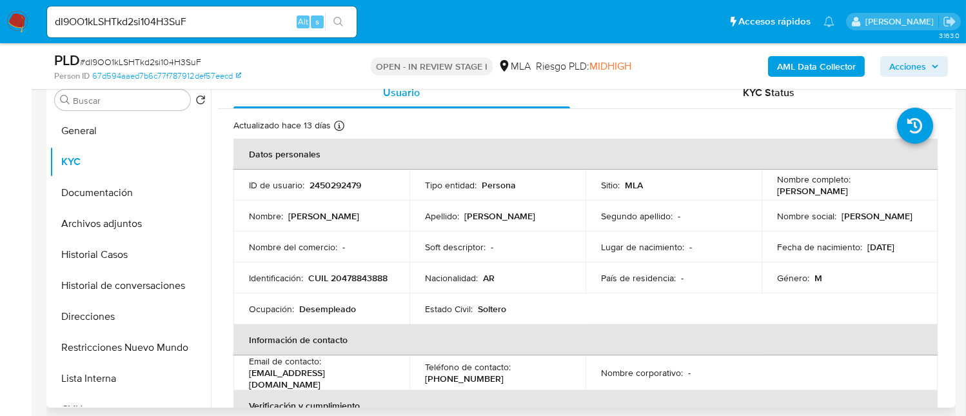
click at [351, 174] on td "ID de usuario : 2450292479" at bounding box center [321, 185] width 176 height 31
click at [347, 184] on p "2450292479" at bounding box center [335, 185] width 52 height 12
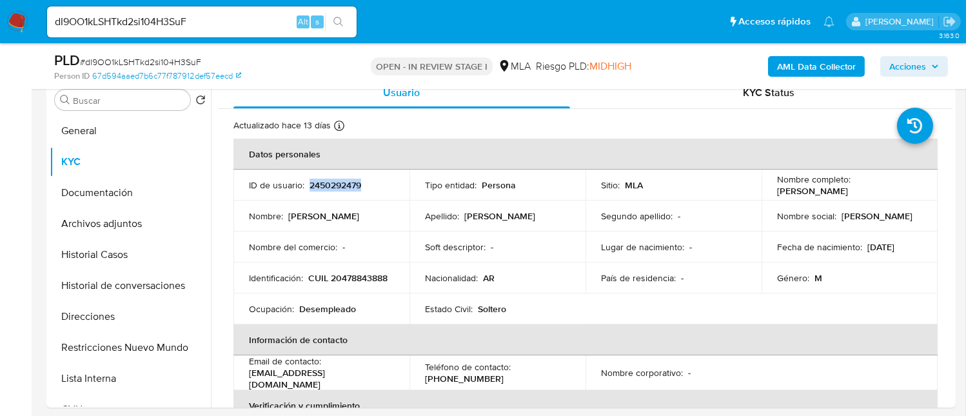
copy p "2450292479"
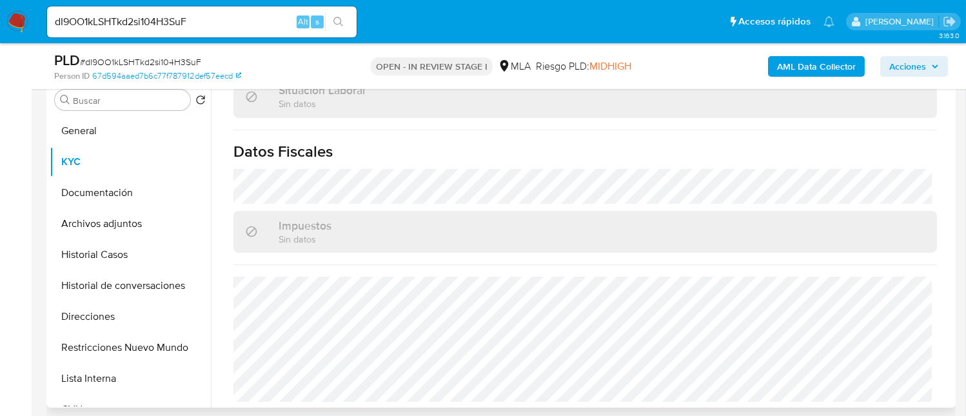
scroll to position [516, 0]
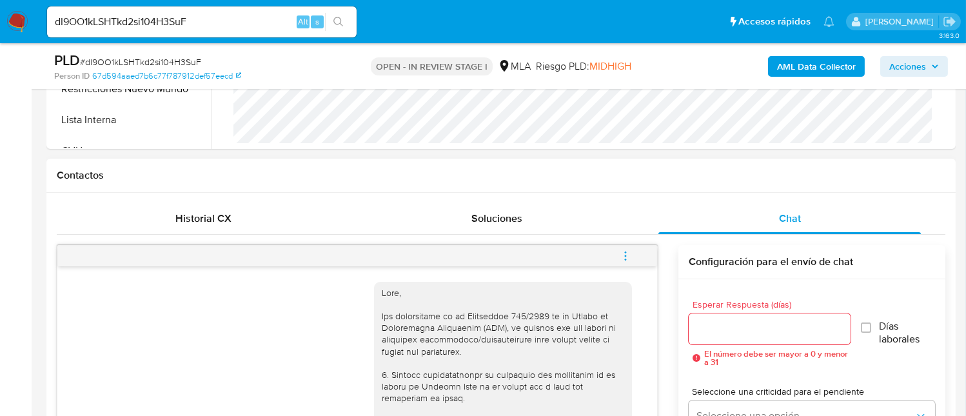
click at [630, 257] on icon "menu-action" at bounding box center [626, 256] width 12 height 12
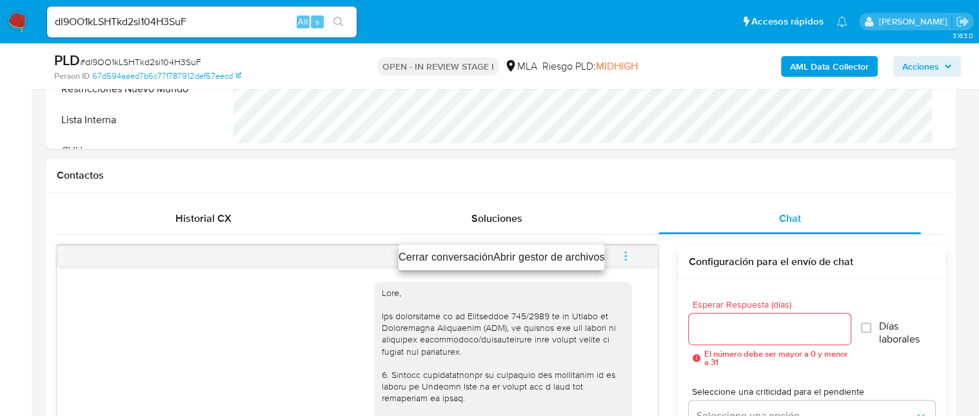
click at [444, 257] on li "Cerrar conversación" at bounding box center [445, 257] width 95 height 15
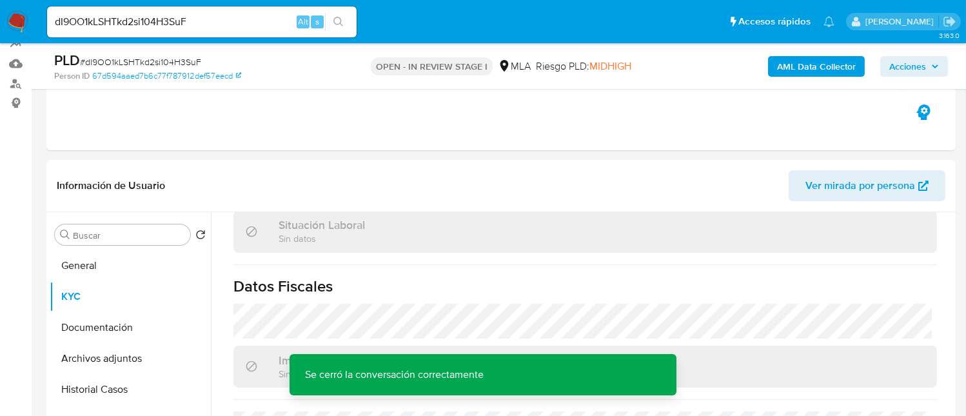
scroll to position [86, 0]
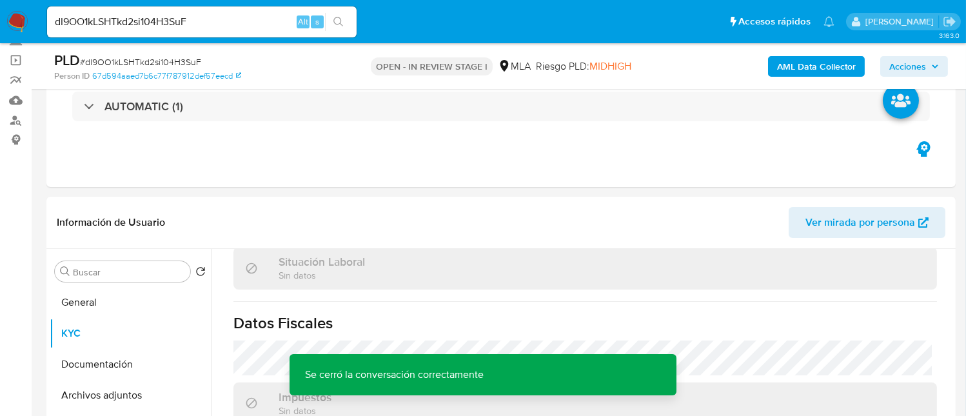
click at [859, 60] on button "AML Data Collector" at bounding box center [816, 66] width 97 height 21
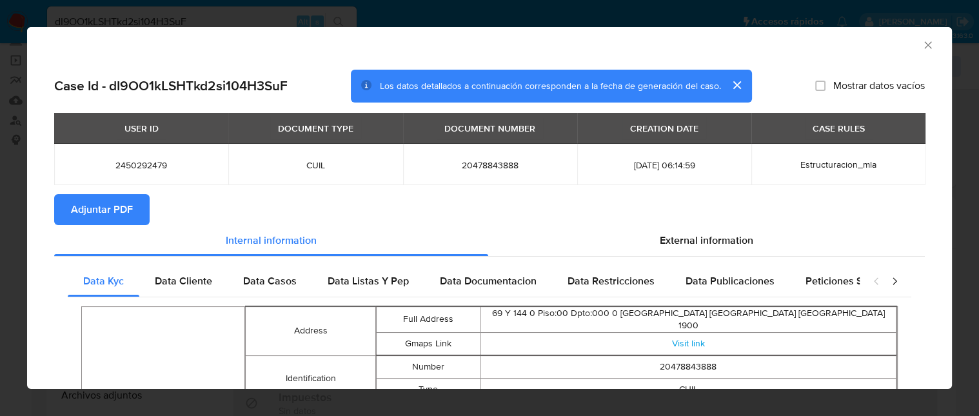
click at [105, 220] on span "Adjuntar PDF" at bounding box center [102, 209] width 62 height 28
click at [921, 48] on icon "Cerrar ventana" at bounding box center [927, 45] width 13 height 13
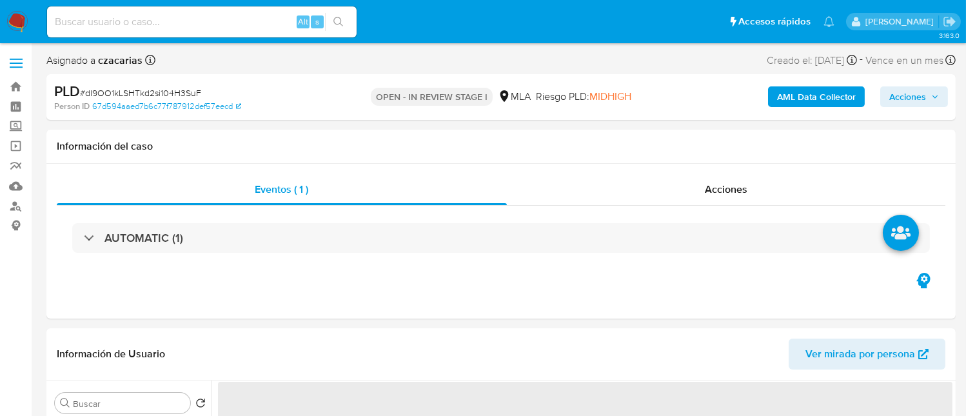
select select "10"
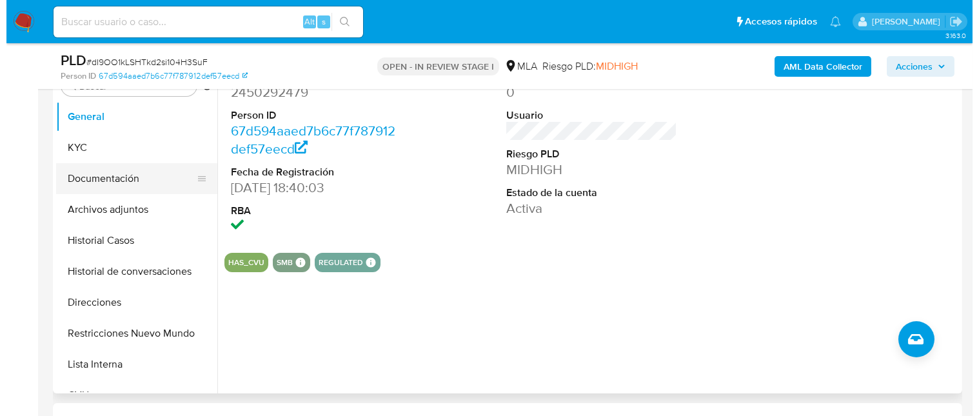
scroll to position [257, 0]
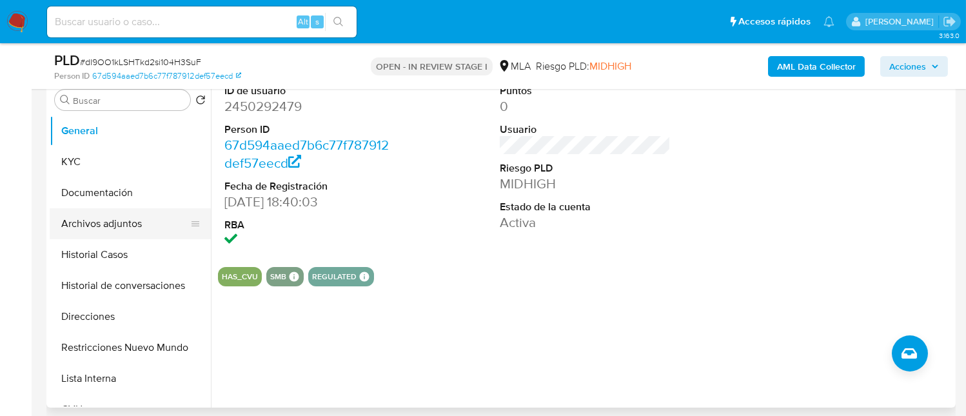
click at [138, 216] on button "Archivos adjuntos" at bounding box center [125, 223] width 151 height 31
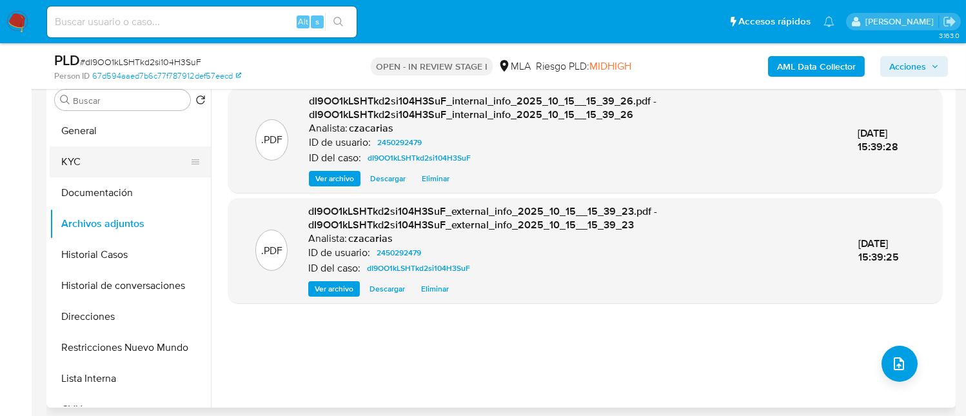
click at [88, 162] on button "KYC" at bounding box center [125, 161] width 151 height 31
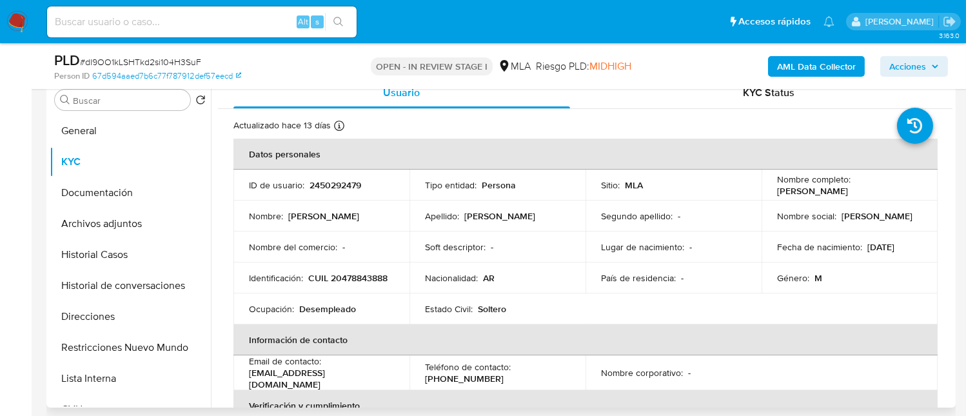
click at [330, 303] on p "Desempleado" at bounding box center [327, 309] width 57 height 12
click at [315, 284] on p "CUIL 20478843888" at bounding box center [347, 278] width 79 height 12
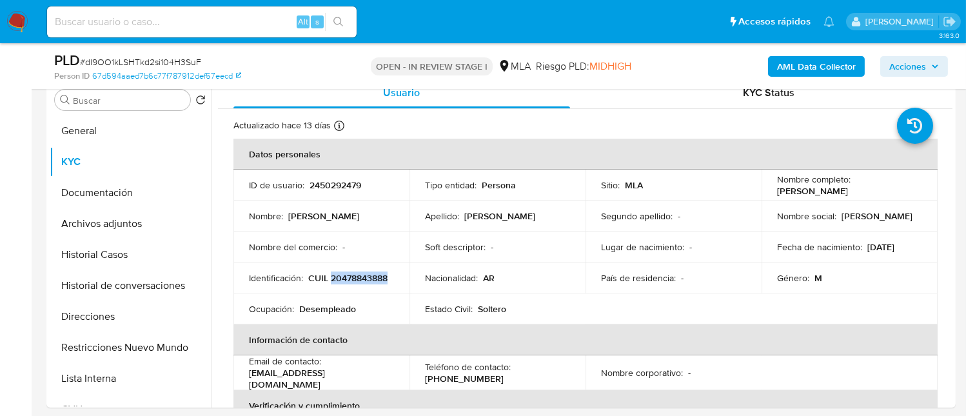
copy p "20478843888"
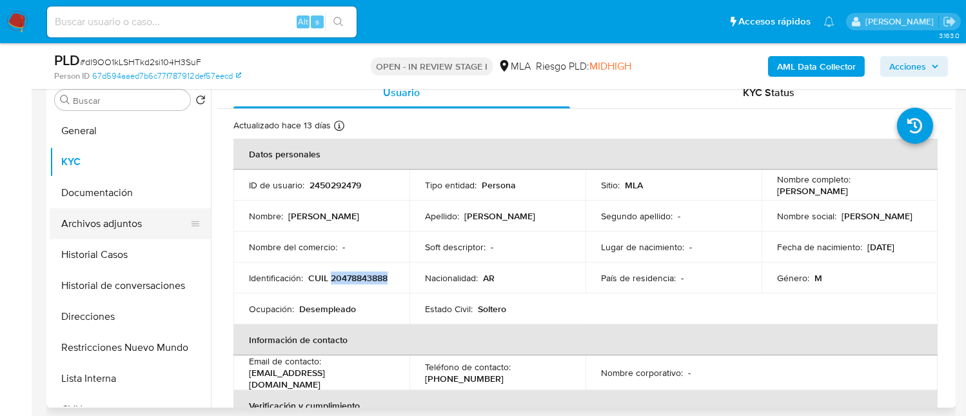
click at [99, 231] on button "Archivos adjuntos" at bounding box center [125, 223] width 151 height 31
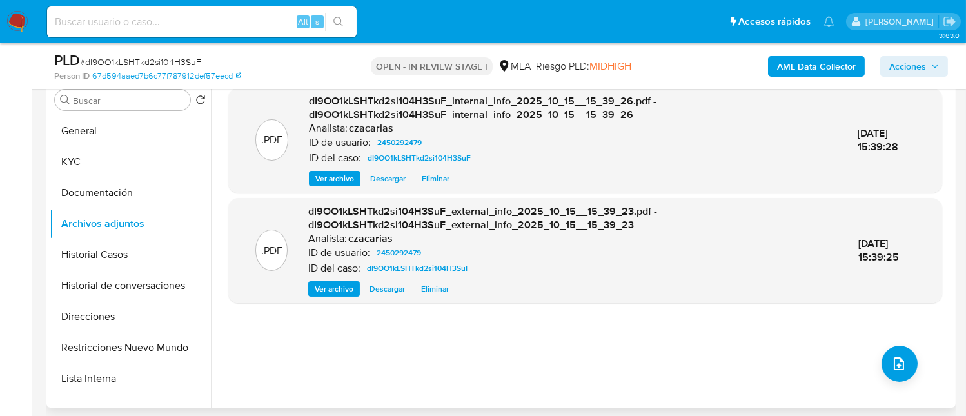
click at [887, 342] on div ".PDF dI9OO1kLSHTkd2si104H3SuF_internal_info_2025_10_15__15_39_26.pdf - dI9OO1kL…" at bounding box center [585, 242] width 714 height 309
click at [892, 360] on icon "upload-file" at bounding box center [898, 363] width 15 height 15
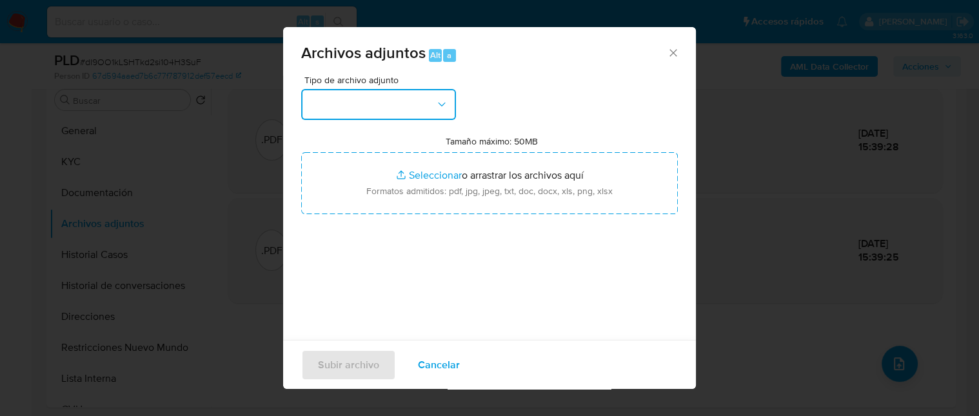
click at [384, 111] on button "button" at bounding box center [378, 104] width 155 height 31
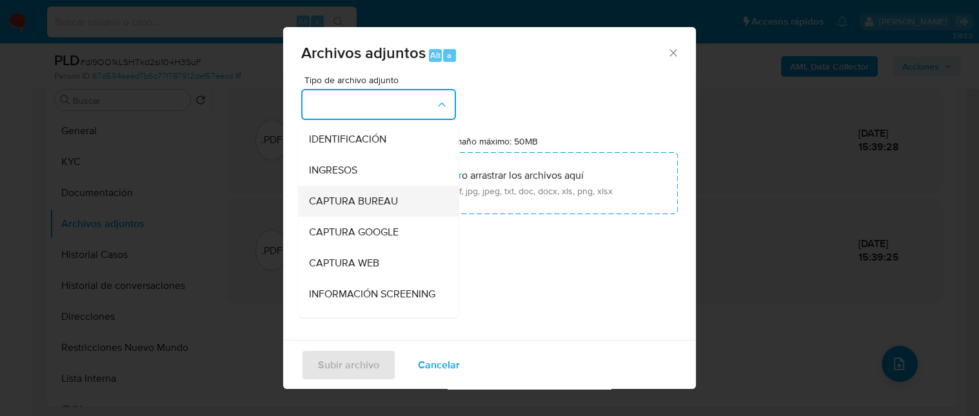
scroll to position [172, 0]
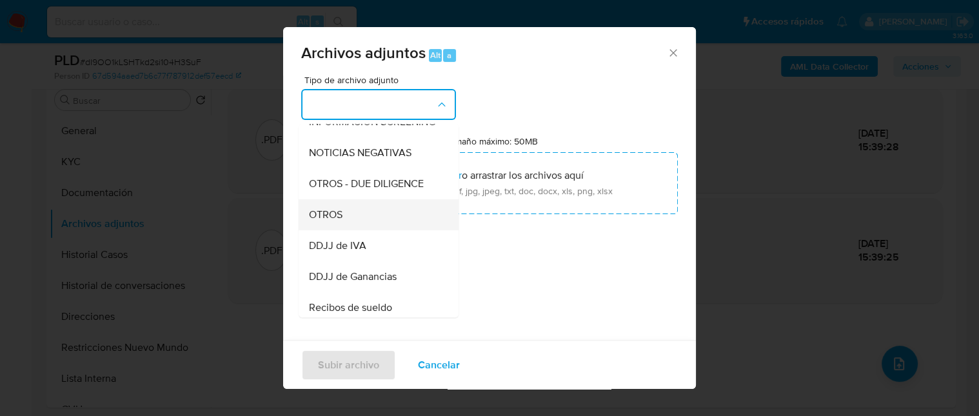
click at [342, 221] on span "OTROS" at bounding box center [326, 214] width 34 height 13
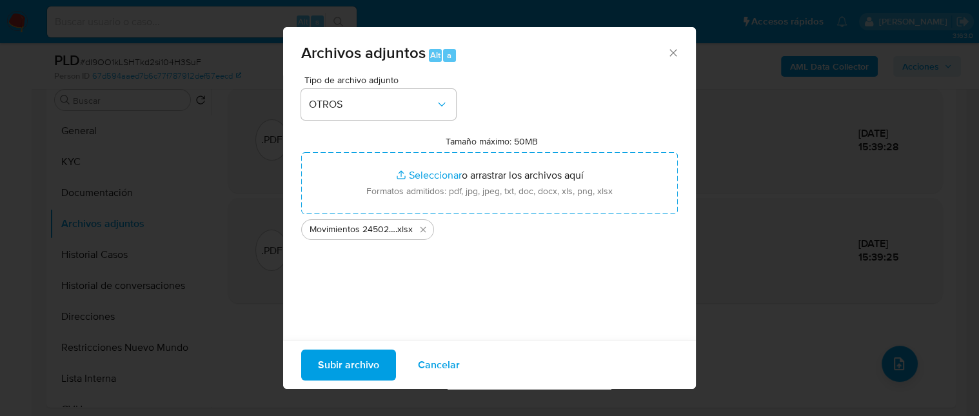
click at [338, 364] on span "Subir archivo" at bounding box center [348, 364] width 61 height 28
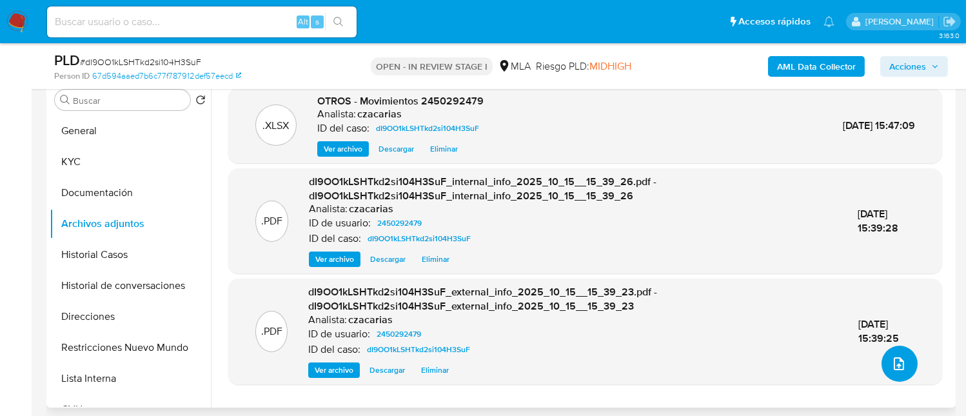
click at [891, 365] on icon "upload-file" at bounding box center [898, 363] width 15 height 15
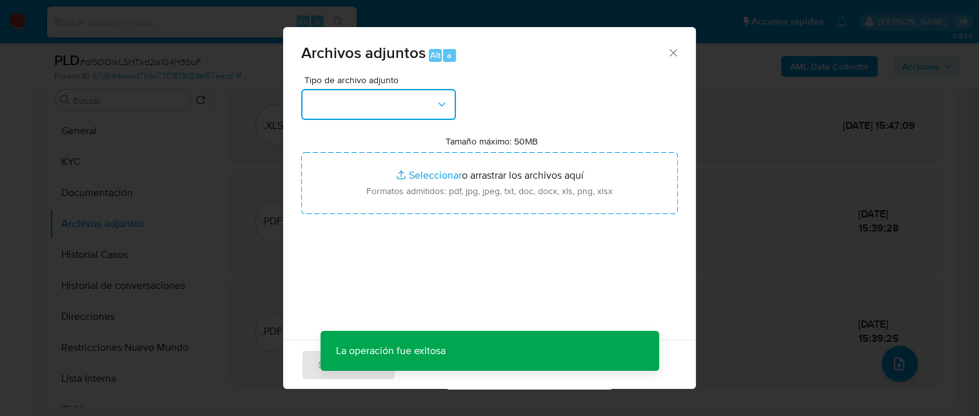
click at [375, 102] on button "button" at bounding box center [378, 104] width 155 height 31
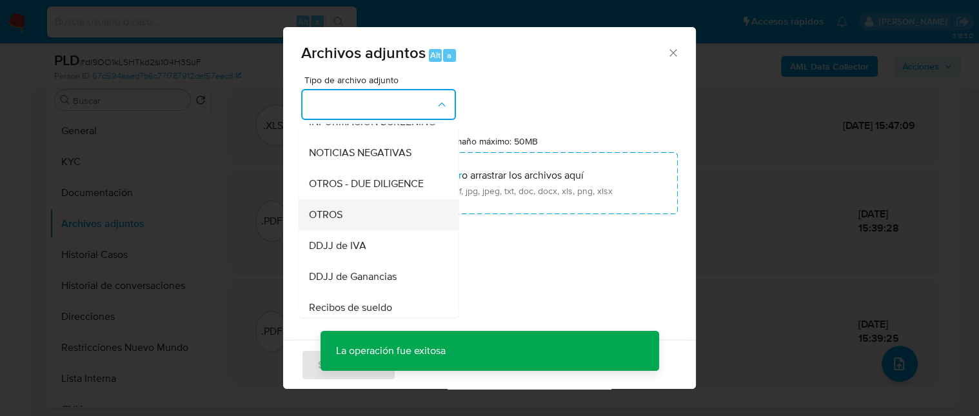
click at [359, 230] on div "OTROS" at bounding box center [375, 214] width 132 height 31
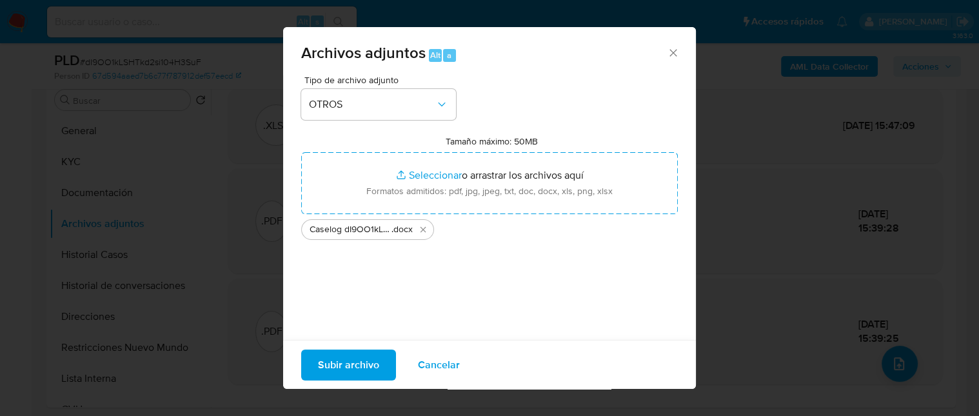
click at [369, 354] on span "Subir archivo" at bounding box center [348, 364] width 61 height 28
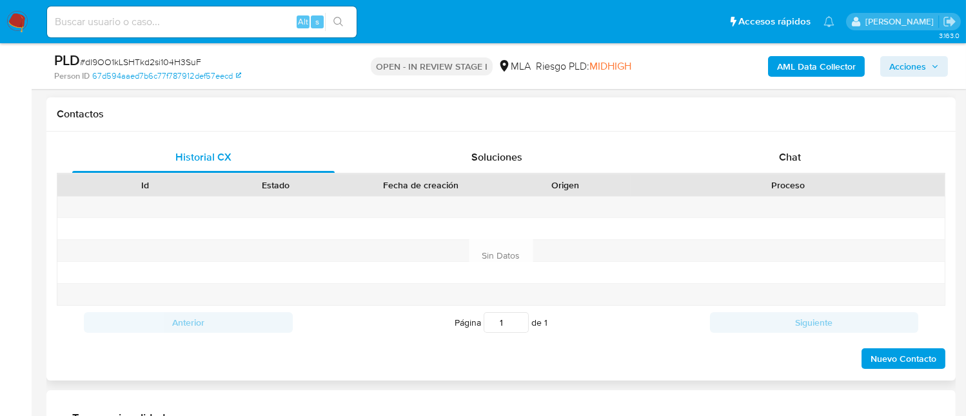
scroll to position [602, 0]
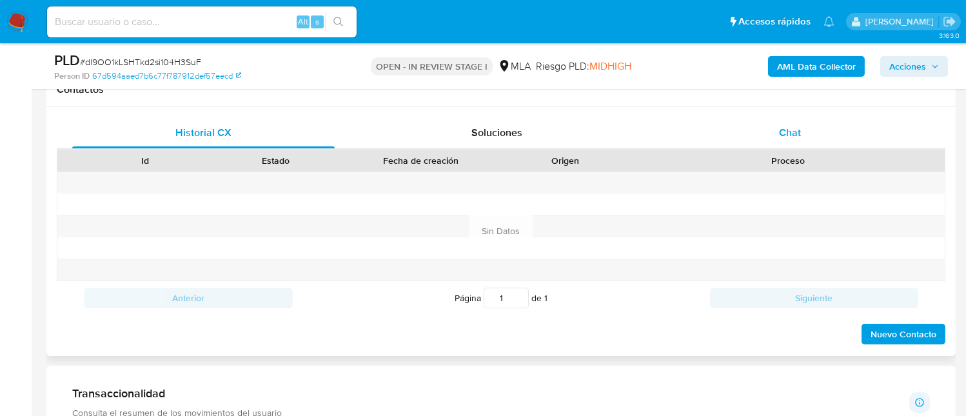
click at [784, 126] on span "Chat" at bounding box center [790, 132] width 22 height 15
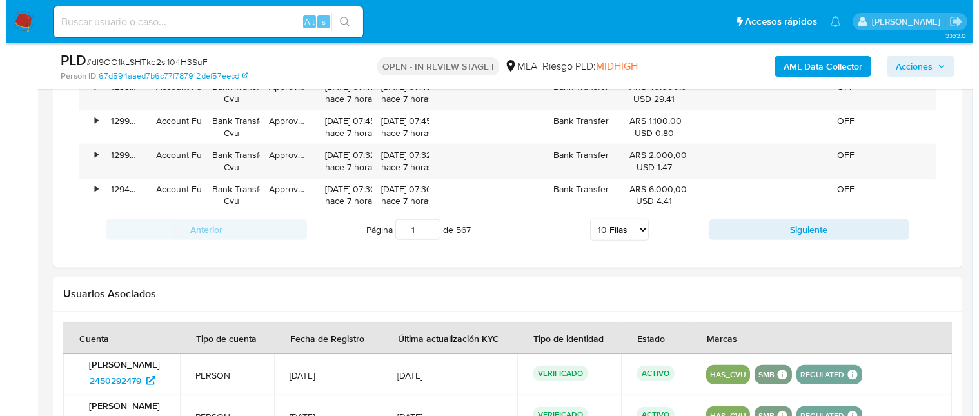
scroll to position [1977, 0]
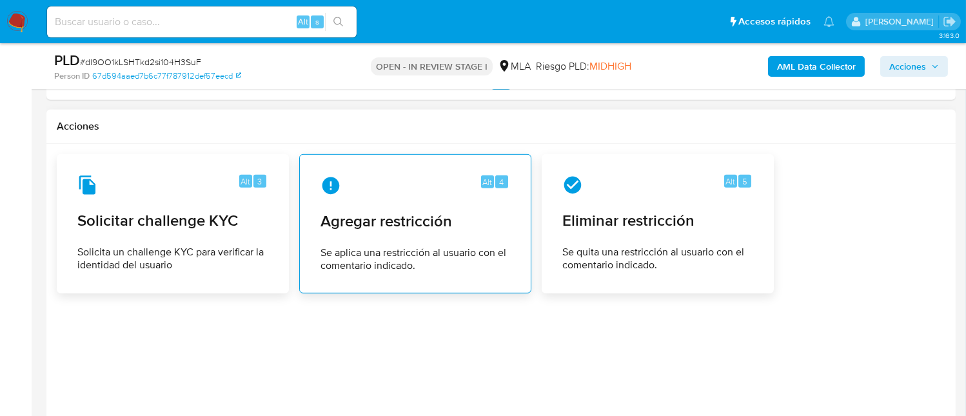
click at [409, 231] on span "Agregar restricción" at bounding box center [415, 220] width 190 height 19
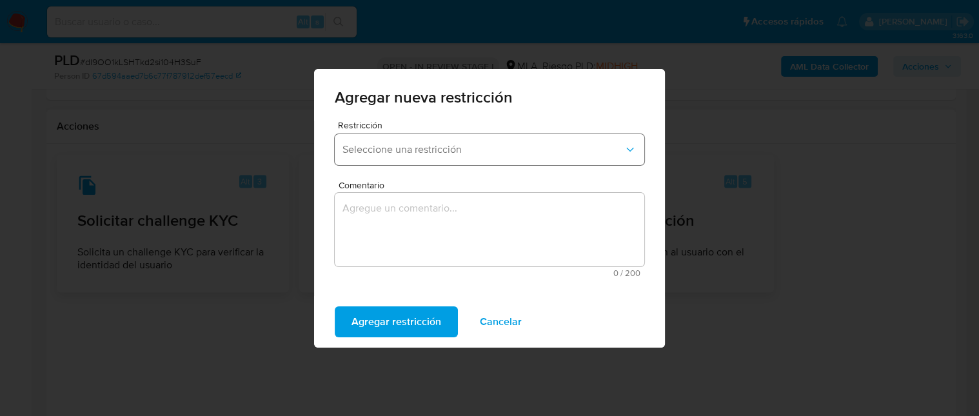
click at [454, 144] on span "Seleccione una restricción" at bounding box center [482, 149] width 281 height 13
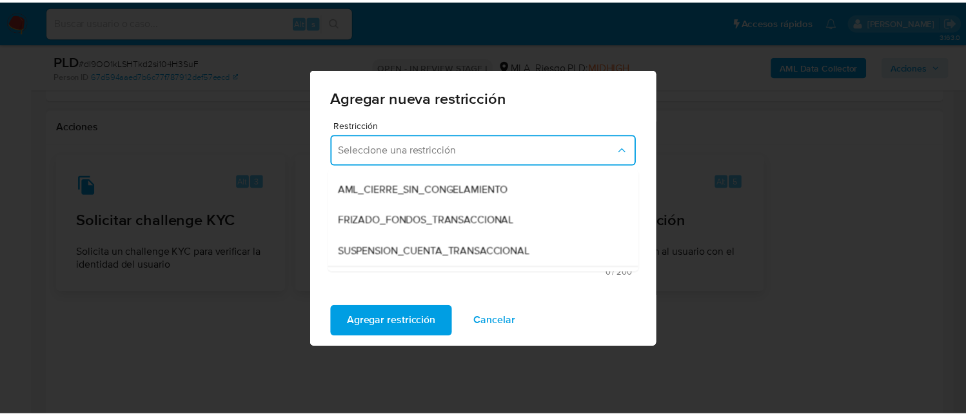
scroll to position [172, 0]
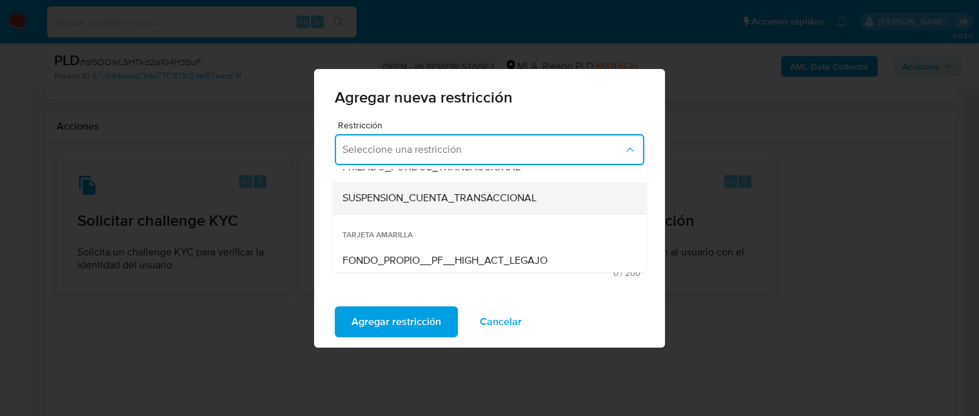
click at [447, 203] on span "SUSPENSION_CUENTA_TRANSACCIONAL" at bounding box center [439, 197] width 194 height 13
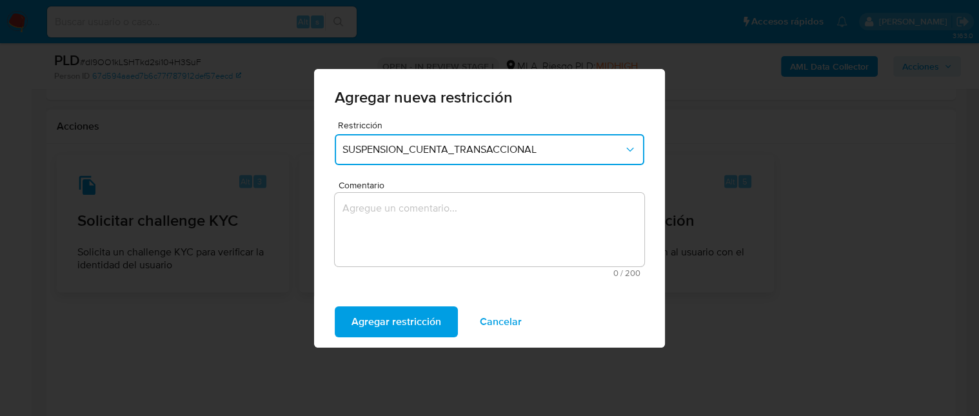
click at [449, 220] on textarea "Comentario" at bounding box center [489, 229] width 309 height 73
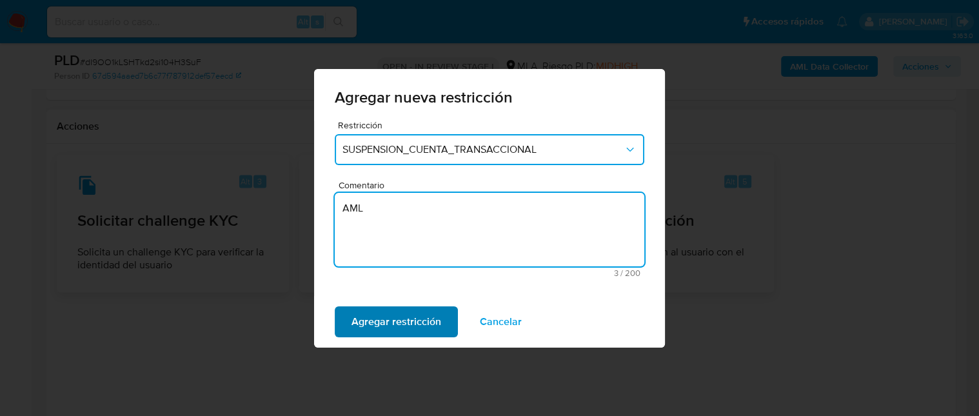
type textarea "AML"
click at [409, 319] on span "Agregar restricción" at bounding box center [396, 322] width 90 height 28
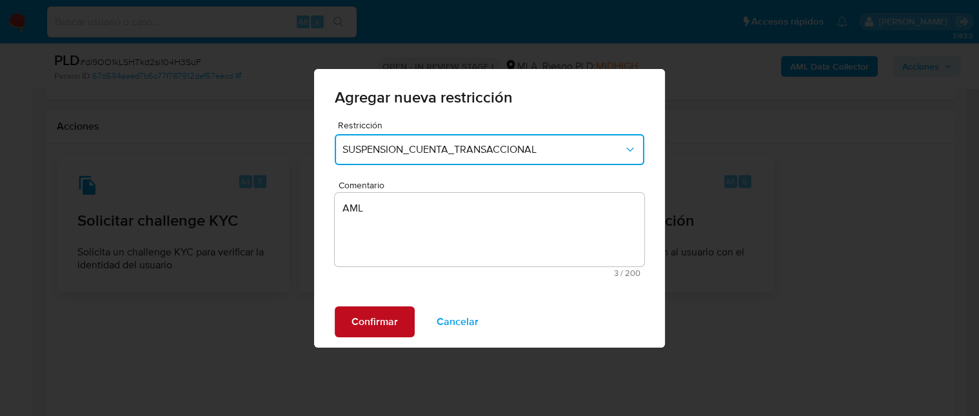
click at [376, 332] on span "Confirmar" at bounding box center [374, 322] width 46 height 28
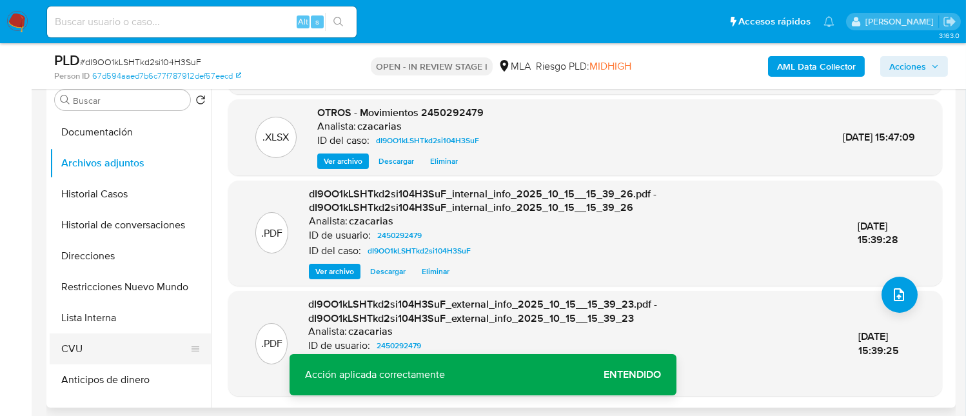
scroll to position [86, 0]
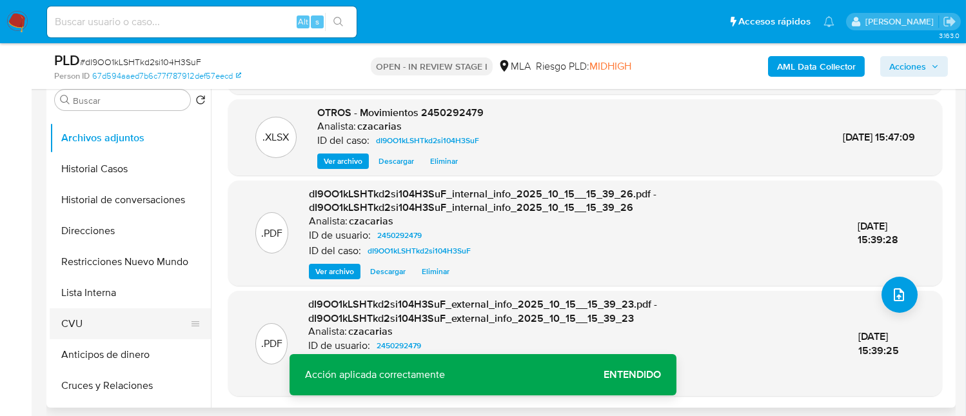
click at [92, 310] on button "CVU" at bounding box center [125, 323] width 151 height 31
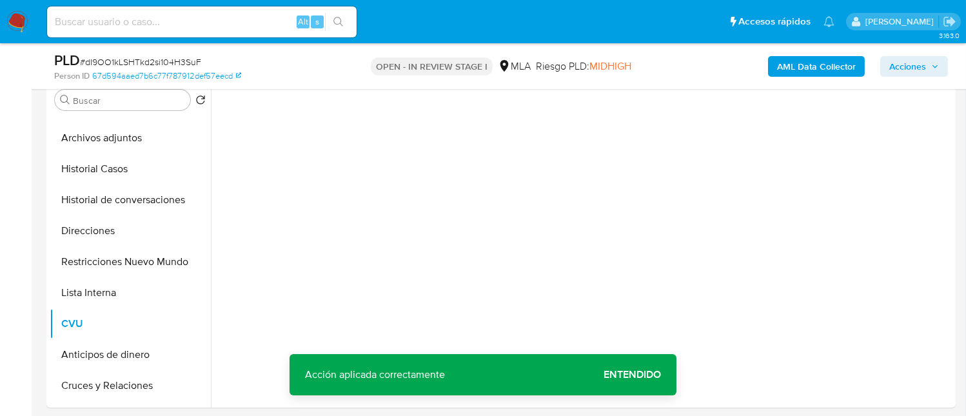
click at [633, 375] on span "Entendido" at bounding box center [631, 375] width 57 height 0
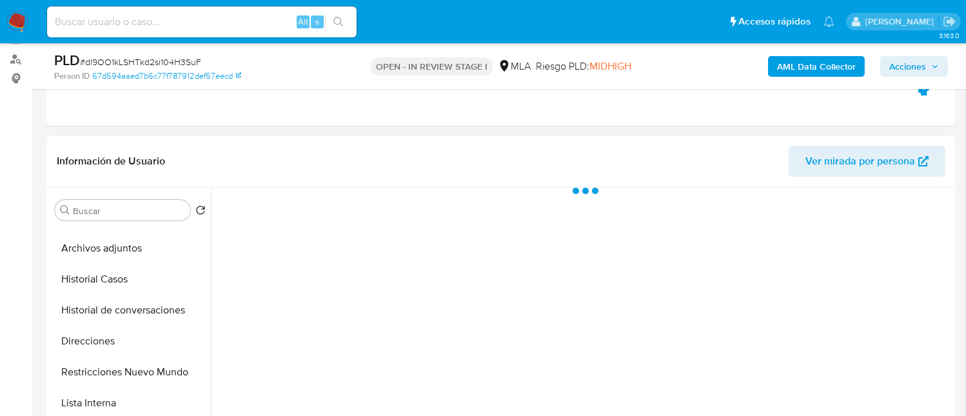
scroll to position [172, 0]
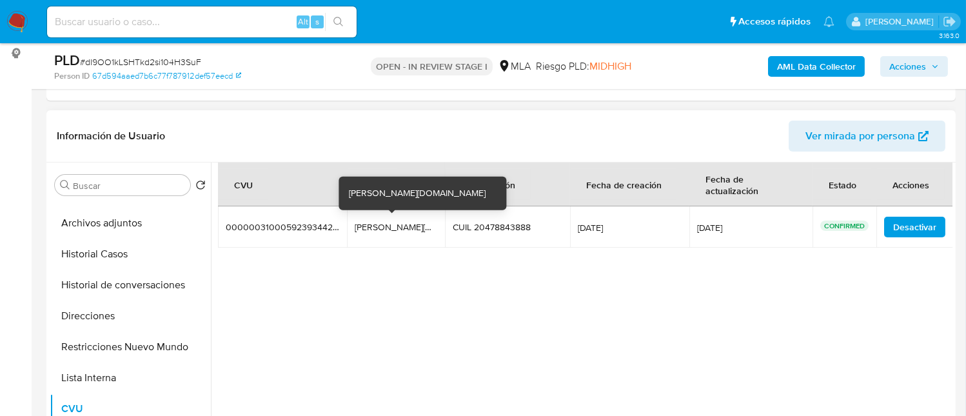
click at [402, 225] on div "rodrigo.388.rito.mp" at bounding box center [396, 227] width 83 height 12
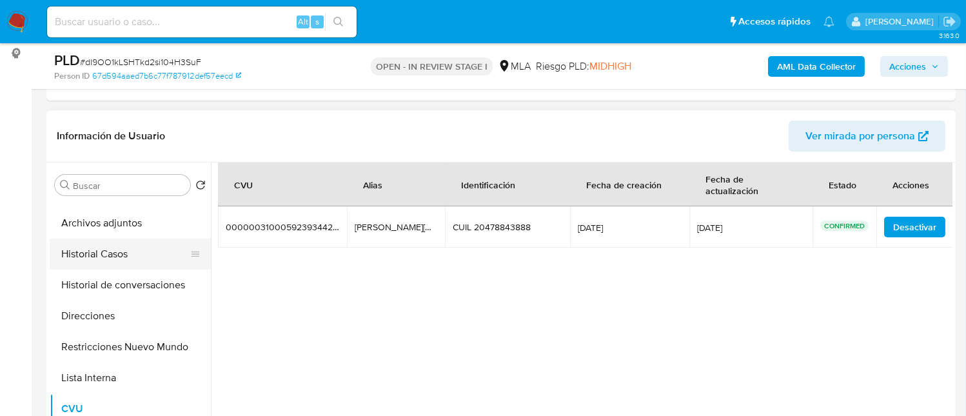
click at [126, 242] on button "Historial Casos" at bounding box center [125, 254] width 151 height 31
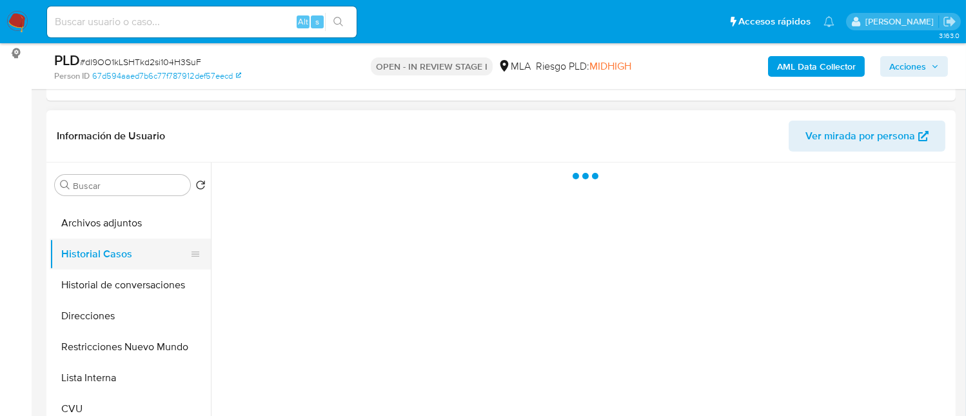
scroll to position [0, 0]
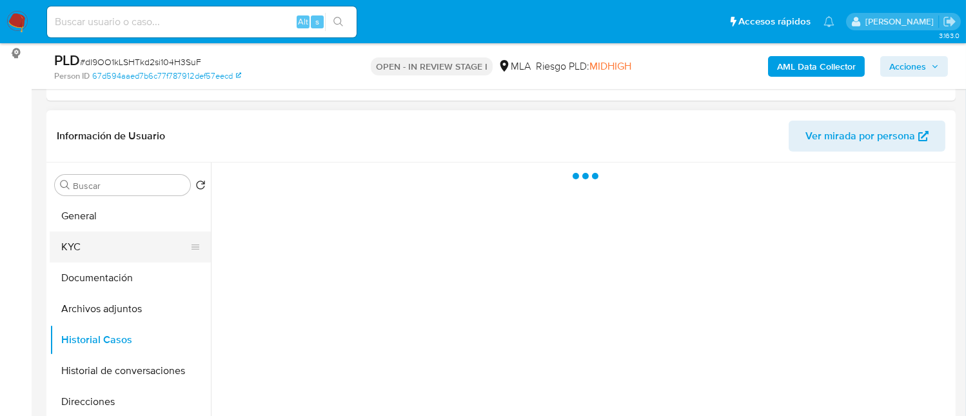
click at [117, 237] on button "KYC" at bounding box center [125, 246] width 151 height 31
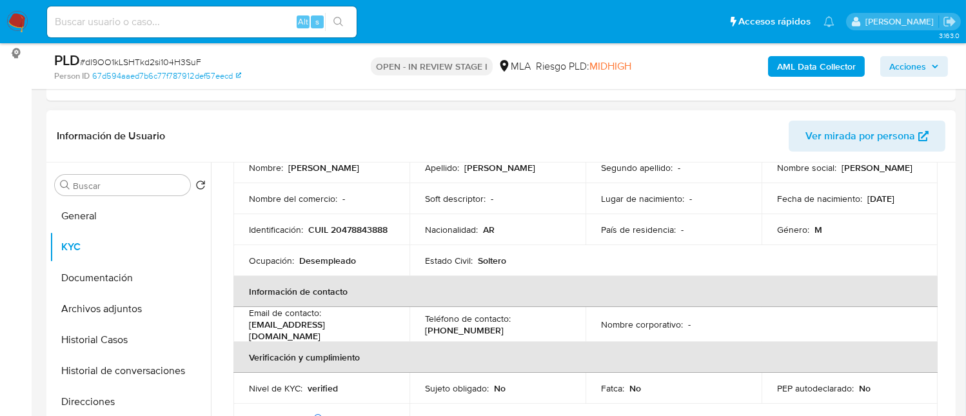
scroll to position [172, 0]
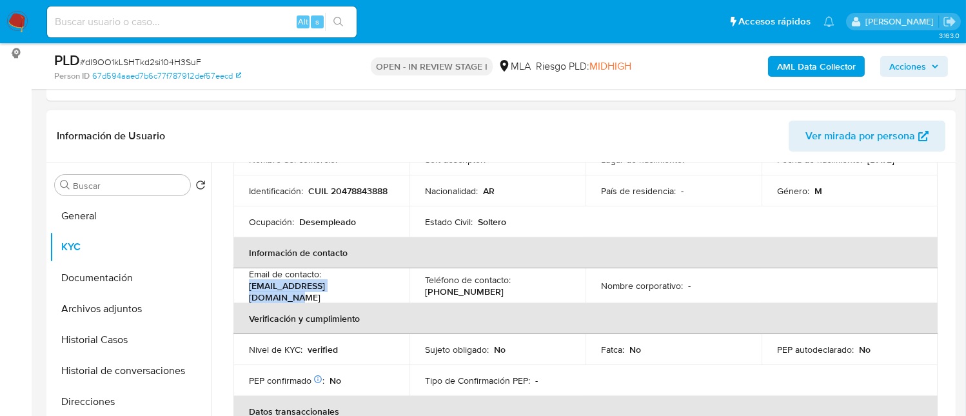
drag, startPoint x: 252, startPoint y: 291, endPoint x: 359, endPoint y: 291, distance: 107.0
click at [359, 291] on p "mochilatijera09@gmail.com" at bounding box center [319, 291] width 140 height 23
copy p "mochilatijera09@gmail.com"
click at [467, 292] on p "(221) 5679775" at bounding box center [464, 292] width 79 height 12
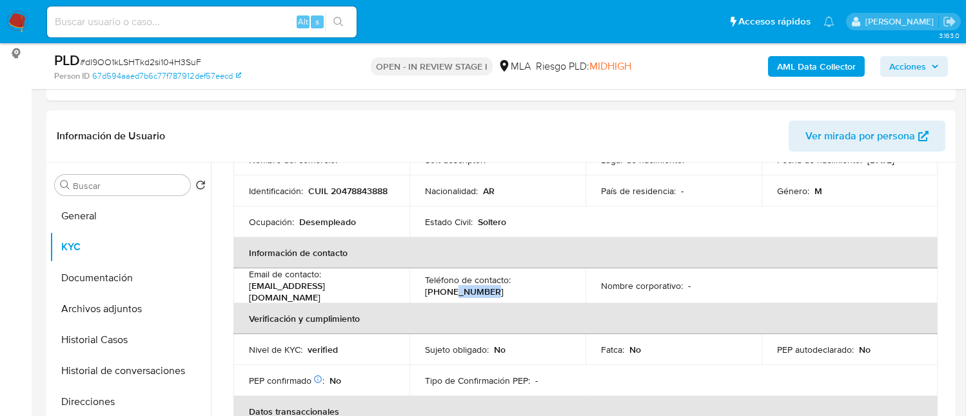
copy p "5679775"
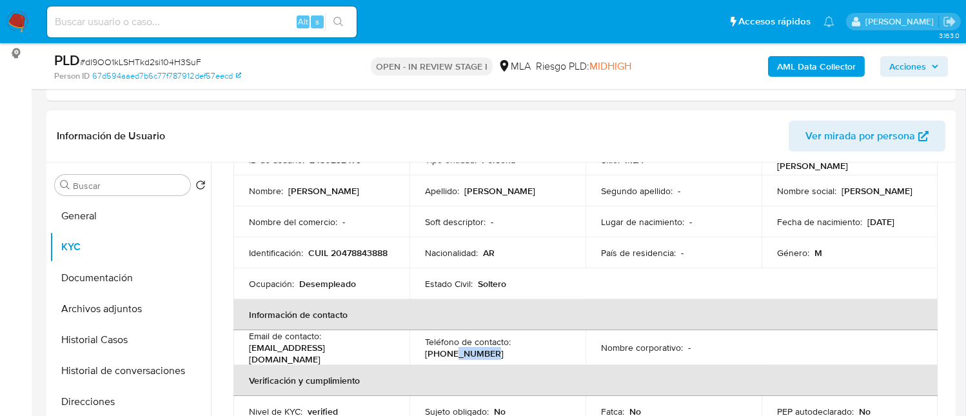
scroll to position [86, 0]
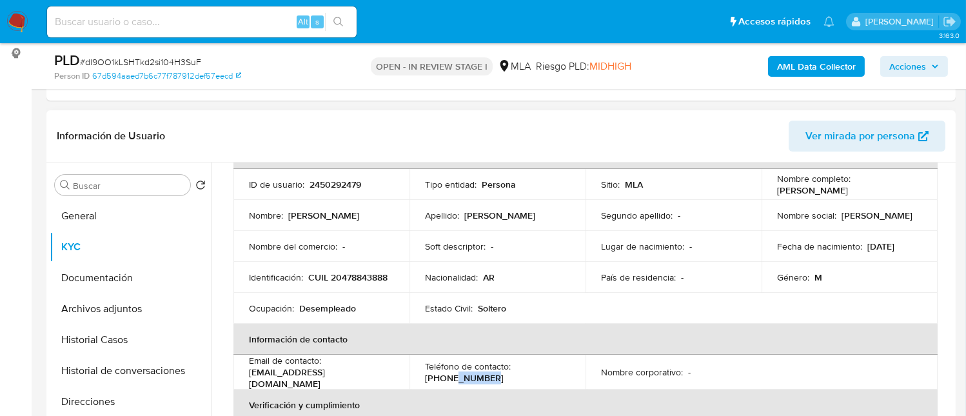
drag, startPoint x: 772, startPoint y: 191, endPoint x: 868, endPoint y: 116, distance: 122.6
click at [901, 196] on td "Nombre completo : Rodrigo Ezequiel Pistone" at bounding box center [849, 184] width 176 height 31
copy p "[PERSON_NAME]"
click at [95, 298] on button "Archivos adjuntos" at bounding box center [125, 308] width 151 height 31
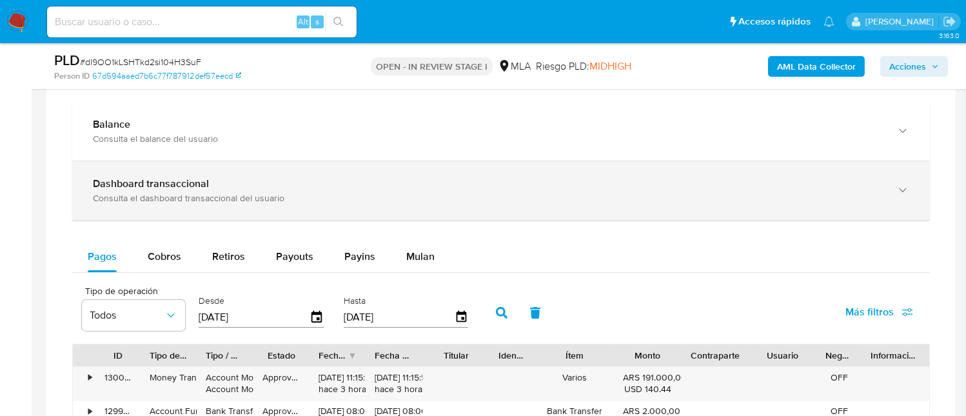
scroll to position [1032, 0]
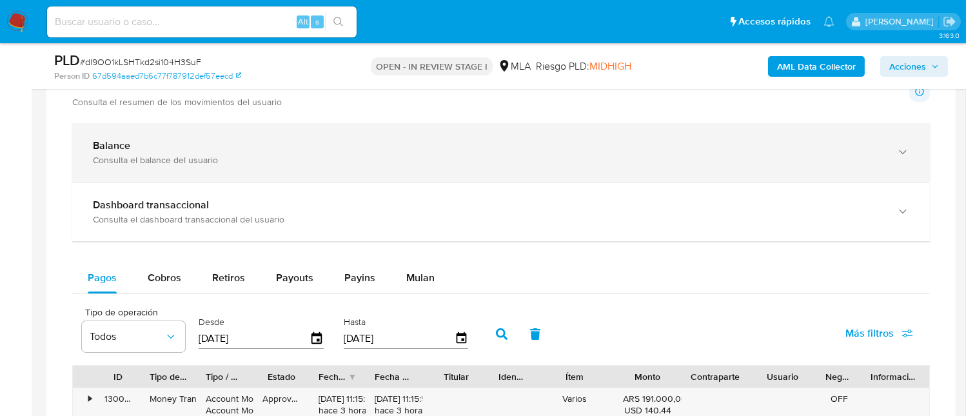
click at [364, 158] on div "Consulta el balance del usuario" at bounding box center [488, 160] width 790 height 12
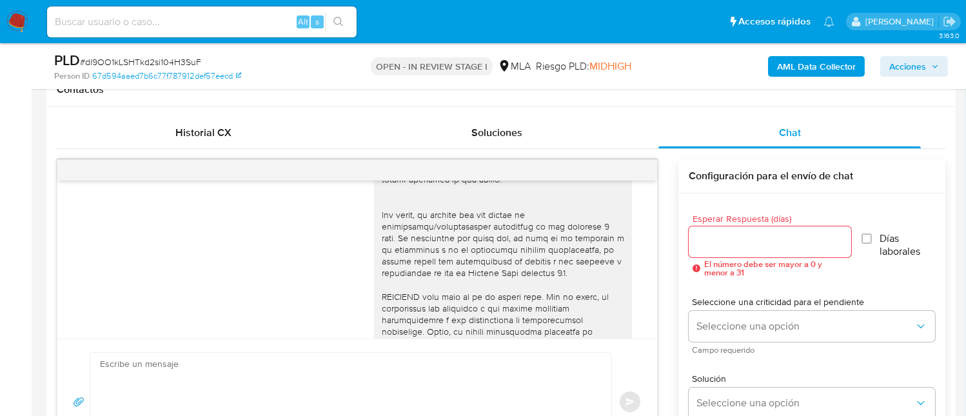
scroll to position [257, 0]
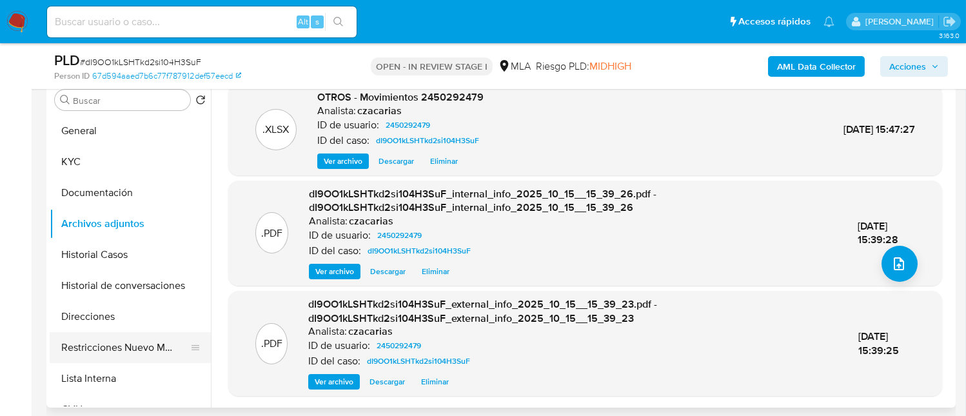
click at [135, 346] on button "Restricciones Nuevo Mundo" at bounding box center [125, 347] width 151 height 31
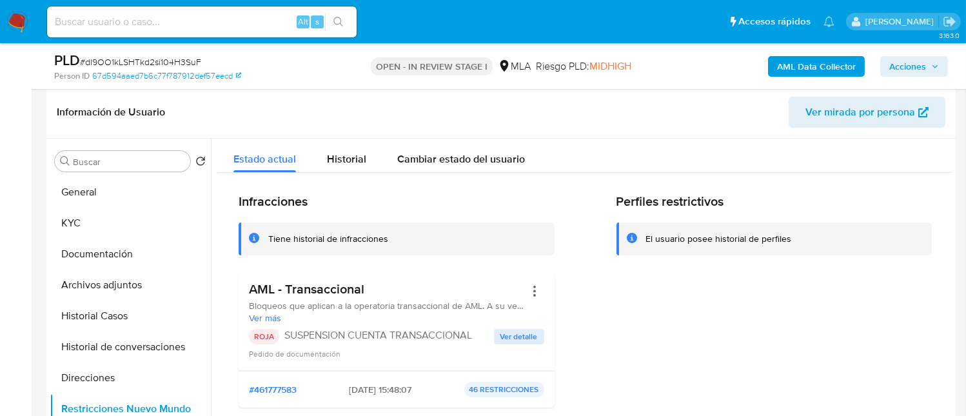
scroll to position [172, 0]
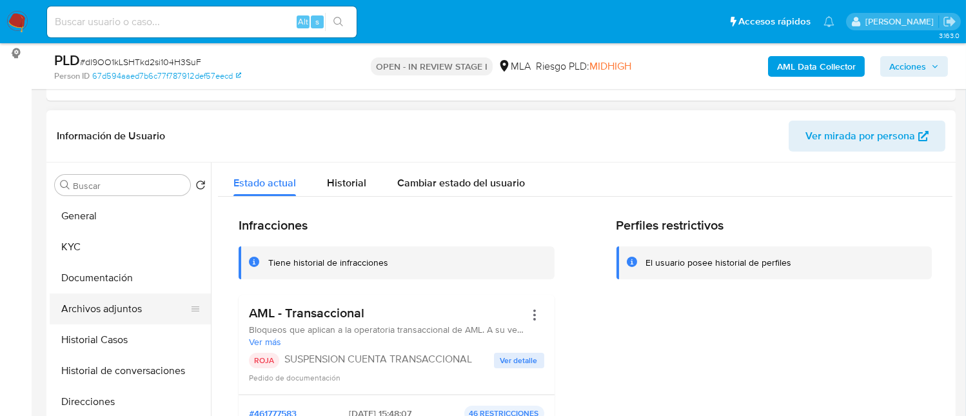
click at [128, 317] on button "Archivos adjuntos" at bounding box center [125, 308] width 151 height 31
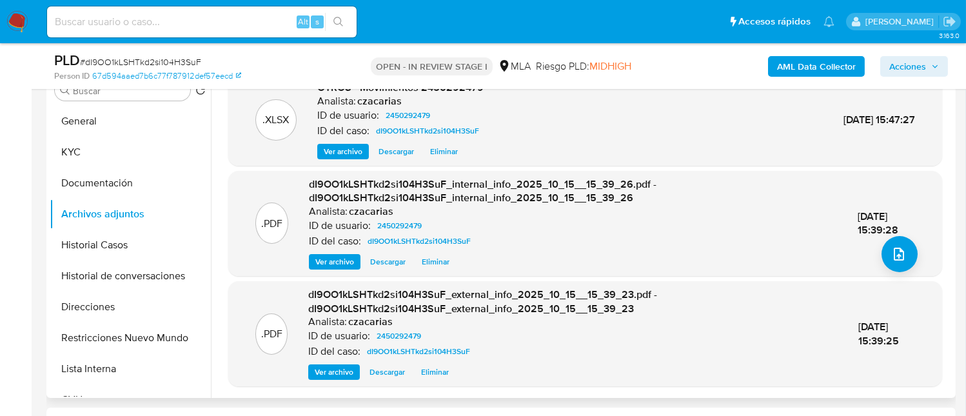
scroll to position [344, 0]
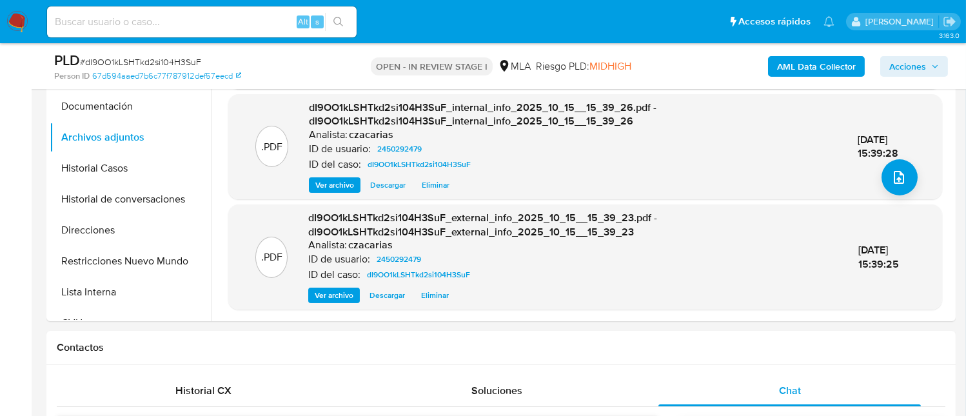
click at [914, 58] on span "Acciones" at bounding box center [907, 66] width 37 height 21
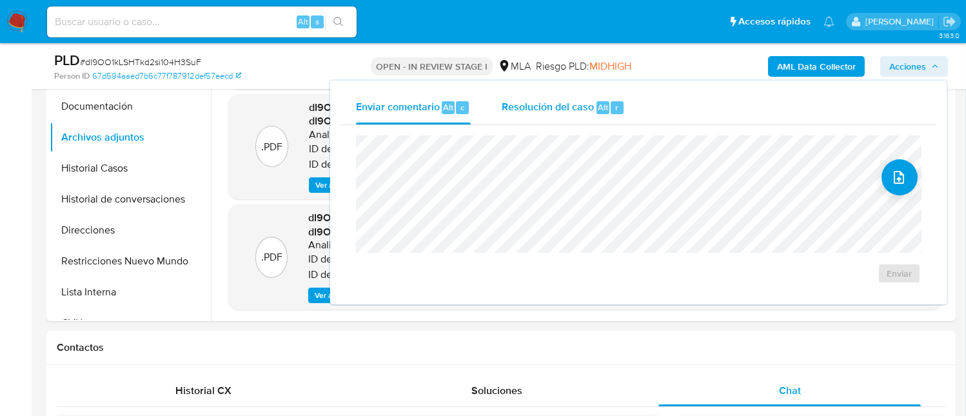
click at [615, 106] on span "r" at bounding box center [616, 107] width 3 height 12
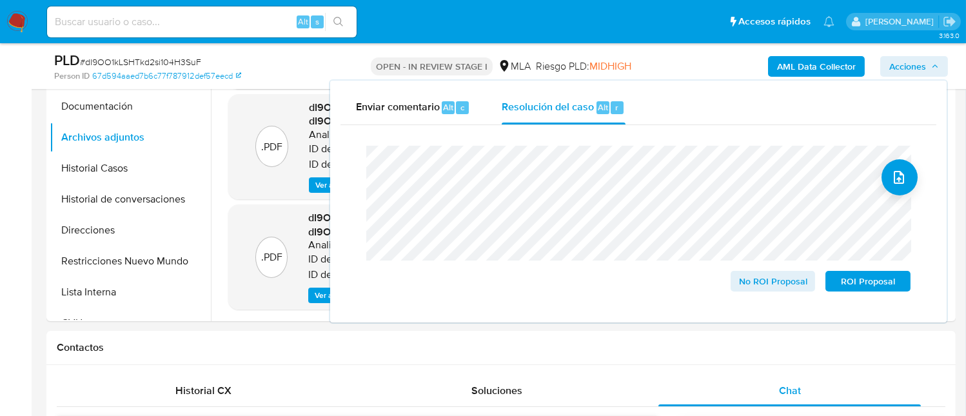
click at [131, 64] on span "# dI9OO1kLSHTkd2si104H3SuF" at bounding box center [140, 61] width 121 height 13
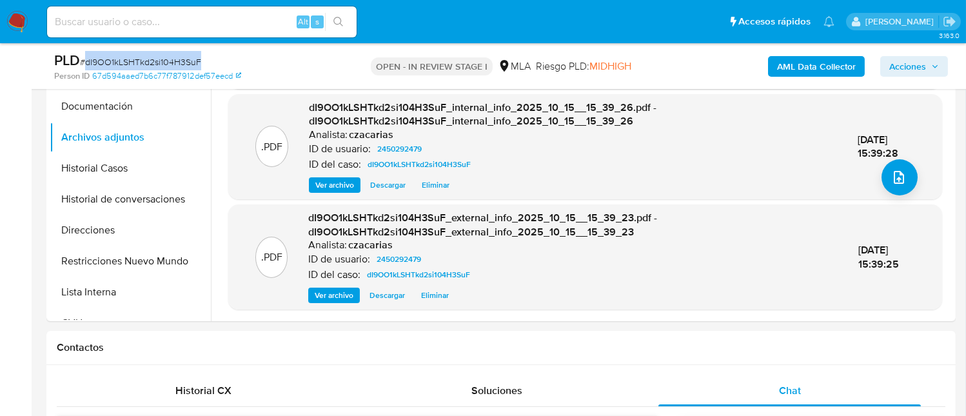
copy span "dI9OO1kLSHTkd2si104H3SuF"
click at [916, 63] on span "Acciones" at bounding box center [907, 66] width 37 height 21
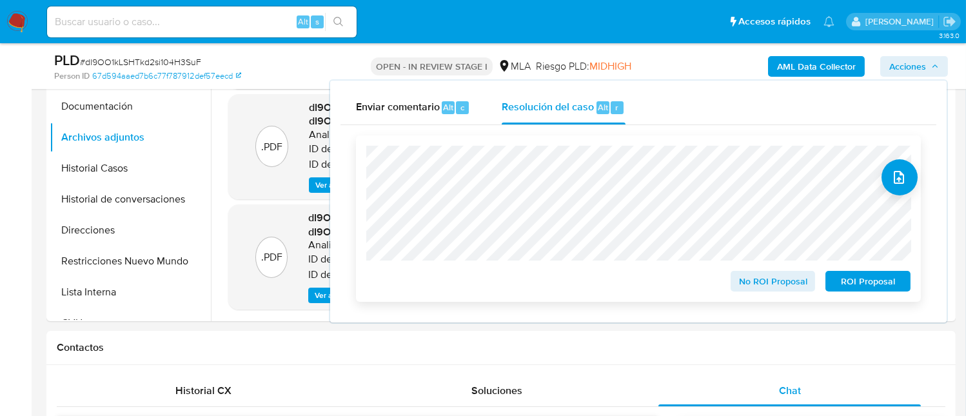
click at [854, 281] on span "ROI Proposal" at bounding box center [867, 281] width 67 height 18
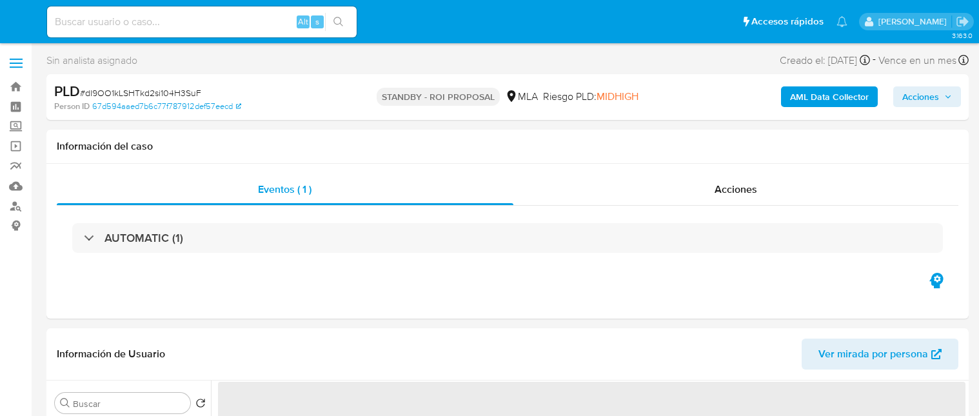
select select "10"
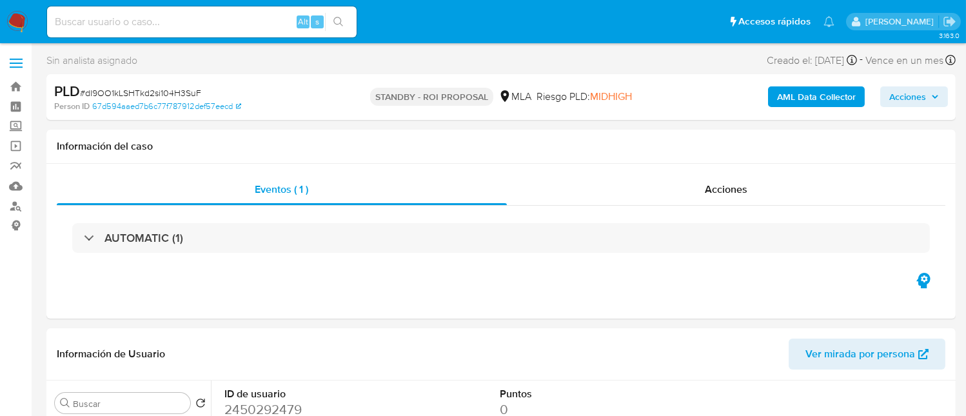
click at [246, 34] on div "Alt s" at bounding box center [201, 21] width 309 height 31
click at [252, 24] on input at bounding box center [201, 22] width 309 height 17
paste input "gRgo3uSN45hblghBhObon4Gh"
type input "gRgo3uSN45hblghBhObon4Gh"
click at [340, 21] on icon "search-icon" at bounding box center [338, 22] width 10 height 10
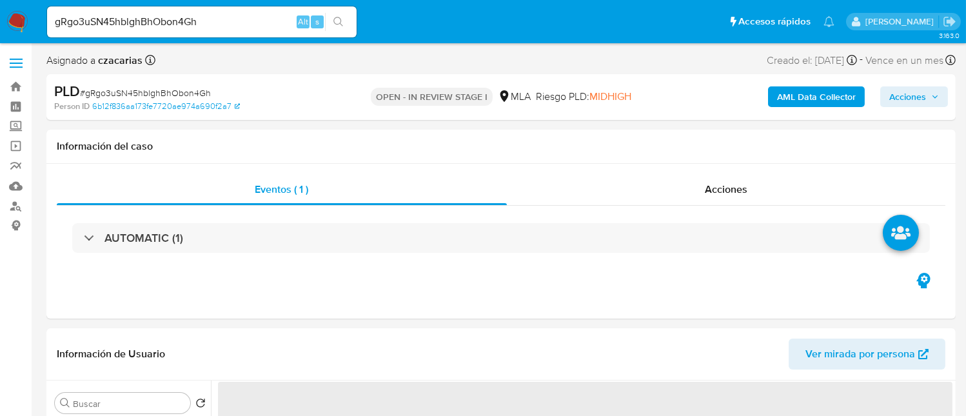
select select "10"
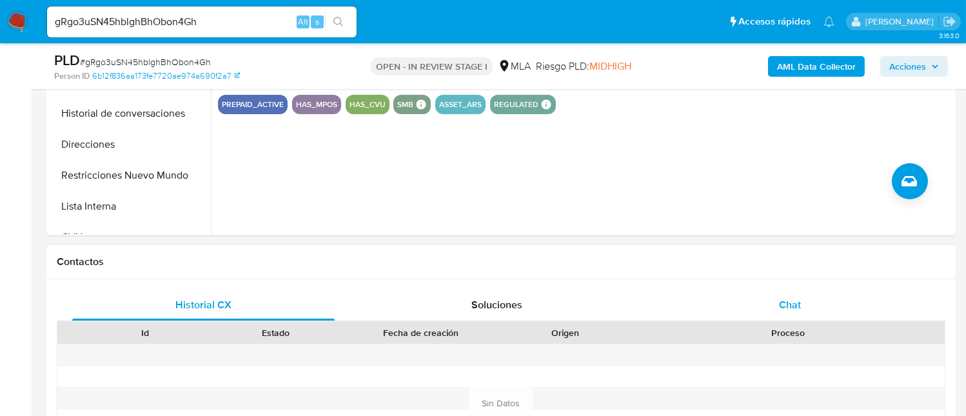
click at [805, 302] on div "Chat" at bounding box center [789, 304] width 262 height 31
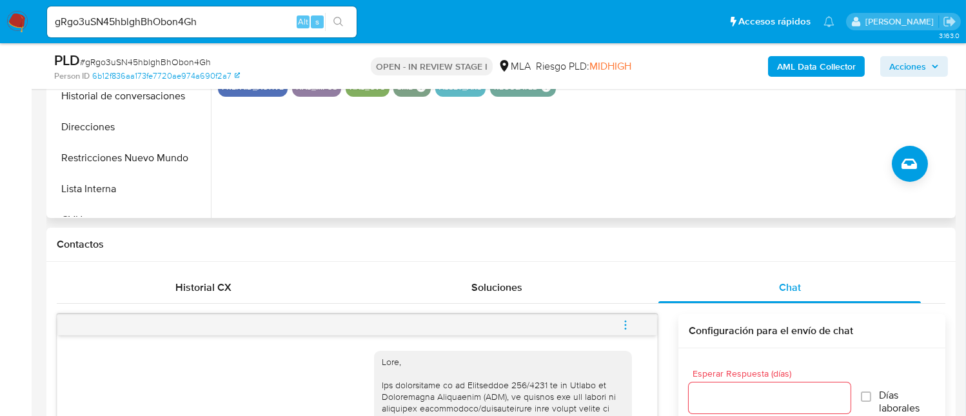
scroll to position [257, 0]
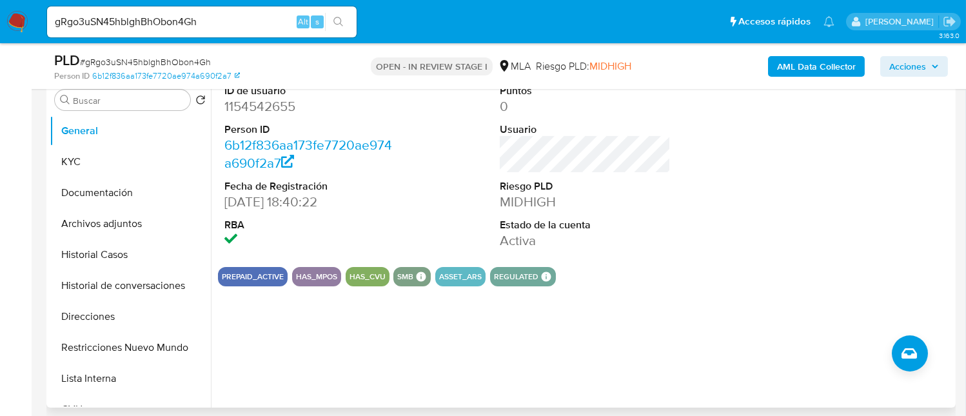
click at [282, 99] on dd "1154542655" at bounding box center [309, 106] width 171 height 18
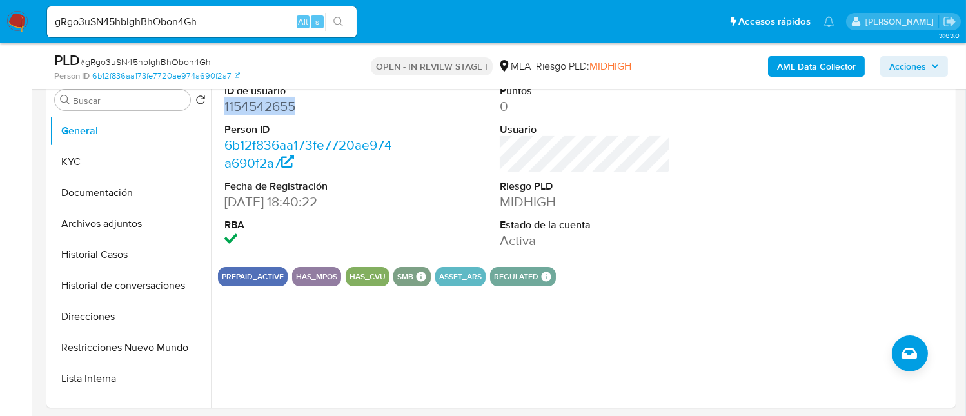
copy dd "1154542655"
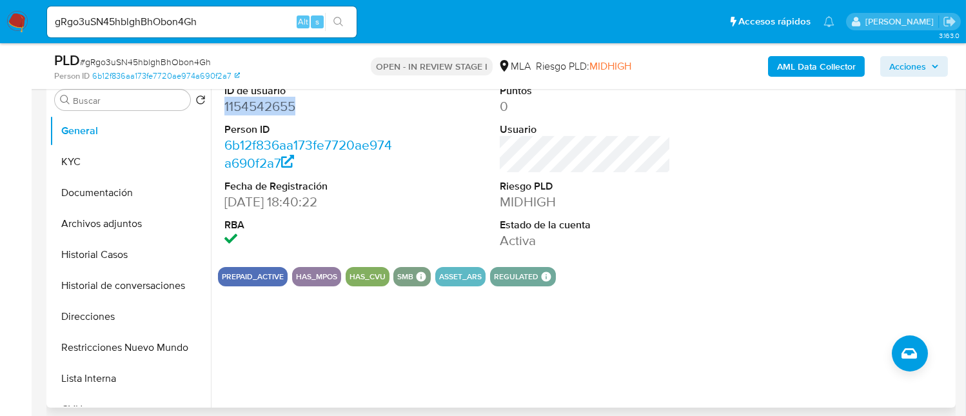
click at [274, 111] on dd "1154542655" at bounding box center [309, 106] width 171 height 18
click at [274, 110] on dd "1154542655" at bounding box center [309, 106] width 171 height 18
click at [86, 186] on button "Documentación" at bounding box center [125, 192] width 151 height 31
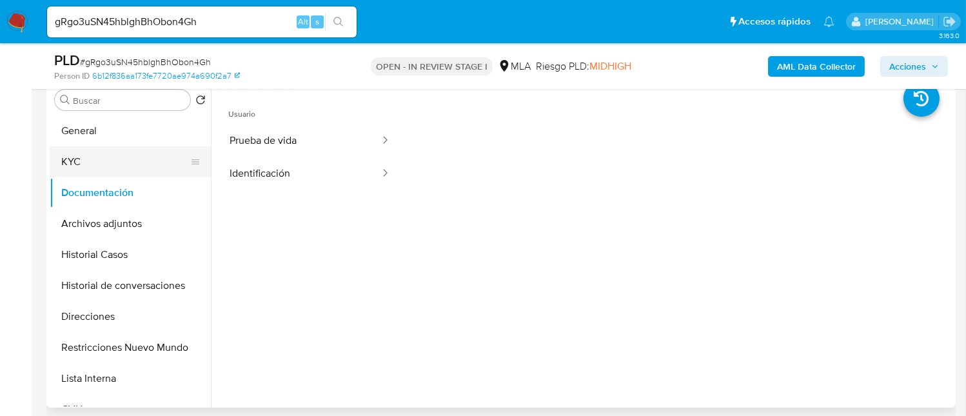
click at [113, 168] on button "KYC" at bounding box center [125, 161] width 151 height 31
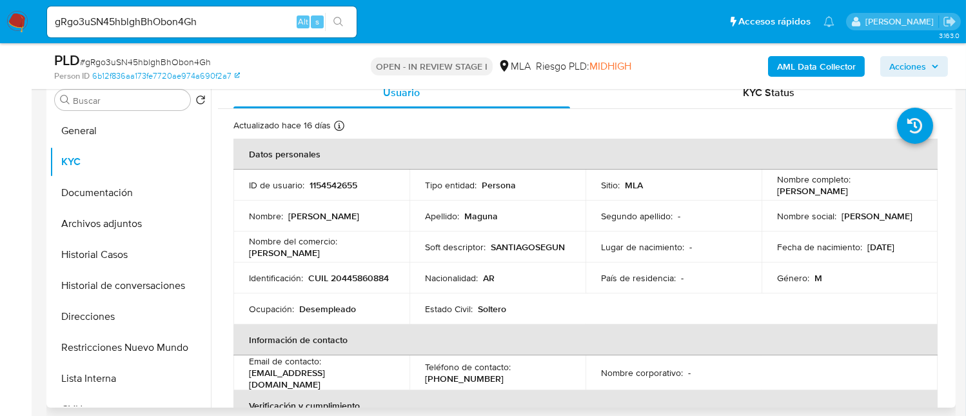
click at [320, 281] on p "CUIL 20445860884" at bounding box center [348, 278] width 81 height 12
click at [320, 280] on p "CUIL 20445860884" at bounding box center [348, 278] width 81 height 12
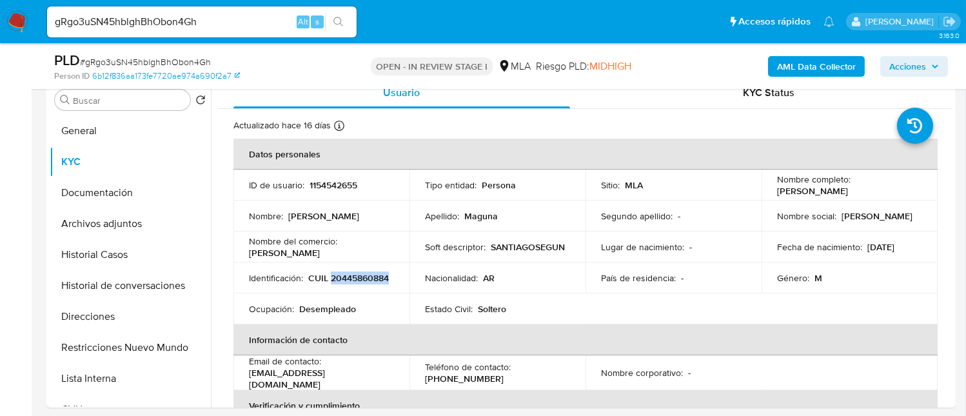
copy p "20445860884"
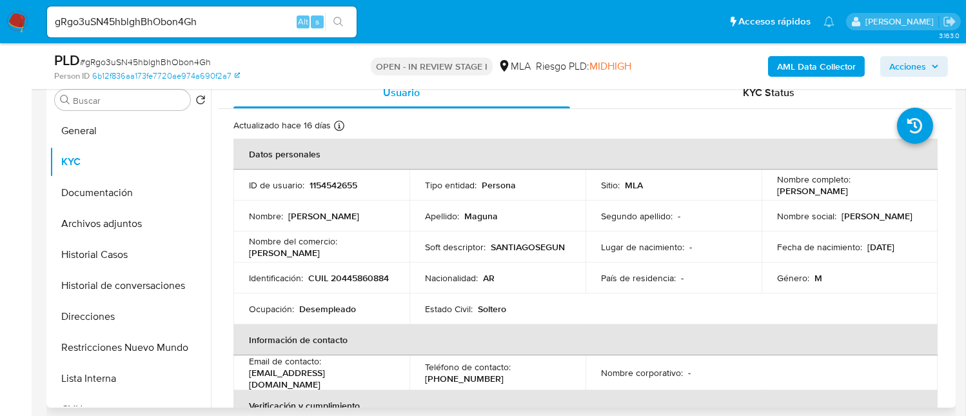
click at [346, 185] on p "1154542655" at bounding box center [333, 185] width 48 height 12
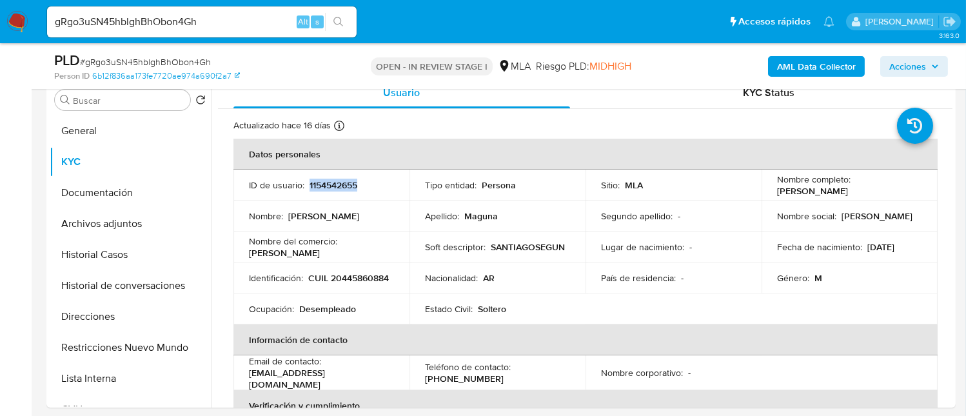
copy p "1154542655"
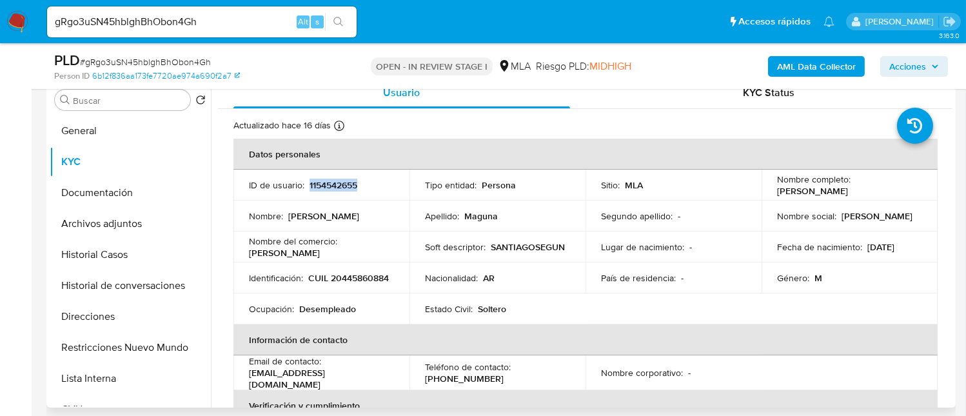
drag, startPoint x: 774, startPoint y: 191, endPoint x: 893, endPoint y: 186, distance: 119.4
click at [893, 186] on div "Nombre completo : [PERSON_NAME]" at bounding box center [849, 184] width 145 height 23
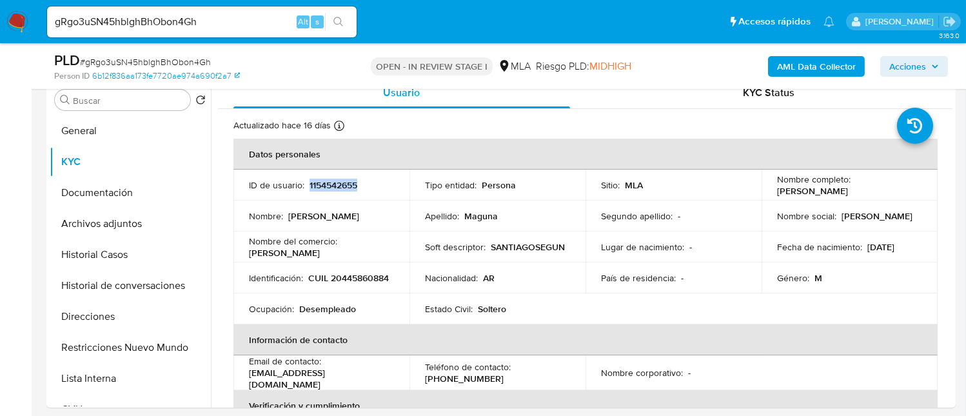
copy p "[PERSON_NAME]"
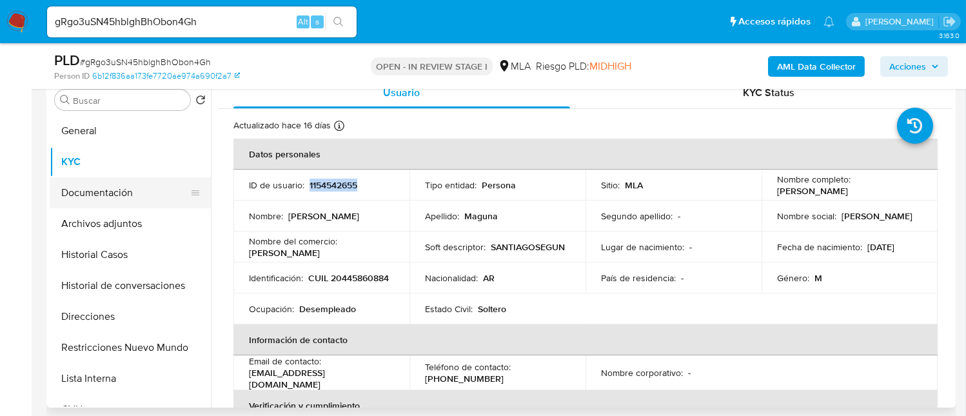
click at [90, 188] on button "Documentación" at bounding box center [125, 192] width 151 height 31
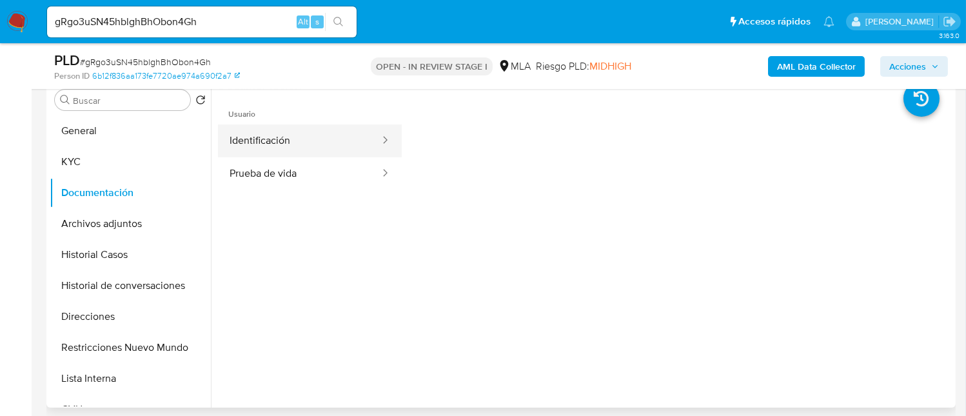
click at [310, 147] on button "Identificación" at bounding box center [299, 140] width 163 height 33
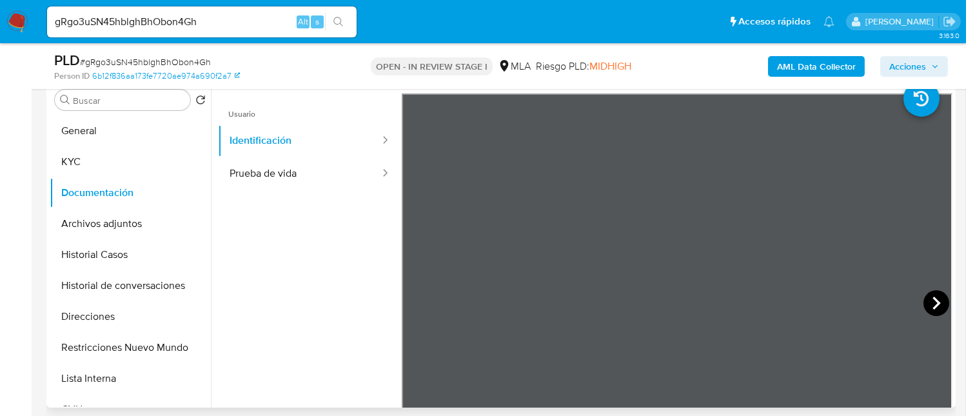
click at [923, 298] on icon at bounding box center [936, 303] width 26 height 26
click at [299, 167] on button "Prueba de vida" at bounding box center [299, 173] width 163 height 33
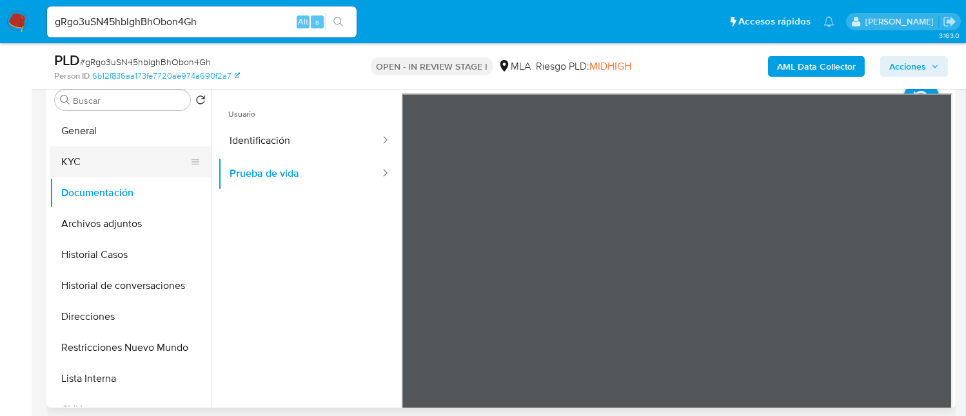
click at [67, 161] on button "KYC" at bounding box center [125, 161] width 151 height 31
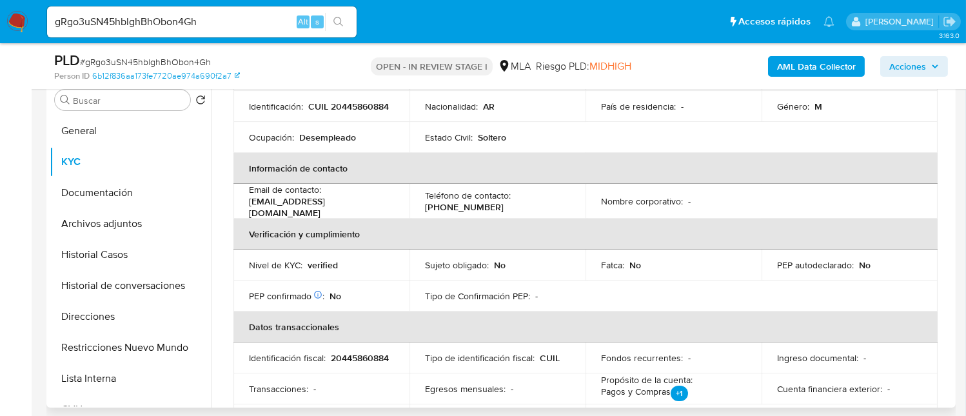
scroll to position [172, 0]
drag, startPoint x: 248, startPoint y: 208, endPoint x: 465, endPoint y: 72, distance: 256.5
click at [387, 197] on td "Email de contacto : magunasantiago41@gmail.com" at bounding box center [321, 200] width 176 height 35
click at [250, 203] on p "magunasantiago41@gmail.com" at bounding box center [319, 206] width 140 height 23
drag, startPoint x: 250, startPoint y: 203, endPoint x: 416, endPoint y: 208, distance: 166.4
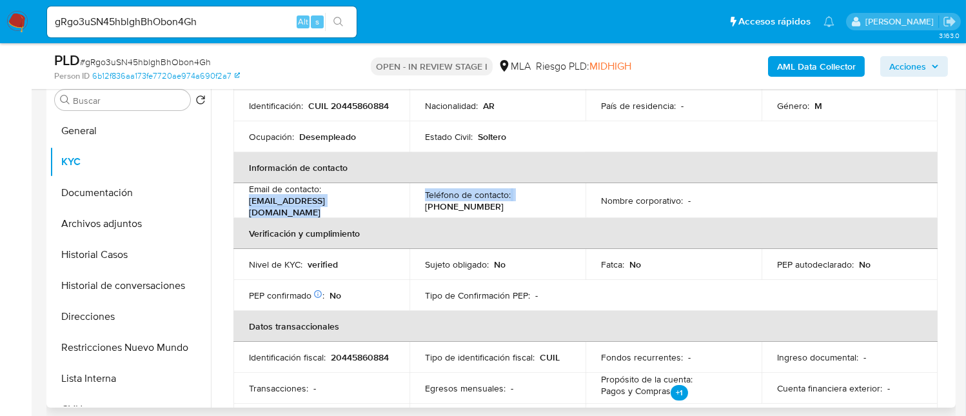
click at [416, 208] on tr "Email de contacto : magunasantiago41@gmail.com Teléfono de contacto : (11) 3594…" at bounding box center [585, 200] width 704 height 35
click at [351, 203] on p "magunasantiago41@gmail.com" at bounding box center [319, 206] width 140 height 23
drag, startPoint x: 375, startPoint y: 201, endPoint x: 245, endPoint y: 202, distance: 130.2
click at [235, 203] on td "Email de contacto : magunasantiago41@gmail.com" at bounding box center [321, 200] width 176 height 35
copy p "magunasantiago41@gmail.com"
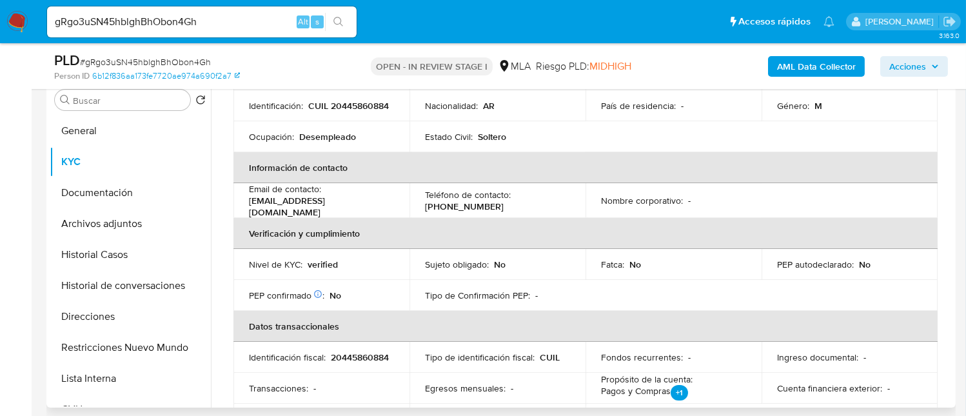
click at [461, 203] on p "(11) 35949466" at bounding box center [464, 207] width 79 height 12
copy p "35949466"
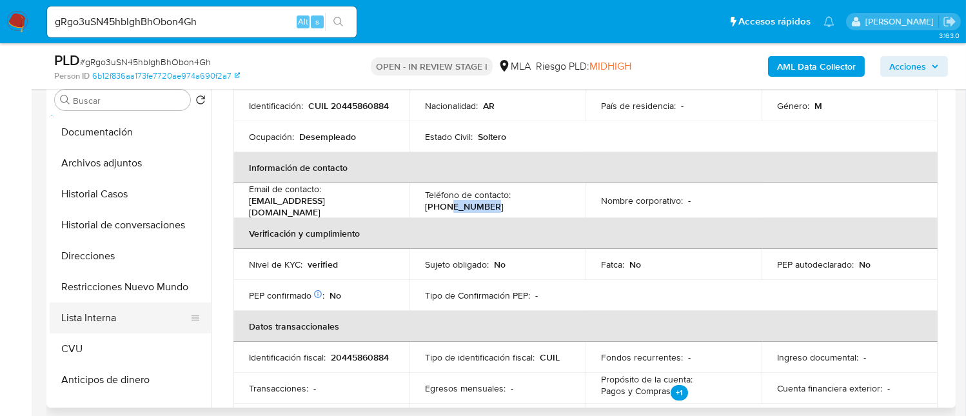
scroll to position [86, 0]
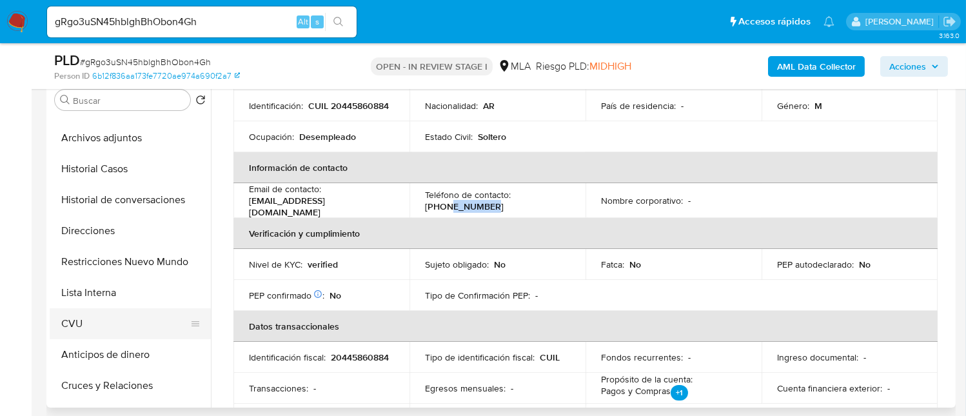
click at [93, 313] on button "CVU" at bounding box center [125, 323] width 151 height 31
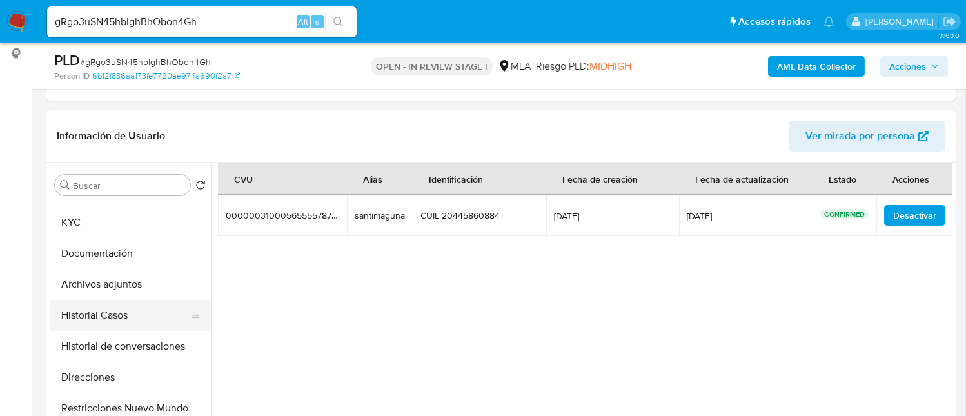
scroll to position [0, 0]
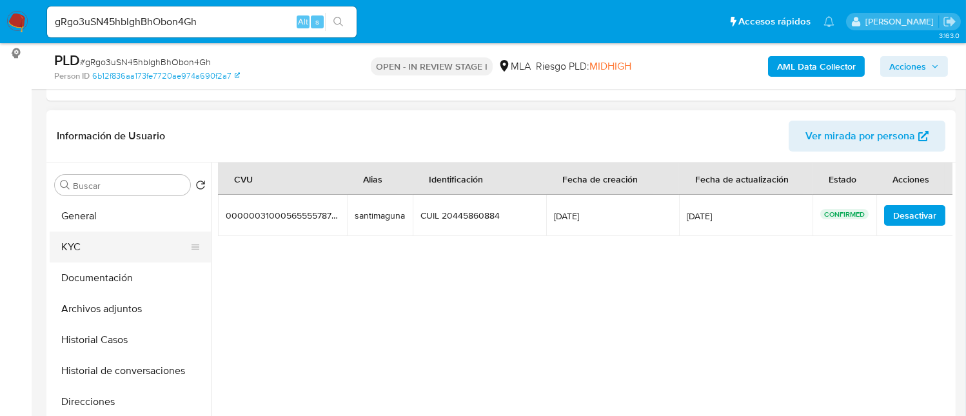
click at [102, 250] on button "KYC" at bounding box center [125, 246] width 151 height 31
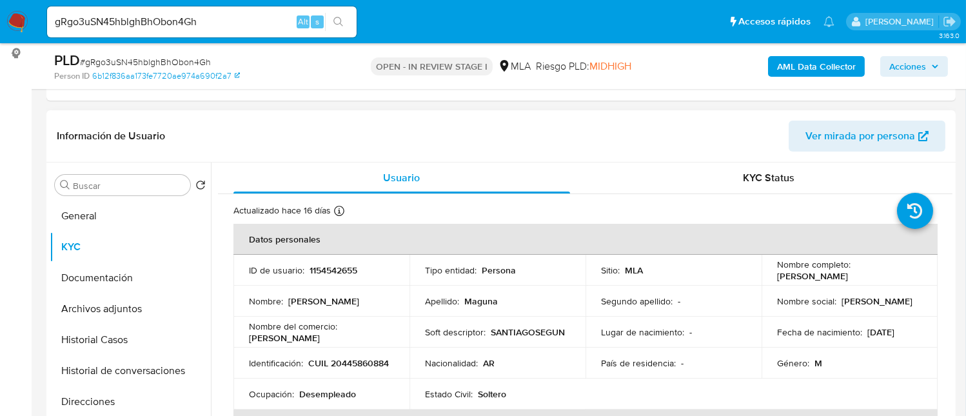
click at [318, 368] on p "CUIL 20445860884" at bounding box center [348, 363] width 81 height 12
copy p "20445860884"
click at [99, 295] on button "Archivos adjuntos" at bounding box center [125, 308] width 151 height 31
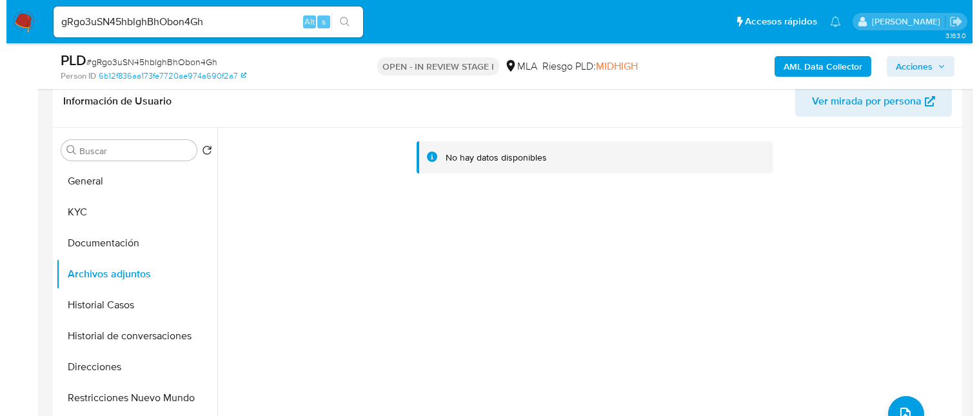
scroll to position [257, 0]
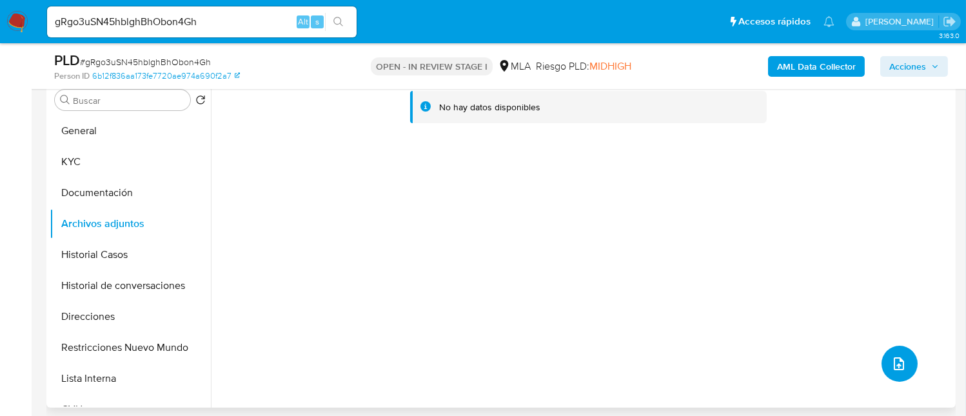
click at [895, 367] on icon "upload-file" at bounding box center [898, 363] width 15 height 15
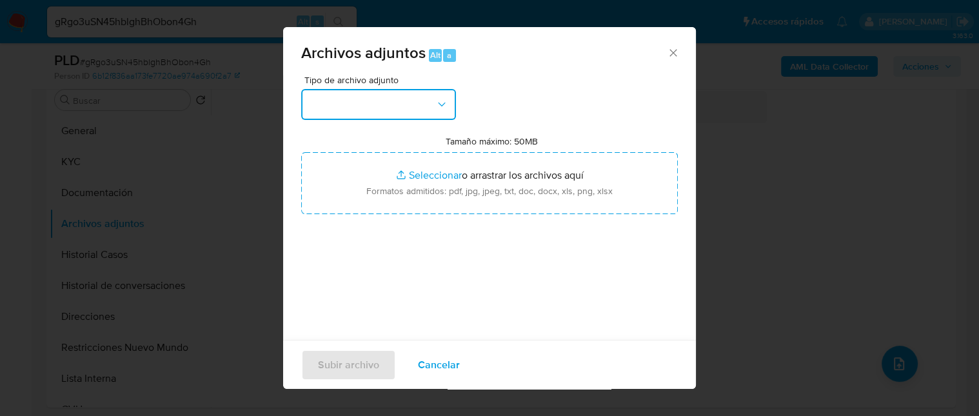
click at [366, 113] on button "button" at bounding box center [378, 104] width 155 height 31
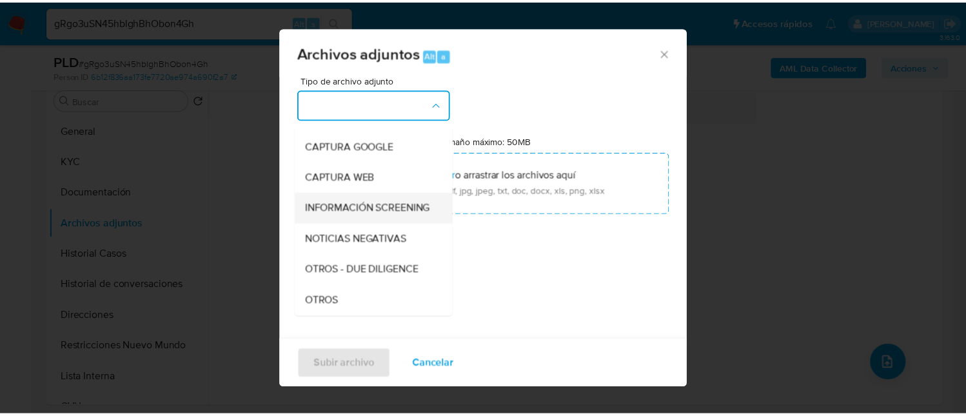
scroll to position [172, 0]
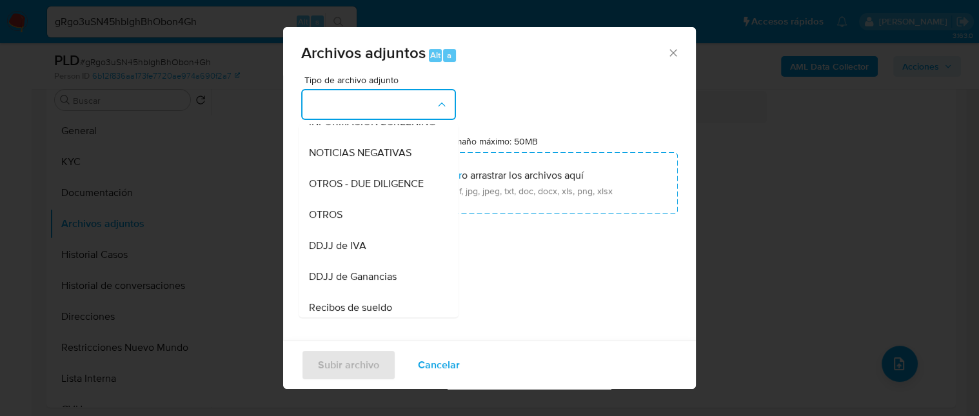
drag, startPoint x: 380, startPoint y: 230, endPoint x: 416, endPoint y: 270, distance: 53.9
click at [381, 230] on div "OTROS" at bounding box center [375, 214] width 132 height 31
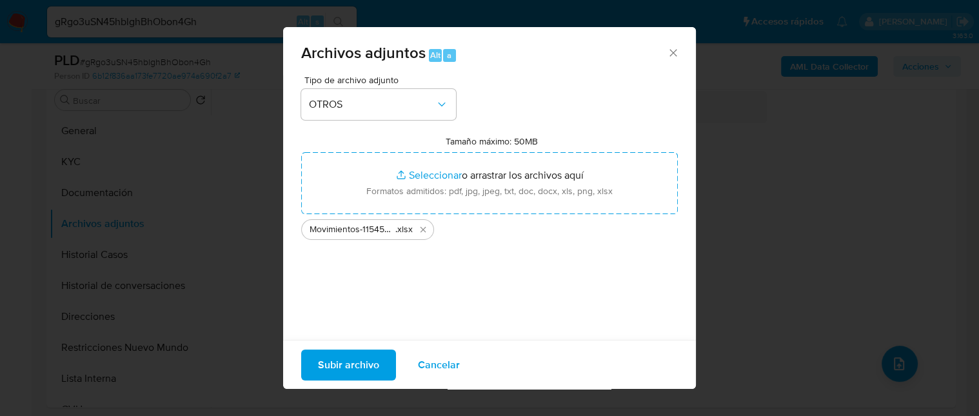
click at [340, 357] on span "Subir archivo" at bounding box center [348, 364] width 61 height 28
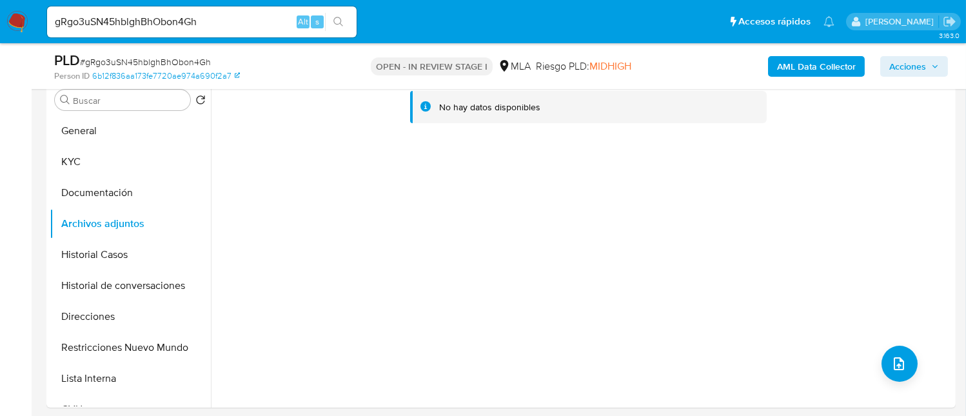
click at [852, 69] on b "AML Data Collector" at bounding box center [816, 66] width 79 height 21
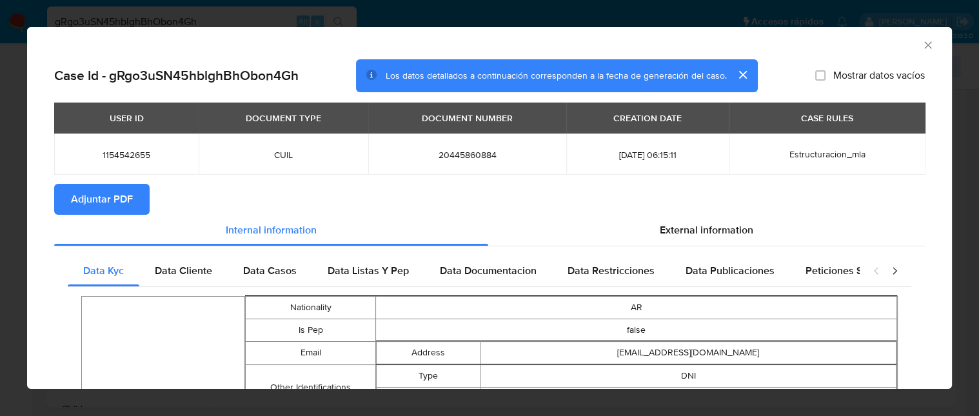
click at [95, 198] on span "Adjuntar PDF" at bounding box center [102, 199] width 62 height 28
click at [921, 40] on icon "Cerrar ventana" at bounding box center [927, 45] width 13 height 13
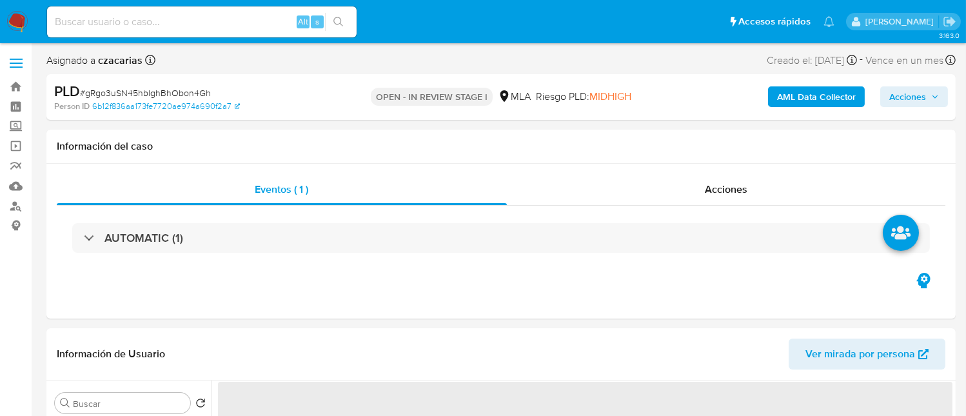
select select "10"
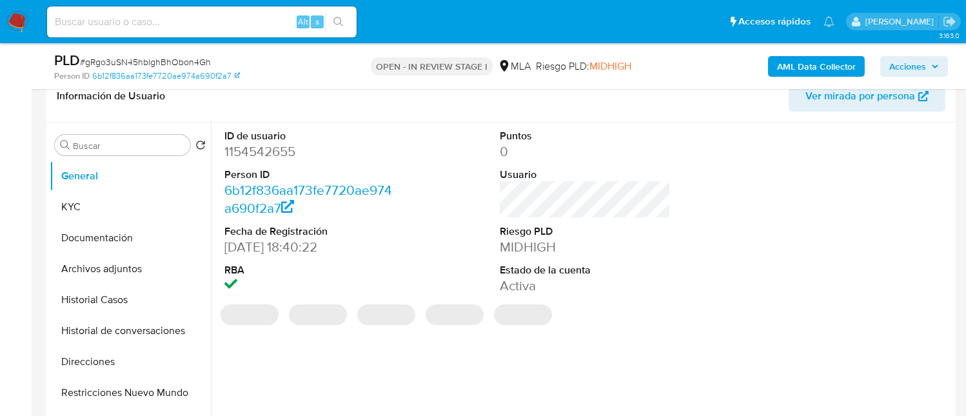
scroll to position [257, 0]
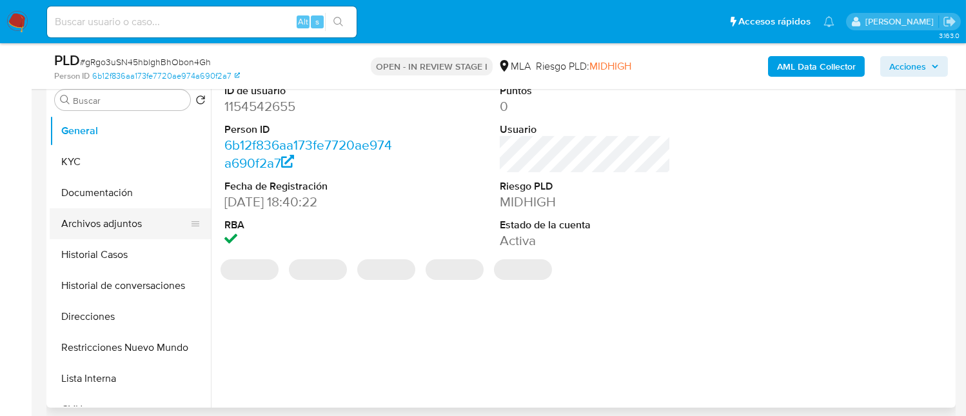
click at [128, 218] on button "Archivos adjuntos" at bounding box center [125, 223] width 151 height 31
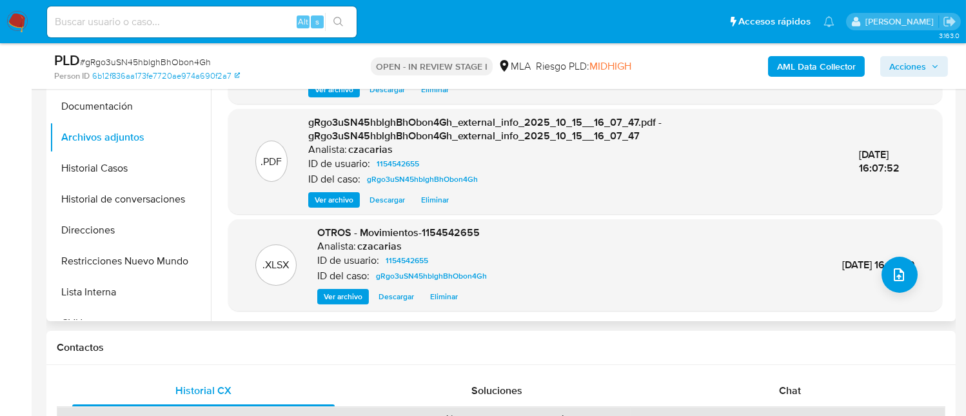
scroll to position [3, 0]
drag, startPoint x: 120, startPoint y: 233, endPoint x: 279, endPoint y: 223, distance: 158.9
click at [121, 233] on button "Direcciones" at bounding box center [130, 230] width 161 height 31
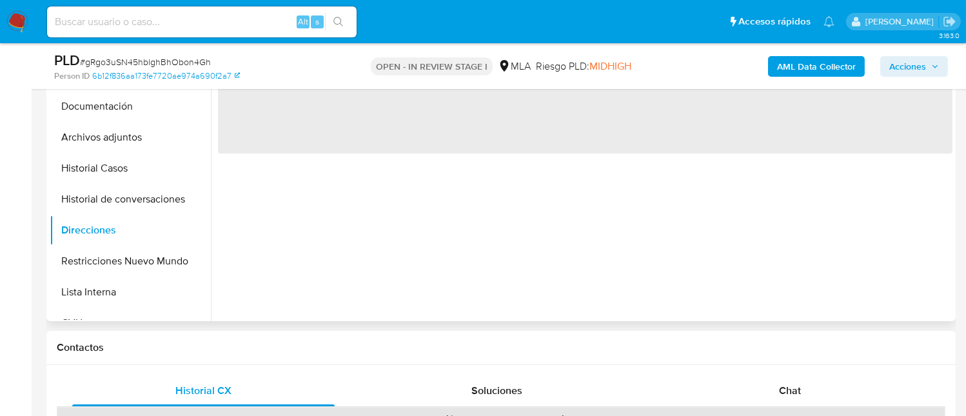
scroll to position [172, 0]
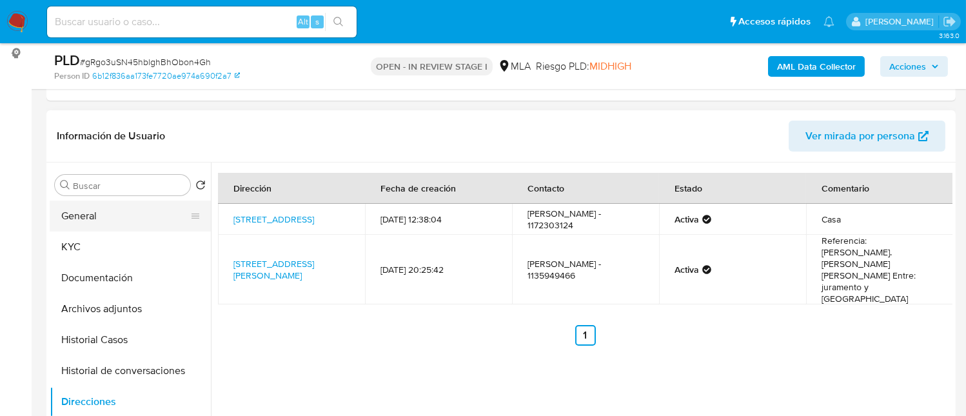
click at [104, 219] on button "General" at bounding box center [125, 216] width 151 height 31
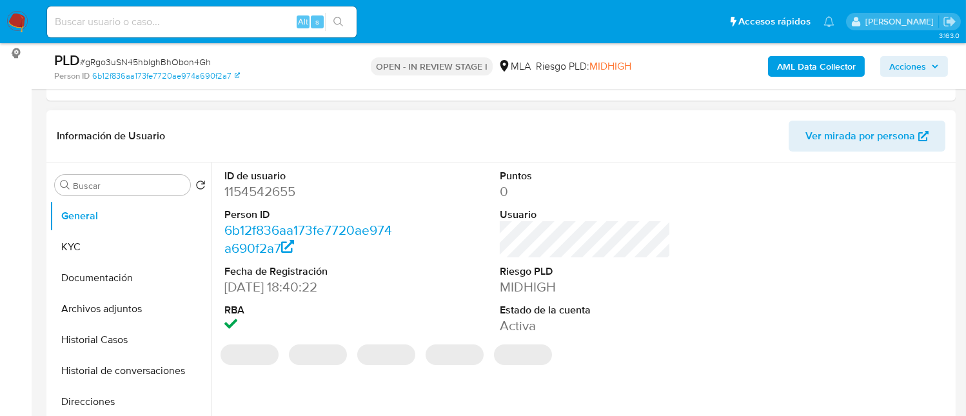
click at [257, 189] on dd "1154542655" at bounding box center [309, 191] width 171 height 18
copy dd "1154542655"
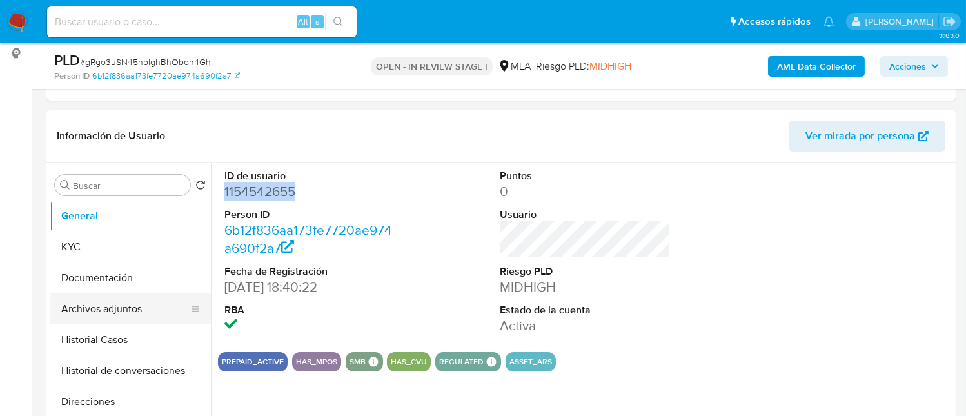
click at [150, 300] on button "Archivos adjuntos" at bounding box center [125, 308] width 151 height 31
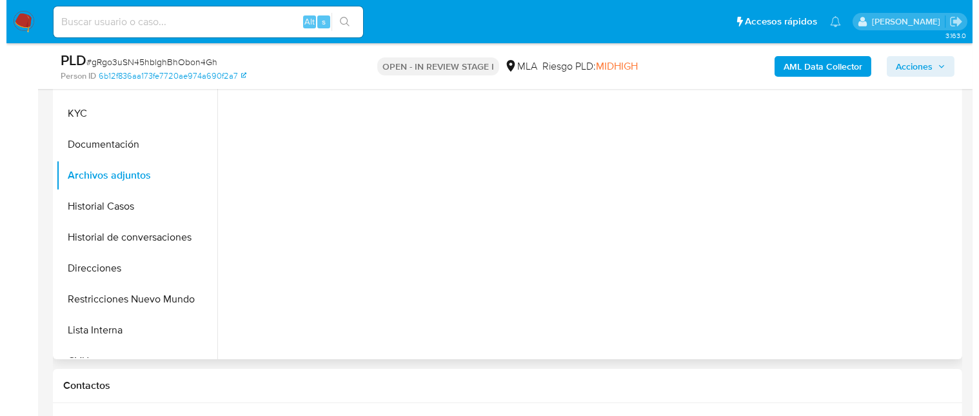
scroll to position [344, 0]
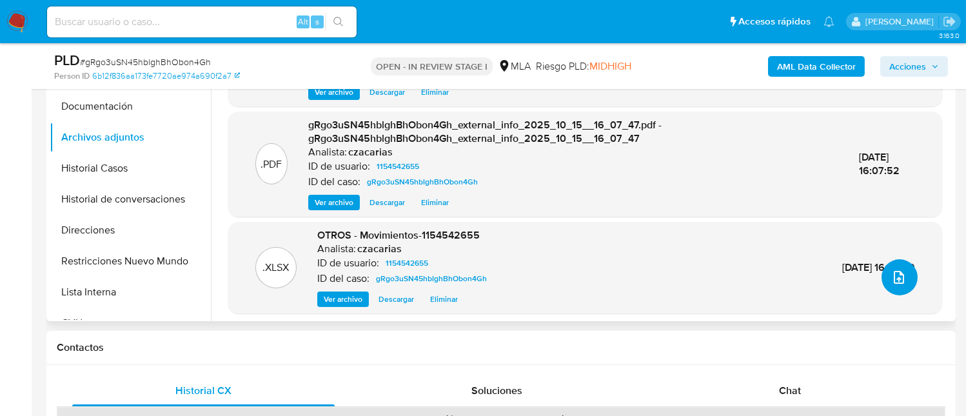
click at [897, 284] on button "upload-file" at bounding box center [899, 277] width 36 height 36
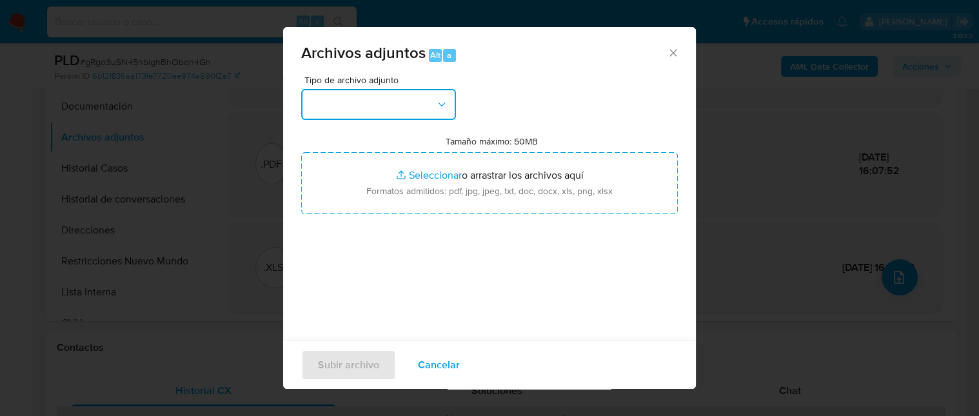
drag, startPoint x: 354, startPoint y: 107, endPoint x: 357, endPoint y: 120, distance: 13.1
click at [355, 107] on button "button" at bounding box center [378, 104] width 155 height 31
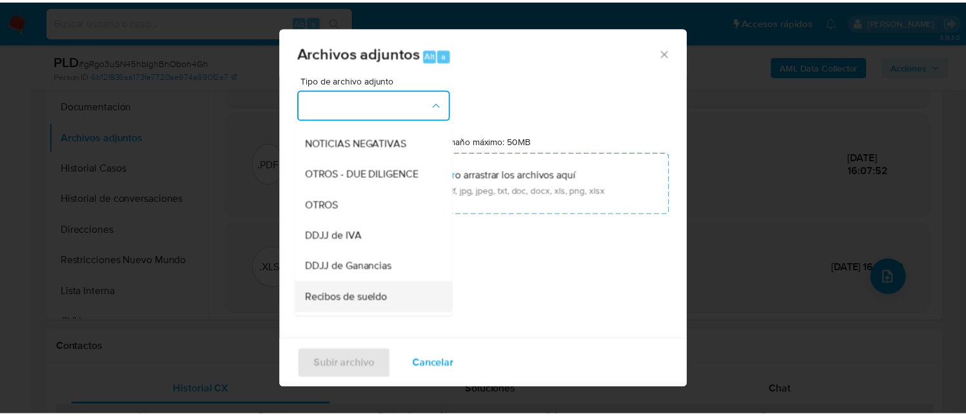
scroll to position [257, 0]
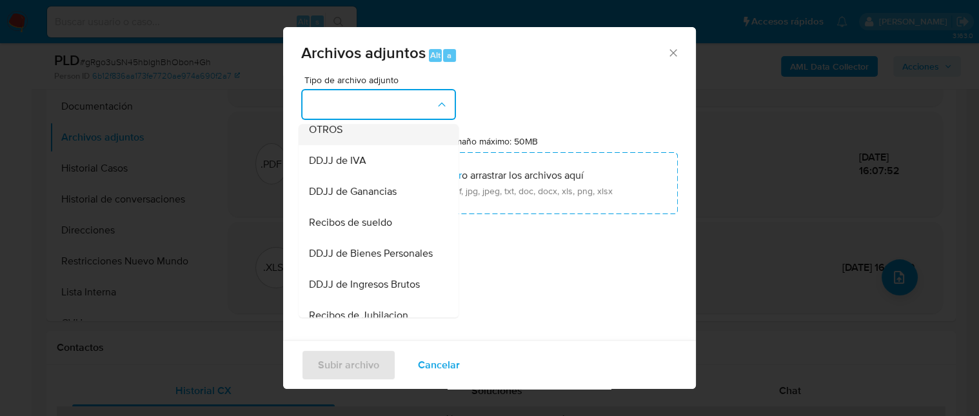
click at [362, 145] on div "OTROS" at bounding box center [375, 129] width 132 height 31
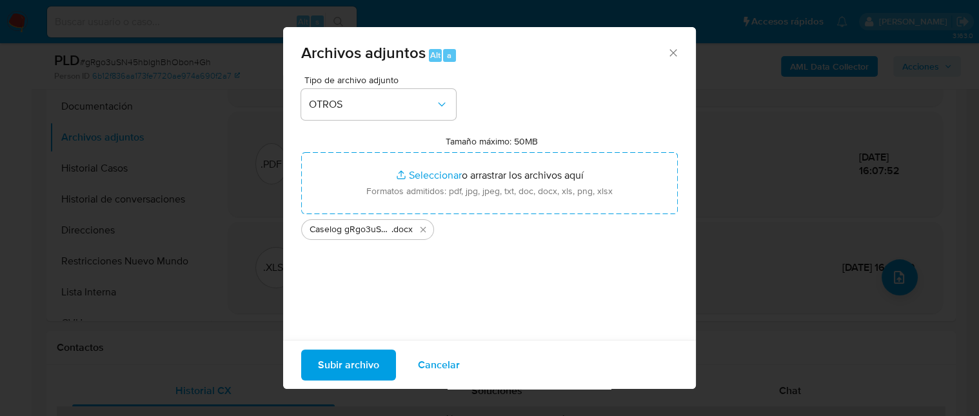
click at [342, 370] on span "Subir archivo" at bounding box center [348, 364] width 61 height 28
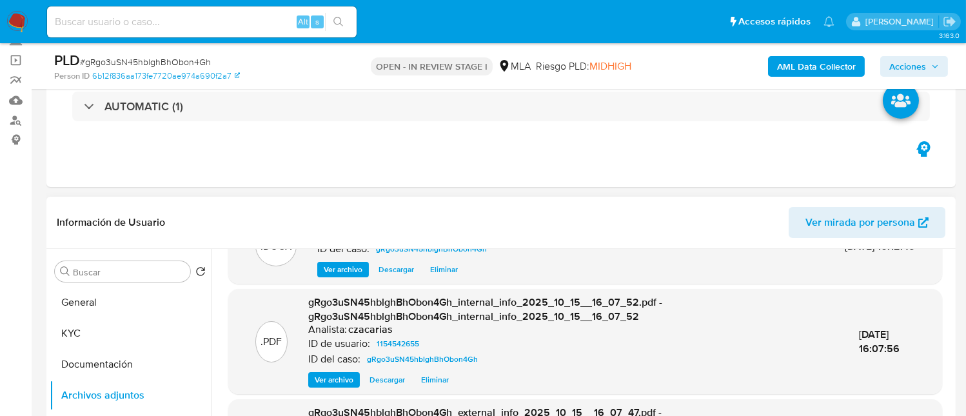
scroll to position [84, 0]
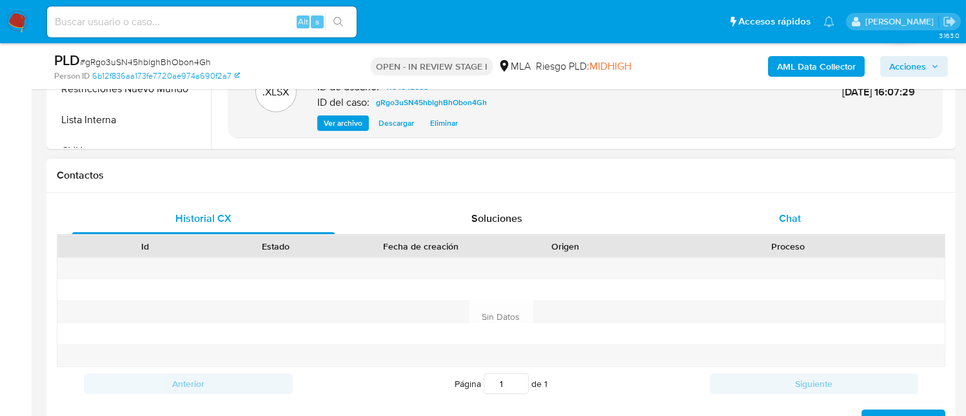
click at [789, 225] on div "Chat" at bounding box center [789, 218] width 262 height 31
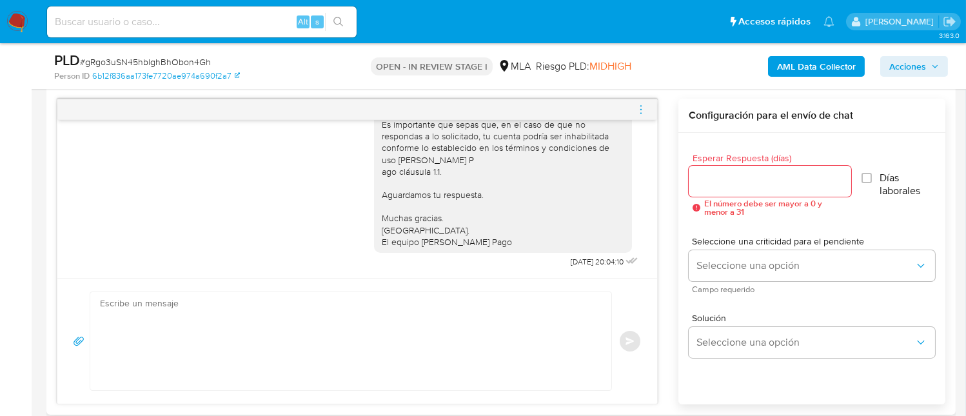
scroll to position [602, 0]
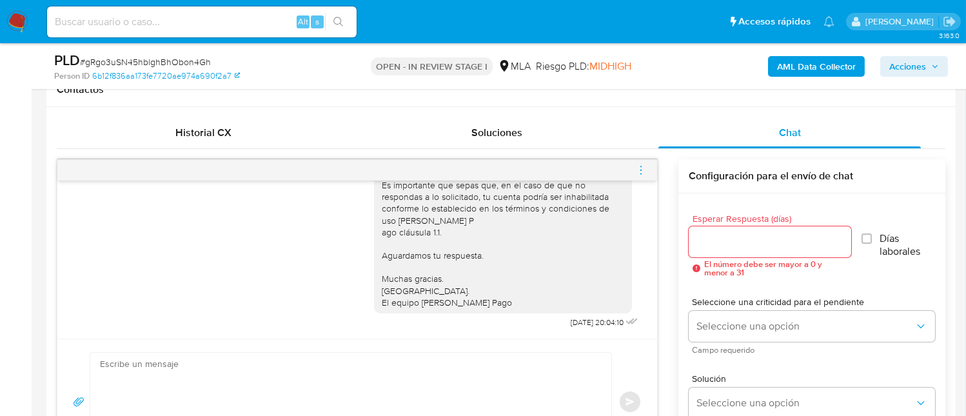
drag, startPoint x: 638, startPoint y: 174, endPoint x: 616, endPoint y: 155, distance: 29.2
click at [638, 173] on icon "menu-action" at bounding box center [641, 170] width 12 height 12
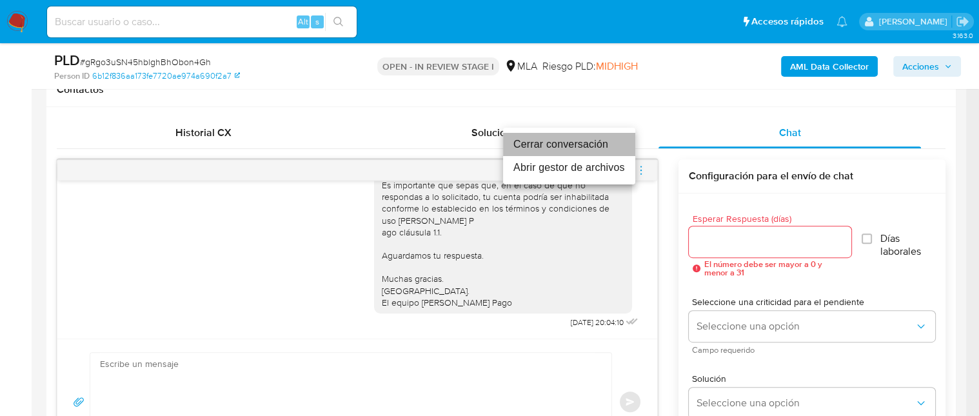
click at [599, 143] on li "Cerrar conversación" at bounding box center [569, 144] width 132 height 23
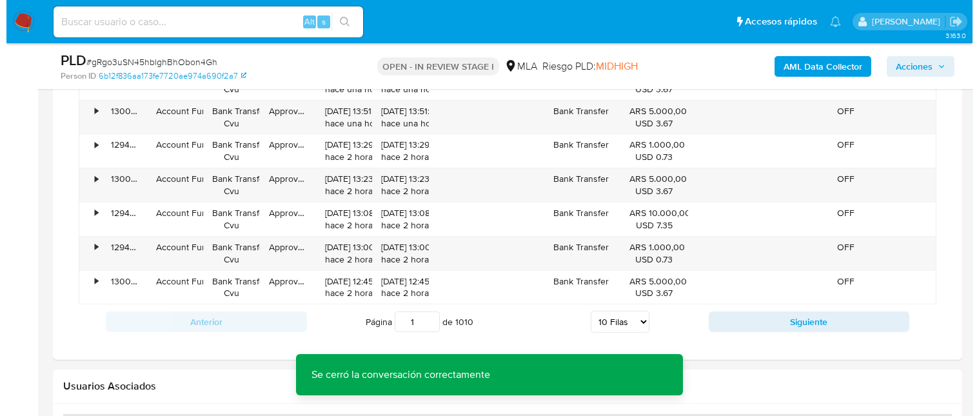
scroll to position [1891, 0]
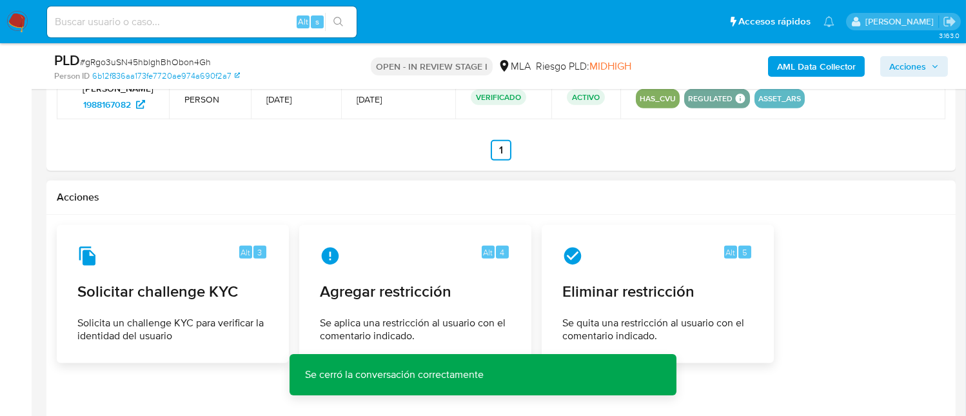
drag, startPoint x: 419, startPoint y: 206, endPoint x: 416, endPoint y: 218, distance: 11.9
click at [418, 207] on div "Acciones" at bounding box center [500, 198] width 909 height 34
click at [413, 249] on div "Alt 4" at bounding box center [415, 256] width 190 height 21
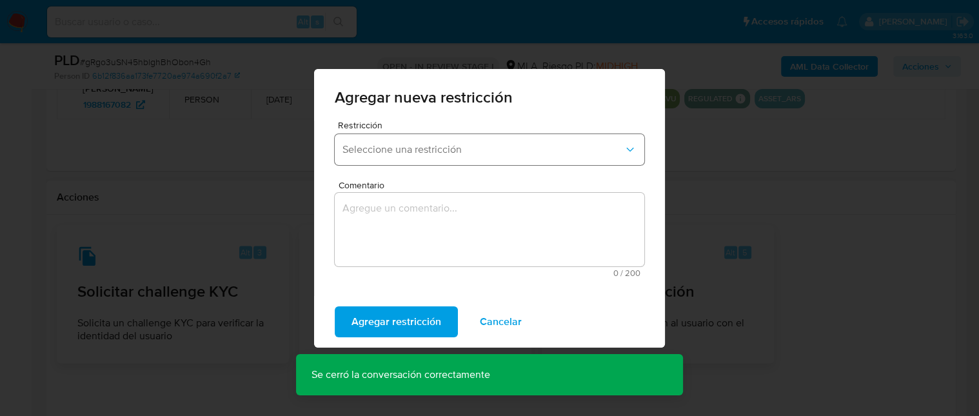
click at [391, 155] on span "Seleccione una restricción" at bounding box center [482, 149] width 281 height 13
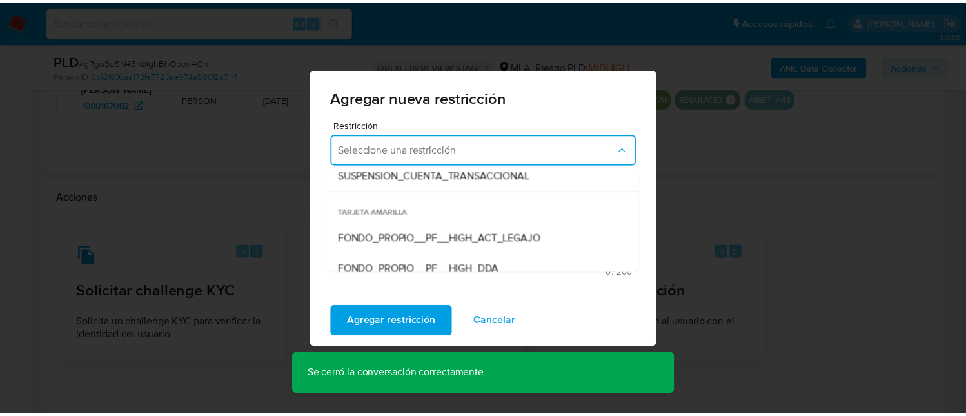
scroll to position [172, 0]
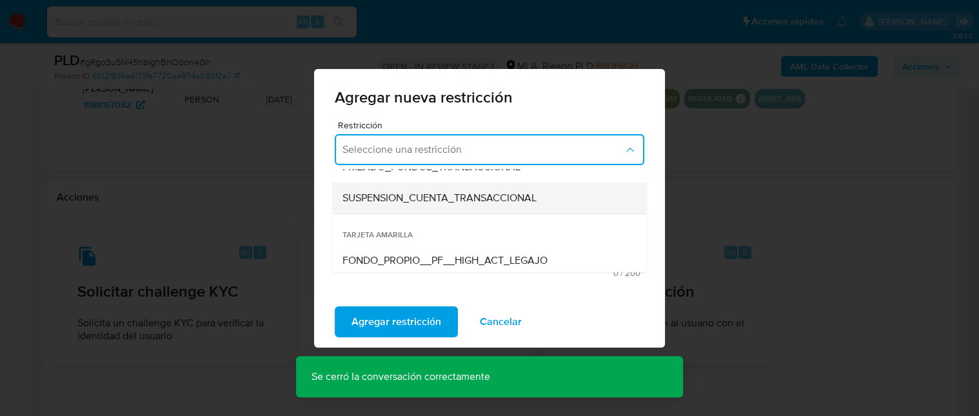
click at [455, 206] on div "SUSPENSION_CUENTA_TRANSACCIONAL" at bounding box center [485, 197] width 286 height 31
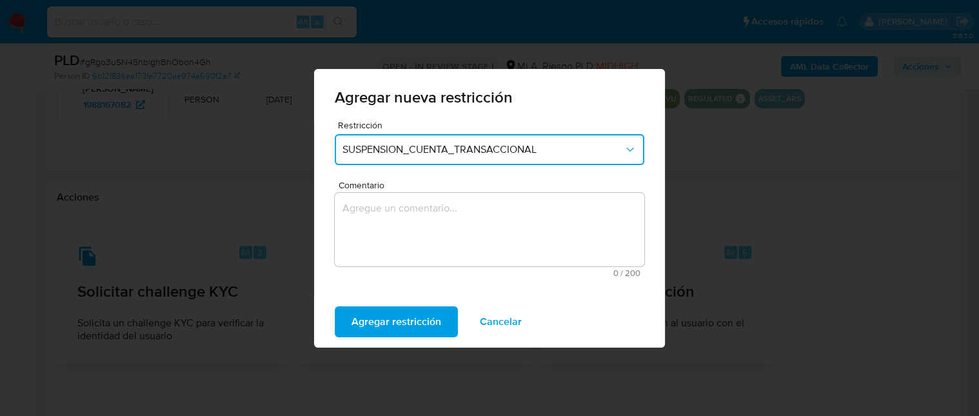
click at [463, 224] on textarea "Comentario" at bounding box center [489, 229] width 309 height 73
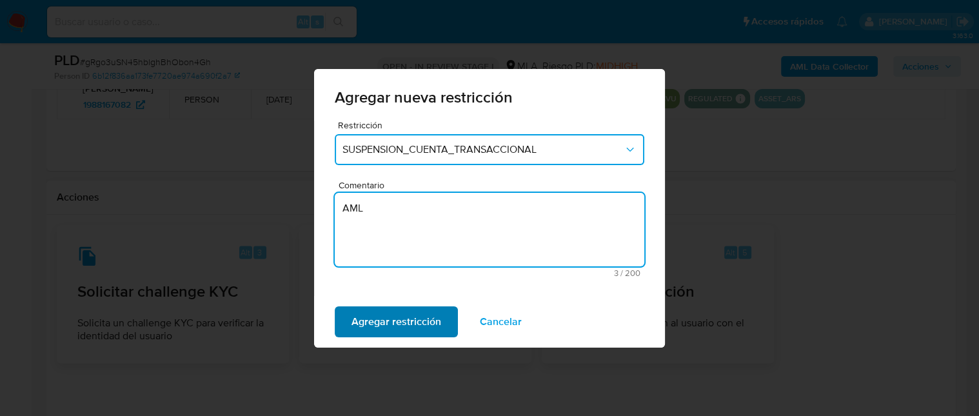
type textarea "AML"
click at [418, 328] on span "Agregar restricción" at bounding box center [396, 322] width 90 height 28
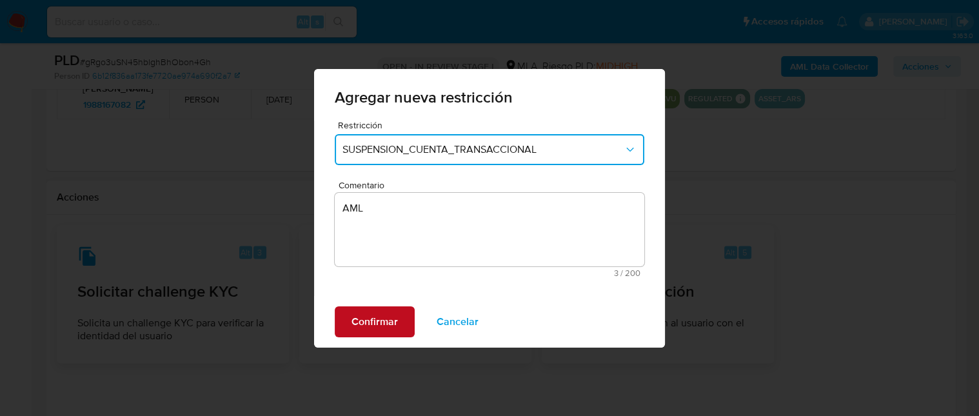
click at [382, 325] on span "Confirmar" at bounding box center [374, 322] width 46 height 28
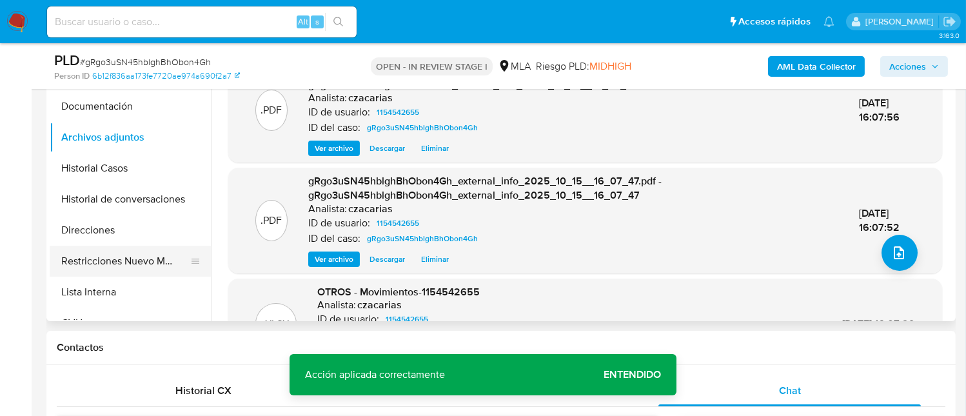
scroll to position [0, 0]
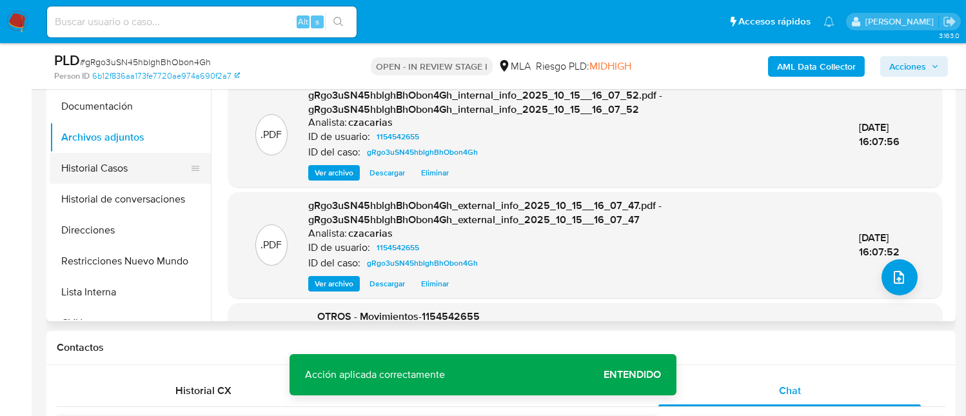
click at [100, 177] on button "Historial Casos" at bounding box center [125, 168] width 151 height 31
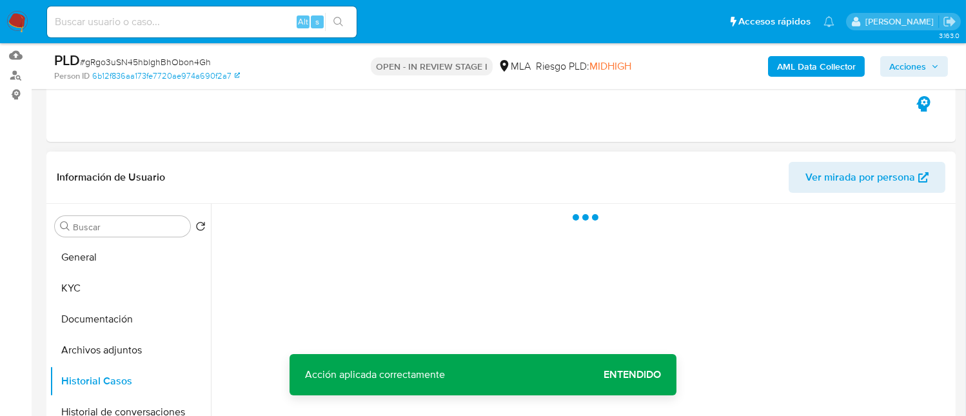
scroll to position [86, 0]
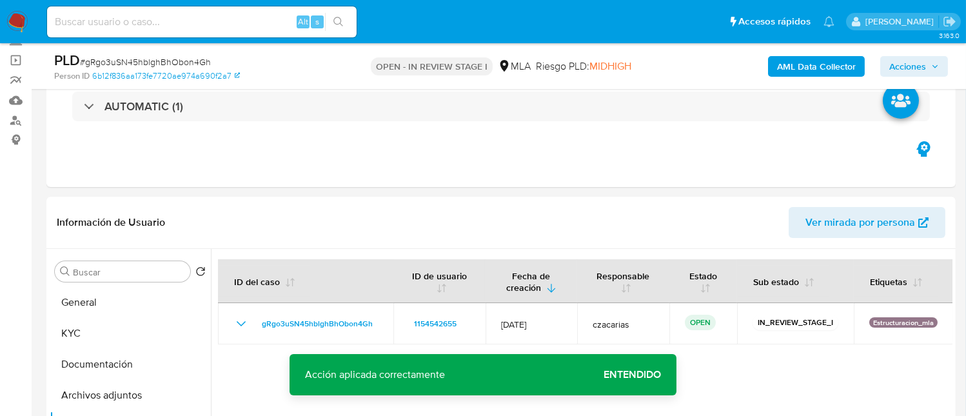
drag, startPoint x: 917, startPoint y: 64, endPoint x: 890, endPoint y: 71, distance: 27.2
click at [917, 64] on span "Acciones" at bounding box center [907, 66] width 37 height 21
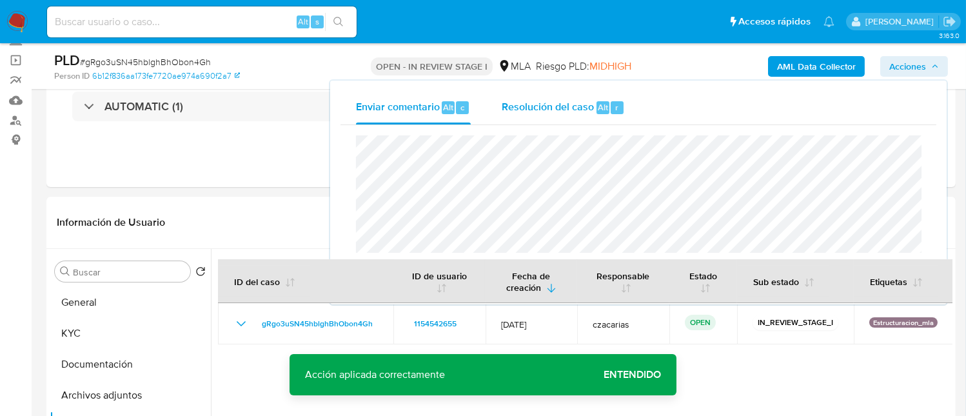
click at [634, 107] on button "Resolución del caso Alt r" at bounding box center [563, 108] width 154 height 34
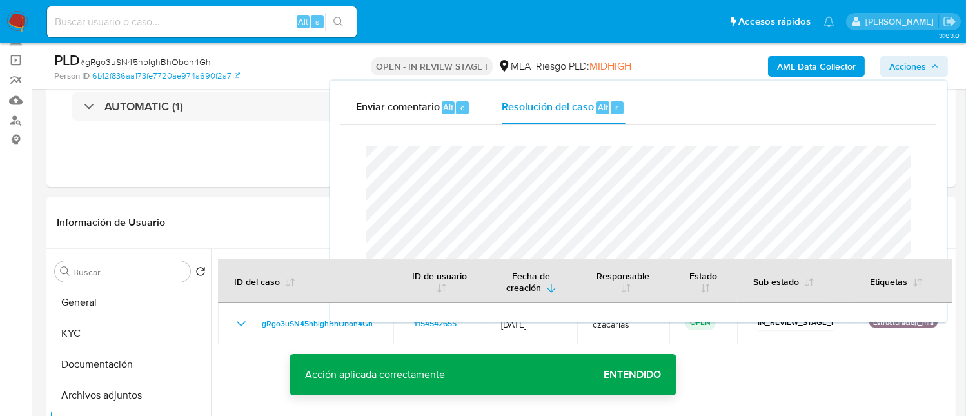
click at [170, 63] on span "# gRgo3uSN45hblghBhObon4Gh" at bounding box center [145, 61] width 131 height 13
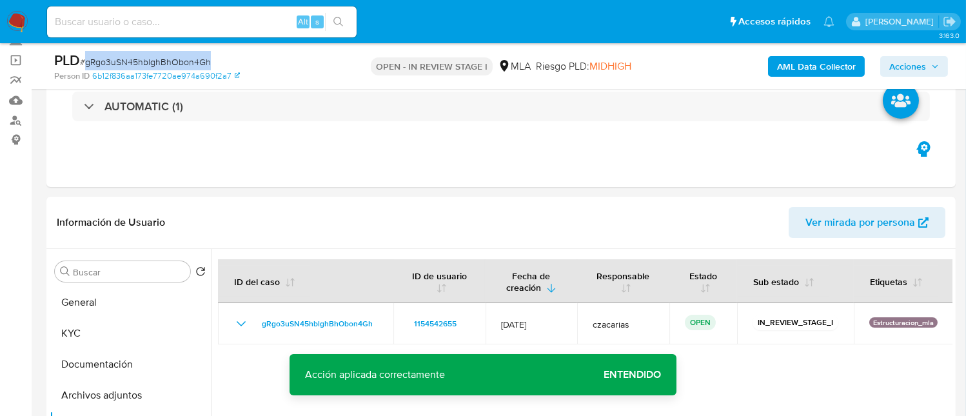
click at [170, 63] on span "# gRgo3uSN45hblghBhObon4Gh" at bounding box center [145, 61] width 131 height 13
copy span "gRgo3uSN45hblghBhObon4Gh"
click at [893, 63] on span "Acciones" at bounding box center [907, 66] width 37 height 21
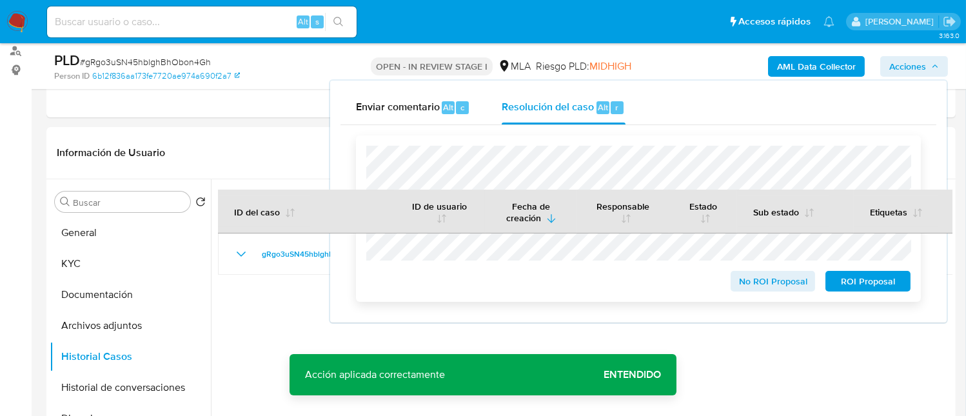
scroll to position [257, 0]
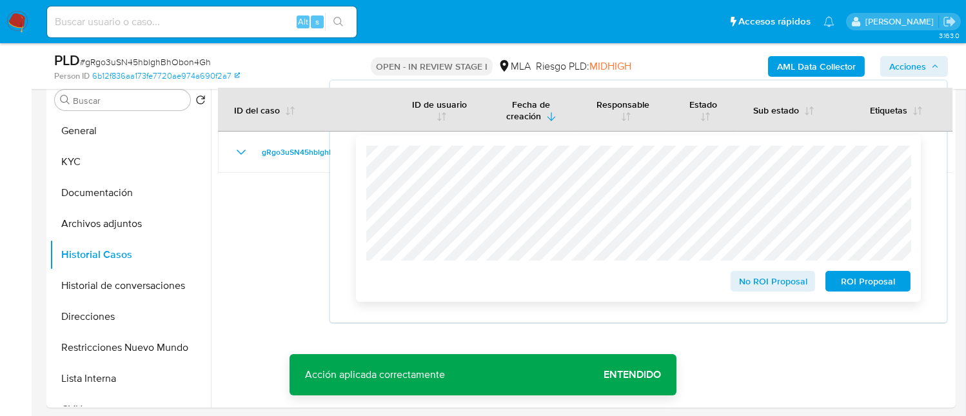
click at [880, 286] on span "ROI Proposal" at bounding box center [867, 281] width 67 height 18
